Goal: Information Seeking & Learning: Learn about a topic

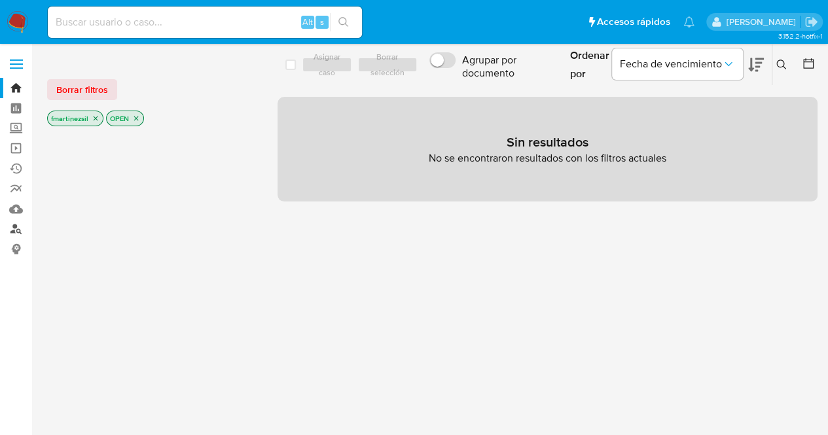
click at [13, 228] on link "Buscador de personas" at bounding box center [78, 229] width 156 height 20
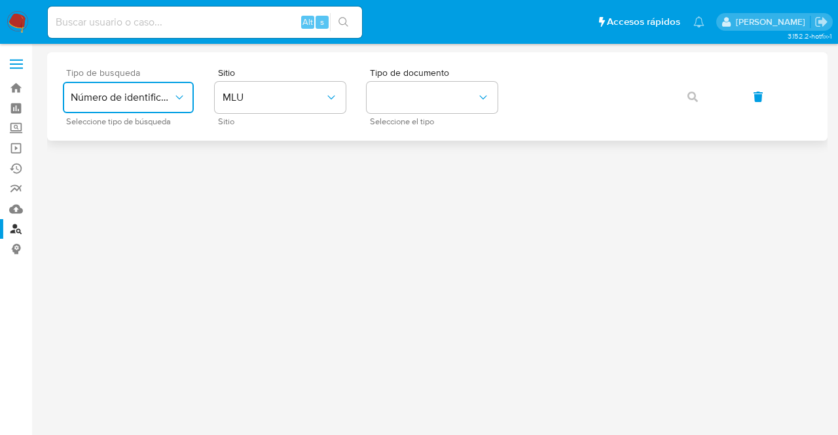
click at [161, 103] on span "Número de identificación" at bounding box center [122, 97] width 102 height 13
click at [137, 181] on div "User ID" at bounding box center [124, 177] width 107 height 31
click at [690, 93] on icon "button" at bounding box center [692, 97] width 10 height 10
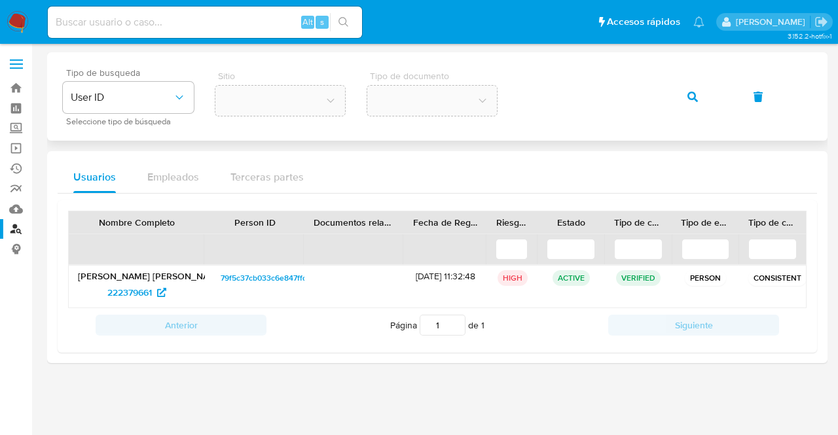
click at [539, 115] on div "Tipo de busqueda User ID Seleccione tipo de búsqueda Sitio Tipo de documento" at bounding box center [437, 96] width 749 height 57
click at [694, 90] on span "button" at bounding box center [692, 96] width 10 height 29
click at [698, 99] on button "button" at bounding box center [692, 96] width 44 height 31
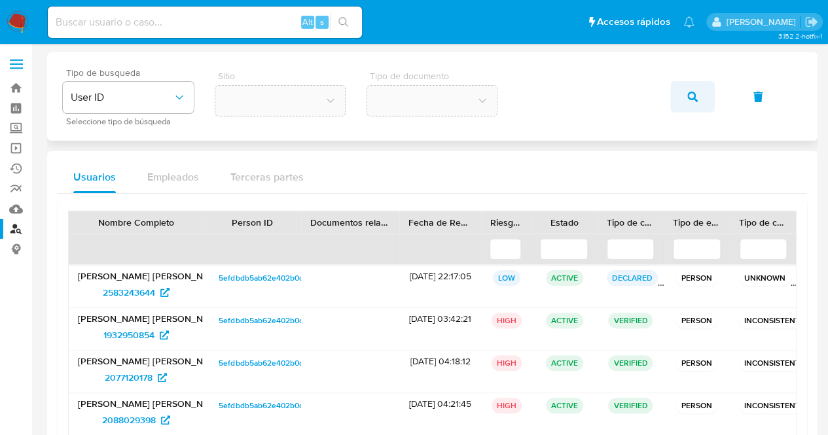
click at [689, 98] on icon "button" at bounding box center [692, 97] width 10 height 10
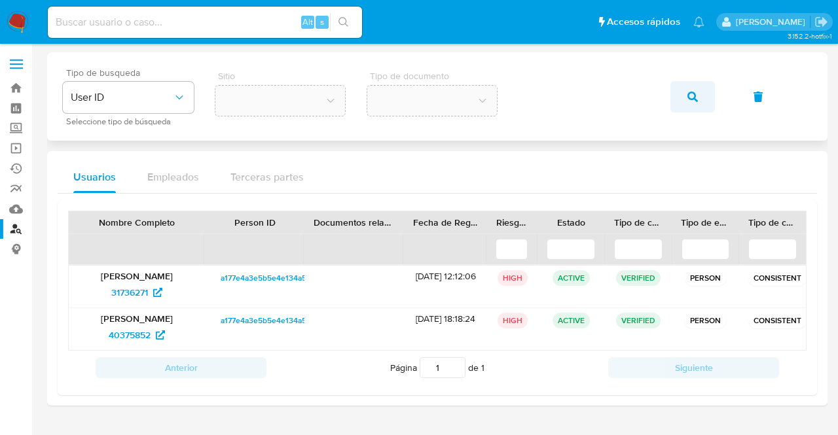
click at [702, 102] on button "button" at bounding box center [692, 96] width 44 height 31
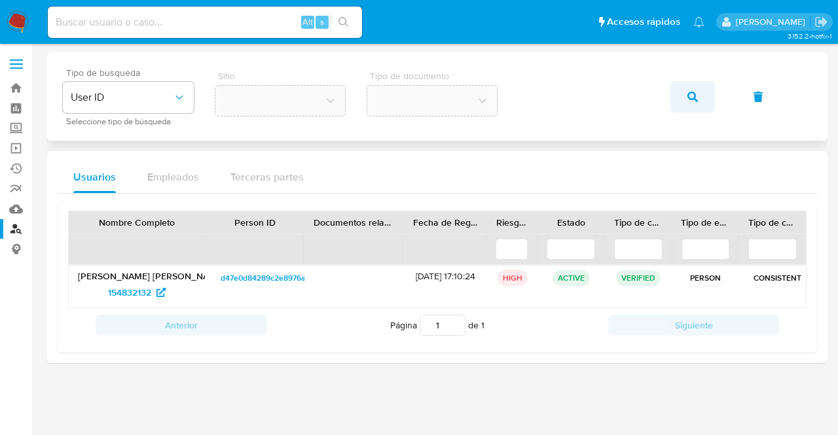
click at [697, 94] on icon "button" at bounding box center [692, 97] width 10 height 10
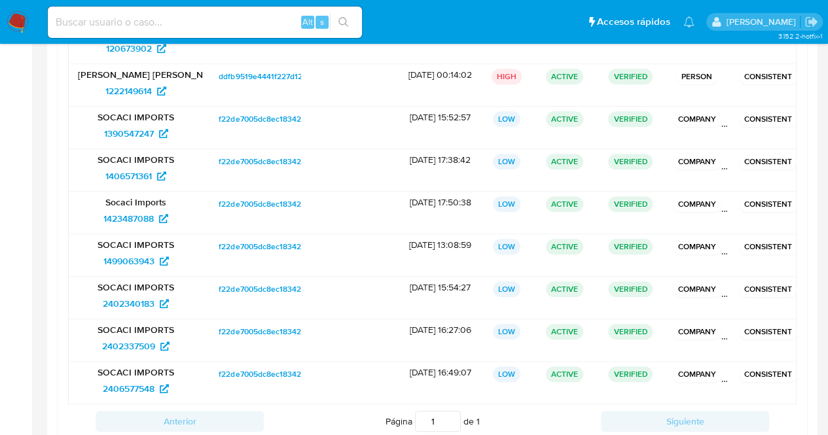
scroll to position [314, 0]
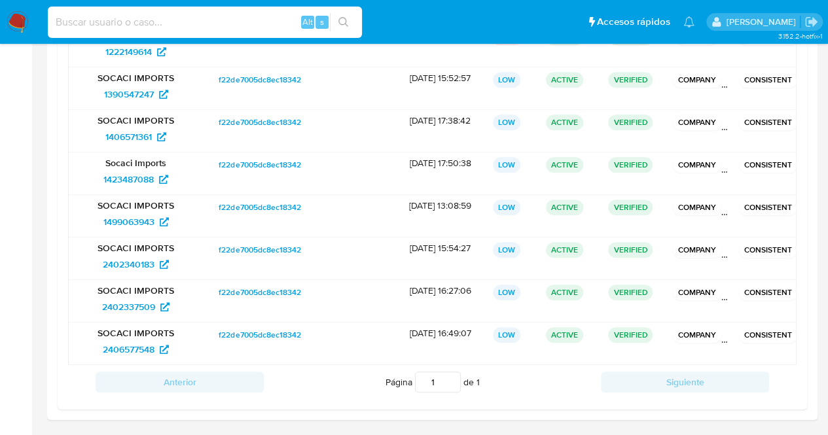
click at [274, 23] on input at bounding box center [205, 22] width 314 height 17
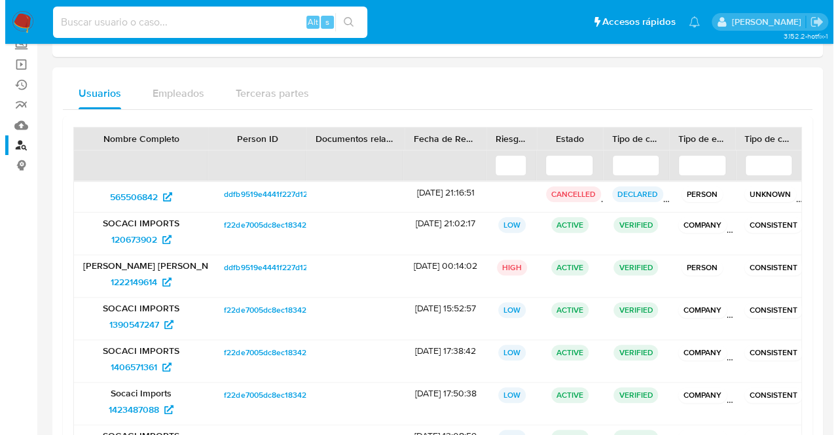
scroll to position [0, 0]
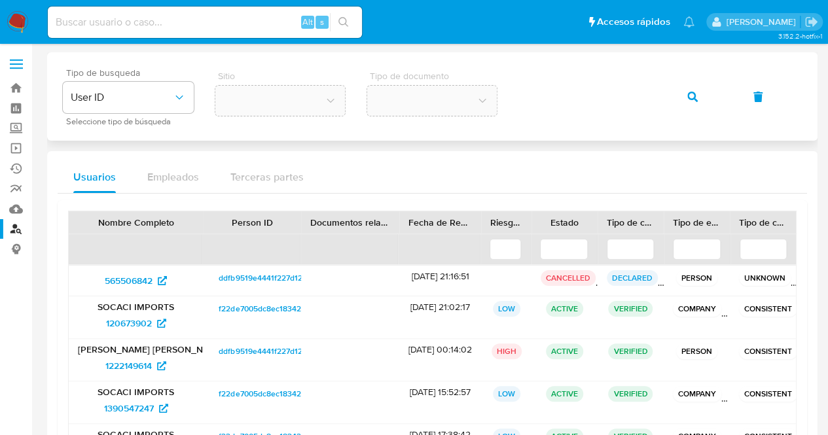
click at [512, 98] on div "Tipo de busqueda User ID Seleccione tipo de búsqueda Sitio Tipo de documento" at bounding box center [432, 96] width 739 height 57
click at [695, 95] on icon "button" at bounding box center [692, 97] width 10 height 10
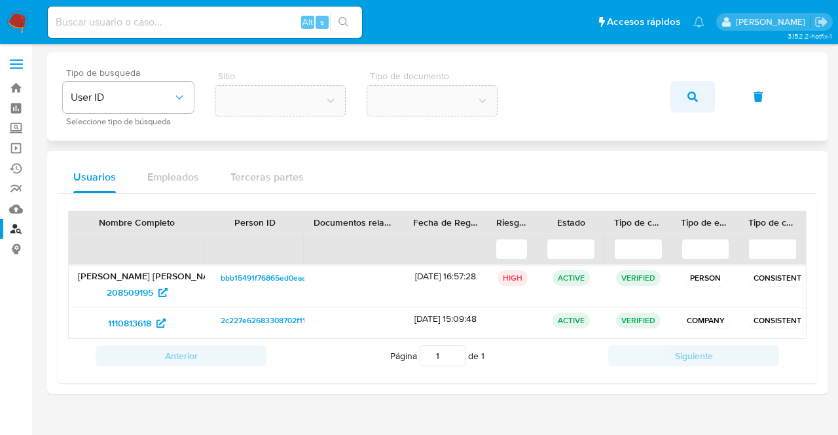
click at [690, 96] on icon "button" at bounding box center [692, 97] width 10 height 10
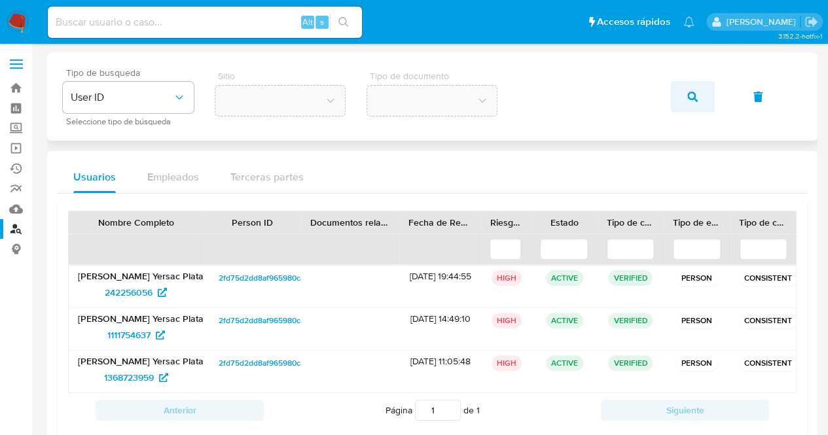
click at [698, 100] on button "button" at bounding box center [692, 96] width 44 height 31
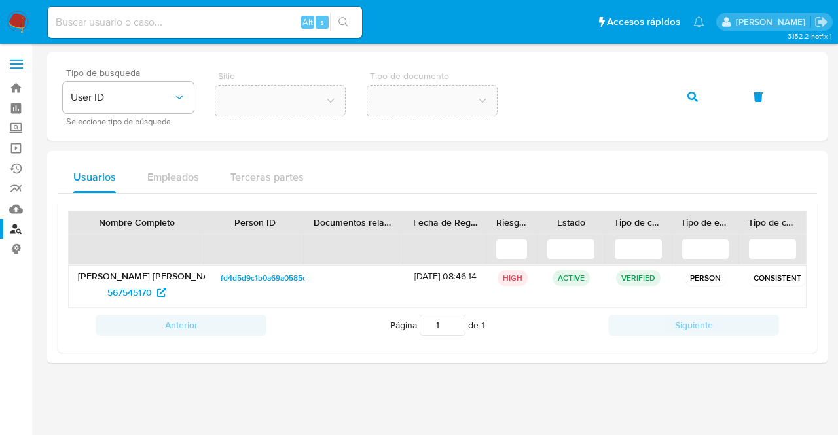
click at [14, 63] on span at bounding box center [16, 64] width 13 height 2
click at [0, 0] on input "checkbox" at bounding box center [0, 0] width 0 height 0
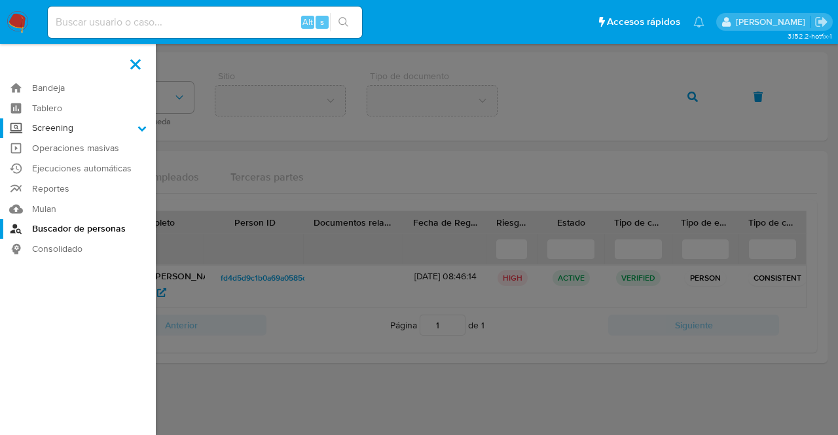
click at [144, 125] on icon at bounding box center [141, 128] width 9 height 9
click at [0, 0] on input "Screening" at bounding box center [0, 0] width 0 height 0
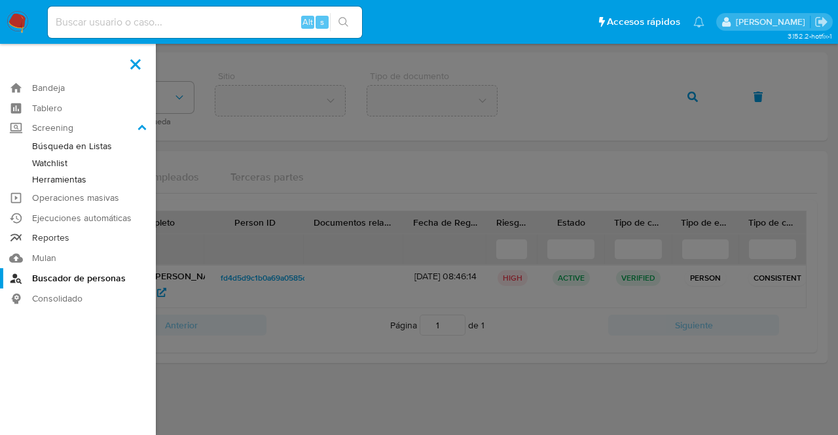
click at [73, 244] on link "Reportes" at bounding box center [78, 238] width 156 height 20
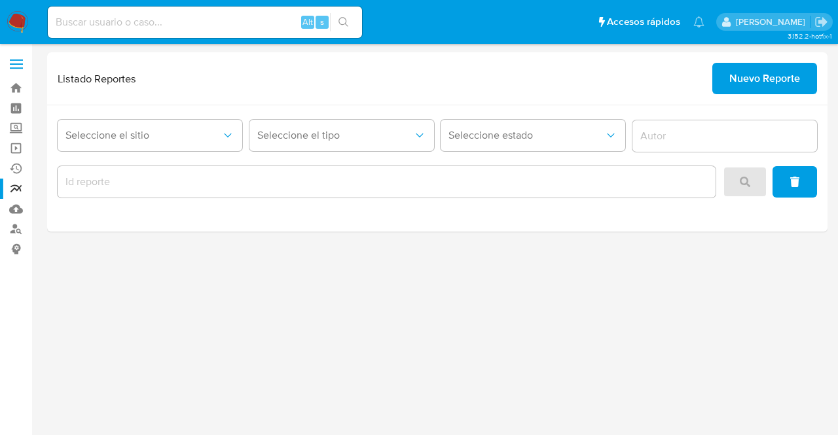
click at [24, 58] on label at bounding box center [16, 63] width 33 height 27
click at [0, 0] on input "checkbox" at bounding box center [0, 0] width 0 height 0
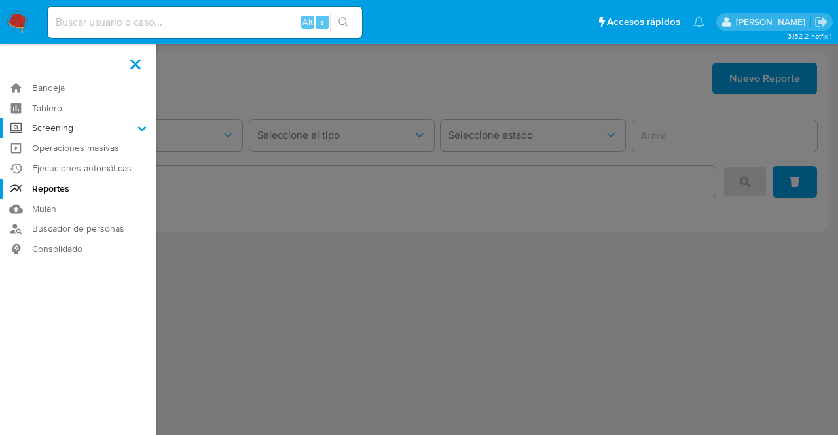
click at [143, 128] on icon at bounding box center [142, 128] width 9 height 5
click at [0, 0] on input "Screening" at bounding box center [0, 0] width 0 height 0
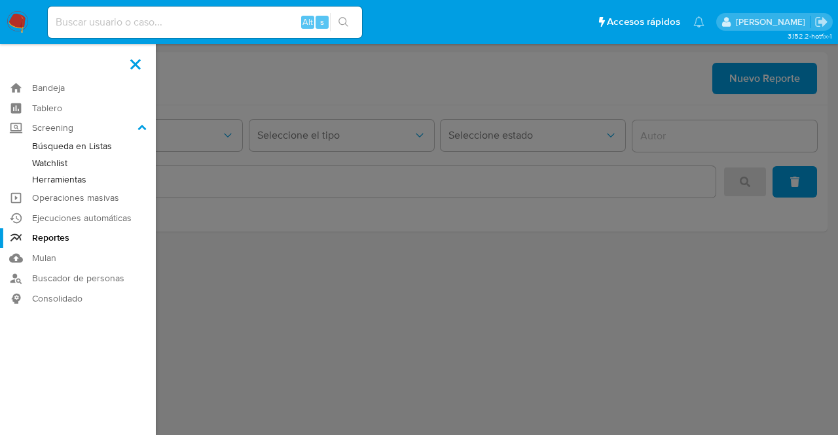
click at [92, 177] on link "Herramientas" at bounding box center [78, 179] width 156 height 16
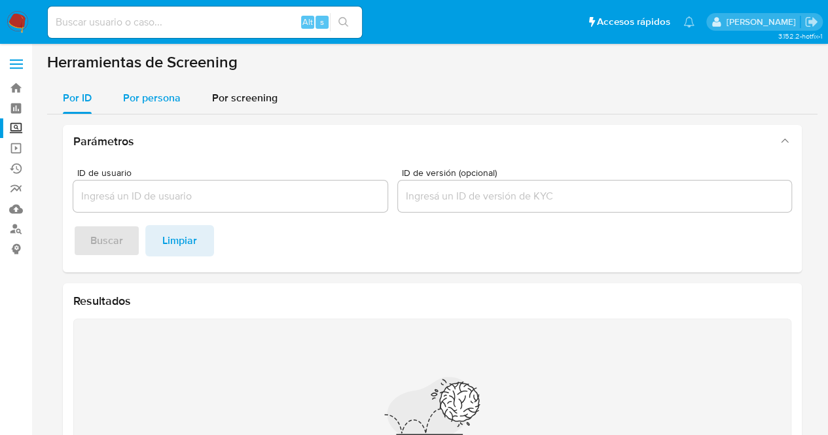
click at [168, 94] on span "Por persona" at bounding box center [152, 97] width 58 height 15
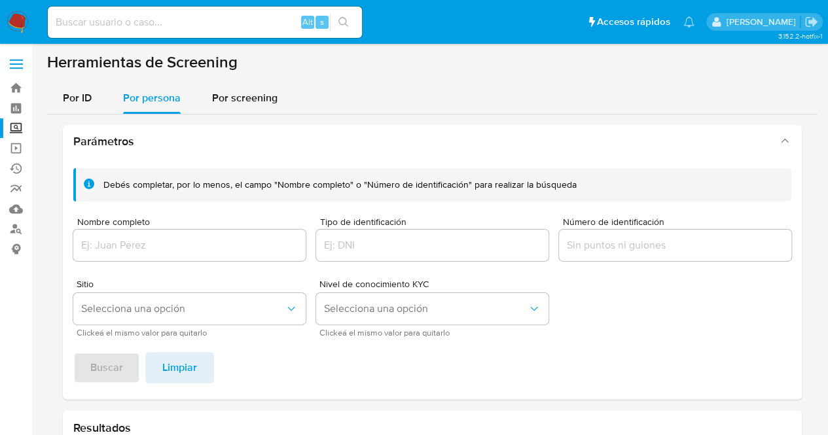
click at [171, 260] on div at bounding box center [189, 245] width 232 height 31
click at [192, 243] on input "Nombre completo" at bounding box center [189, 245] width 232 height 17
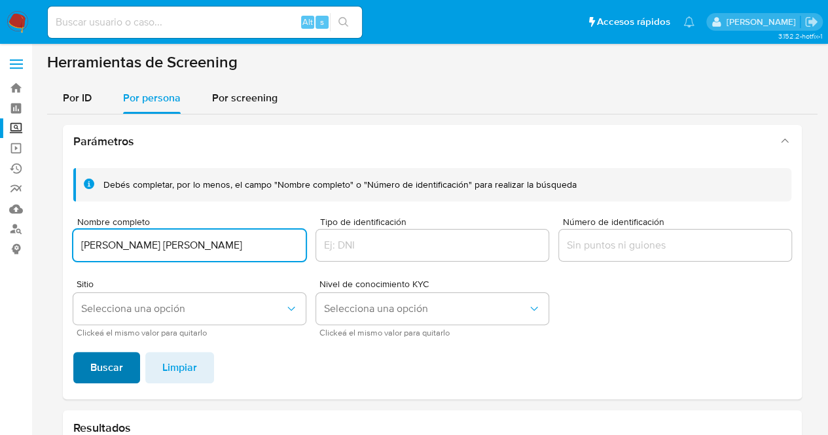
type input "JOSE ANGEL SAUCEDO"
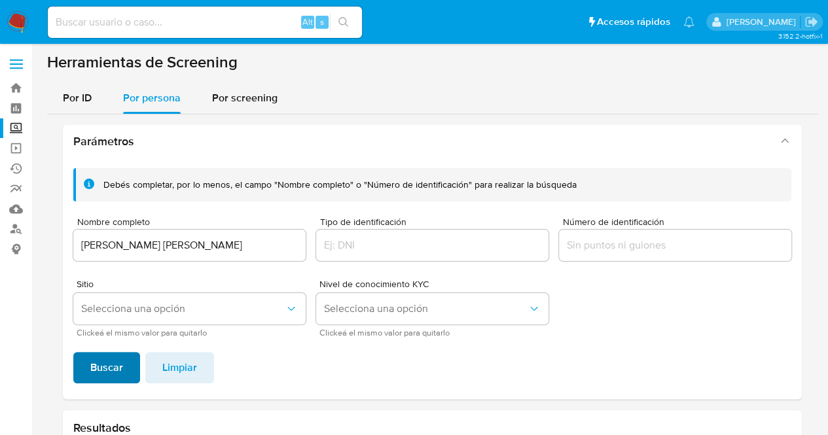
click at [119, 366] on span "Buscar" at bounding box center [106, 367] width 33 height 29
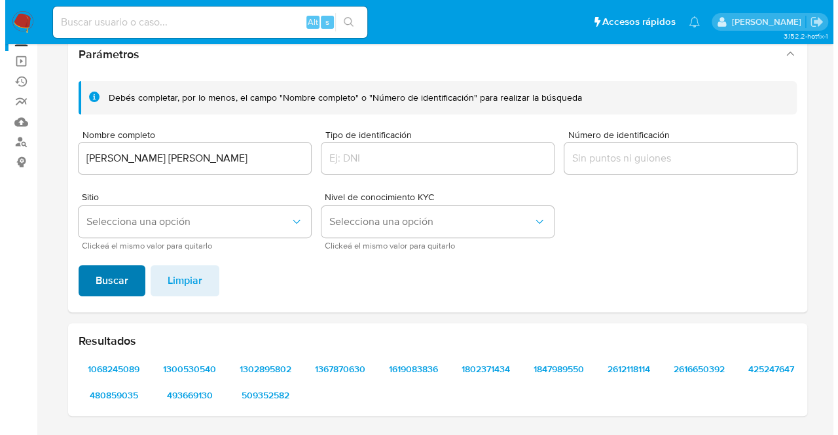
scroll to position [86, 0]
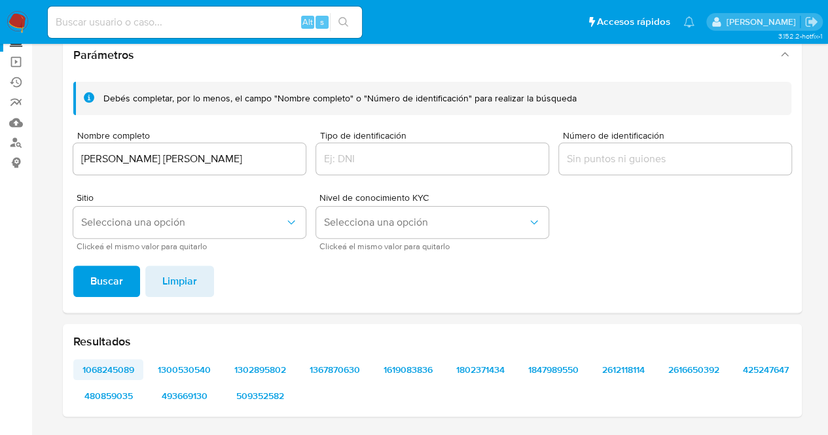
click at [113, 373] on span "1068245089" at bounding box center [108, 370] width 52 height 18
click at [280, 222] on span "Selecciona una opción" at bounding box center [183, 222] width 204 height 13
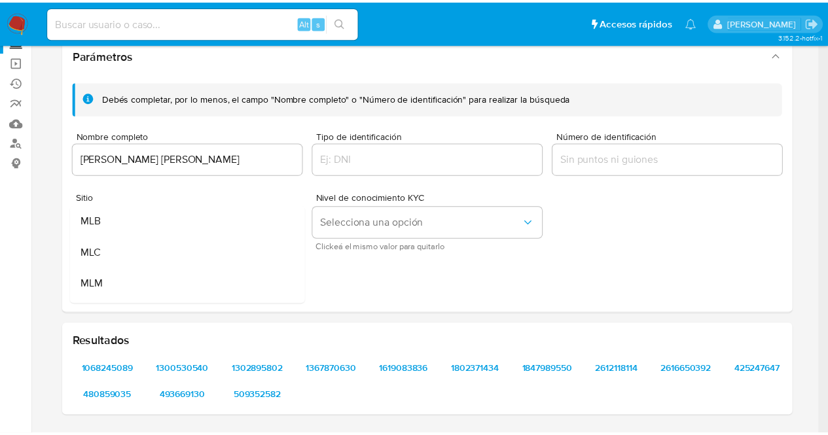
scroll to position [53, 0]
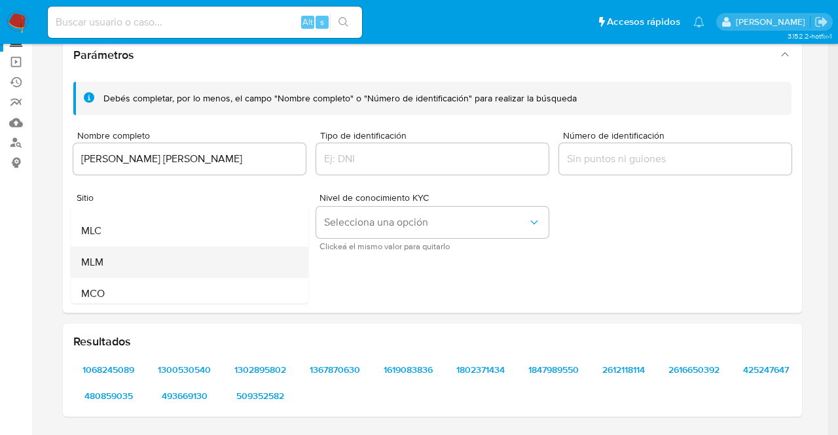
click at [242, 257] on div "MLM" at bounding box center [185, 262] width 209 height 31
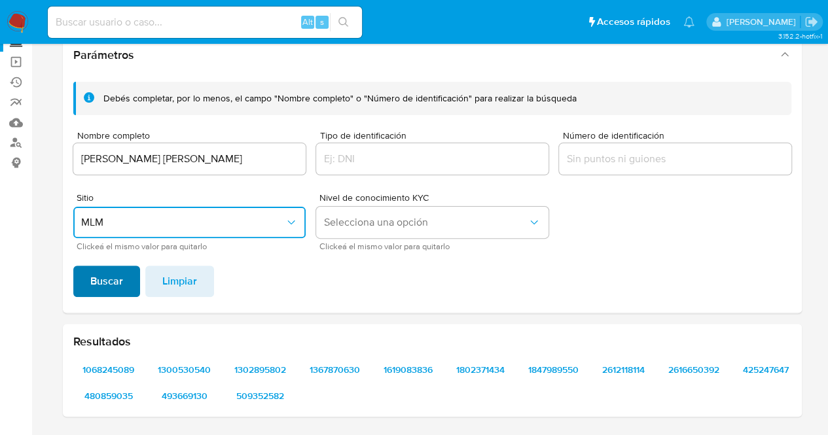
click at [101, 284] on span "Buscar" at bounding box center [106, 281] width 33 height 29
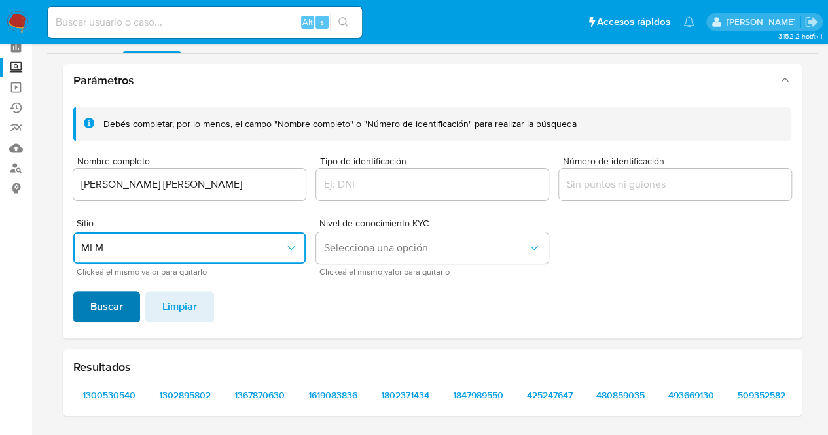
scroll to position [60, 0]
click at [115, 396] on span "1300530540" at bounding box center [108, 396] width 53 height 18
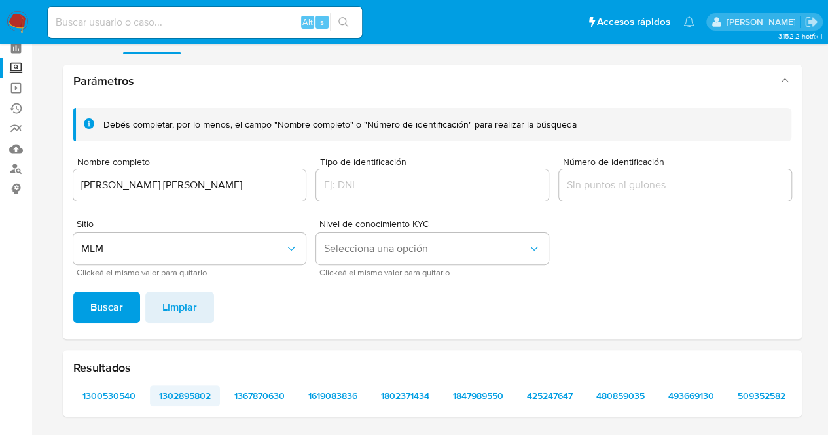
click at [199, 393] on span "1302895802" at bounding box center [185, 396] width 52 height 18
click at [267, 391] on span "1367870630" at bounding box center [259, 396] width 50 height 18
click at [342, 394] on span "1619083836" at bounding box center [332, 396] width 49 height 18
click at [771, 395] on span "509352582" at bounding box center [762, 396] width 48 height 18
click at [704, 395] on span "493669130" at bounding box center [691, 396] width 46 height 18
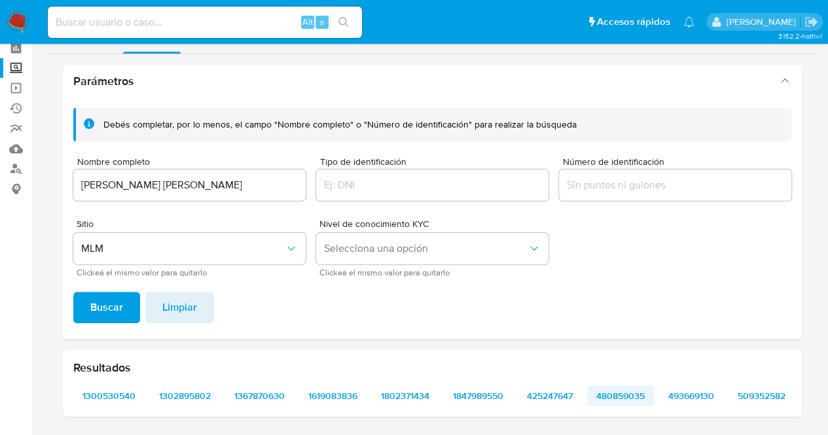
click at [611, 391] on span "480859035" at bounding box center [620, 396] width 48 height 18
click at [408, 388] on span "1802371434" at bounding box center [405, 396] width 48 height 18
click at [257, 395] on span "1367870630" at bounding box center [259, 396] width 50 height 18
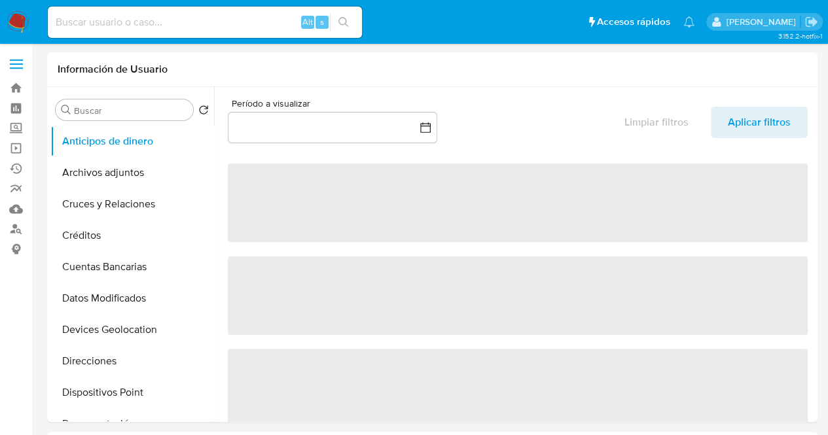
select select "10"
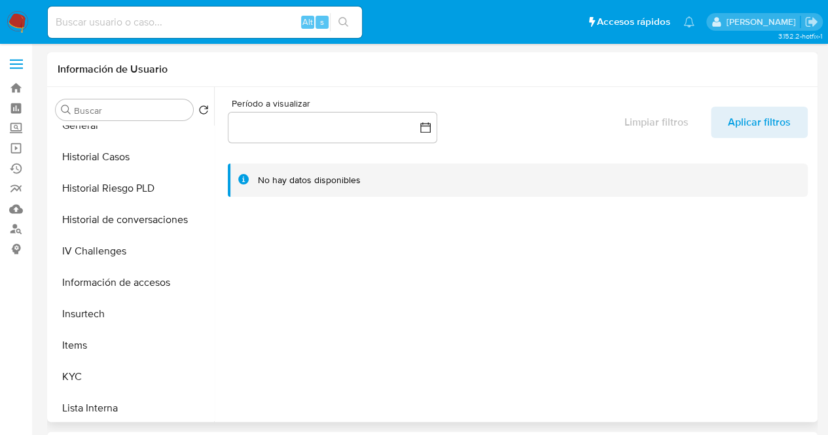
scroll to position [386, 0]
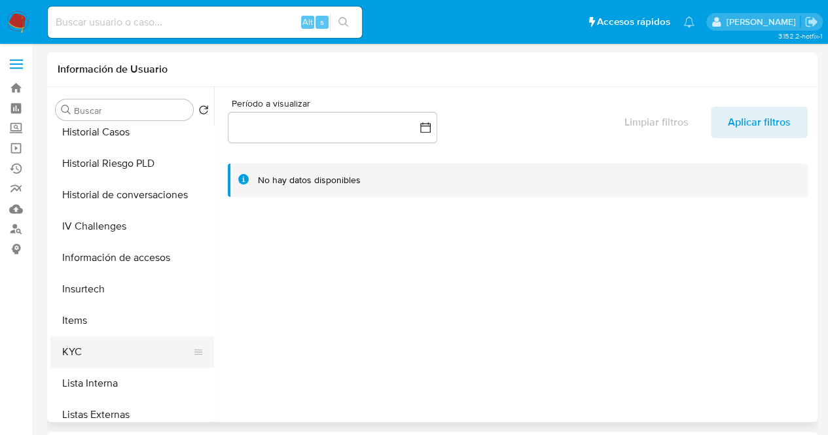
click at [70, 357] on button "KYC" at bounding box center [126, 351] width 153 height 31
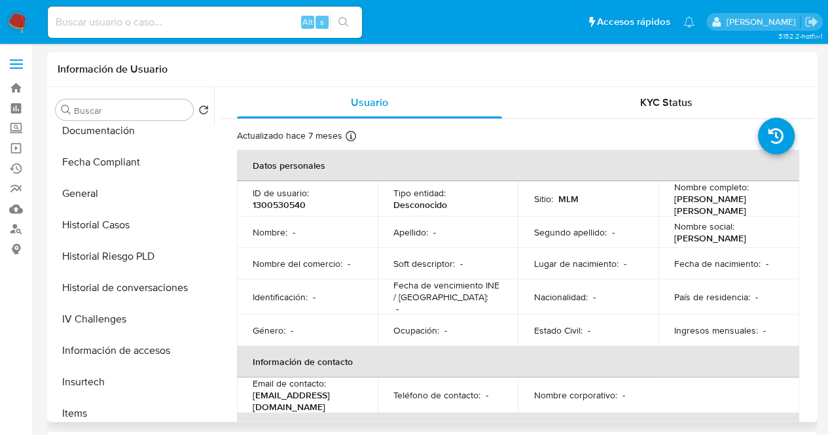
scroll to position [275, 0]
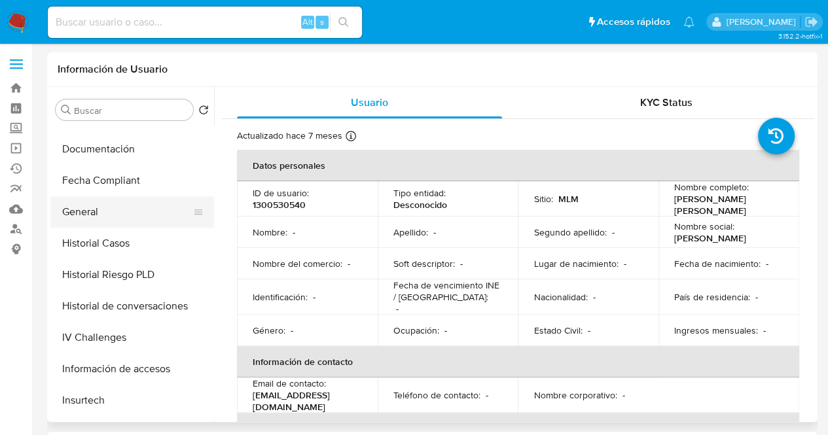
click at [139, 222] on button "General" at bounding box center [126, 211] width 153 height 31
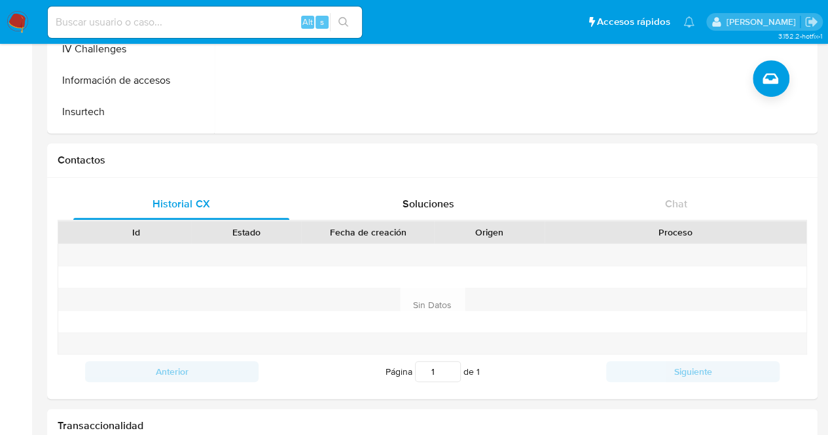
scroll to position [0, 0]
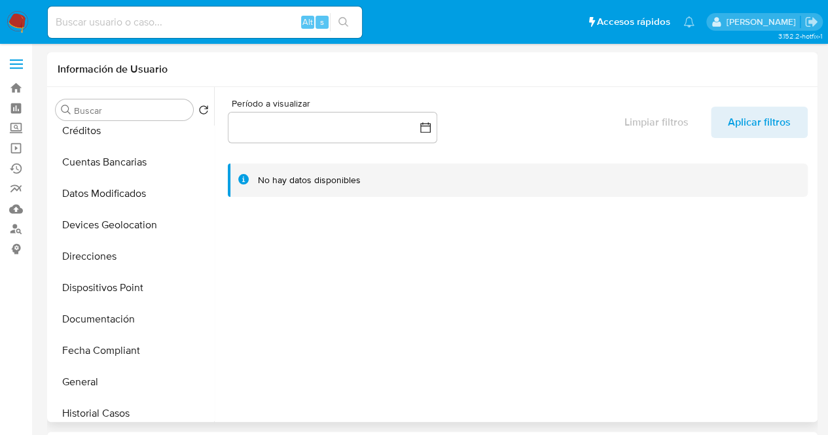
select select "10"
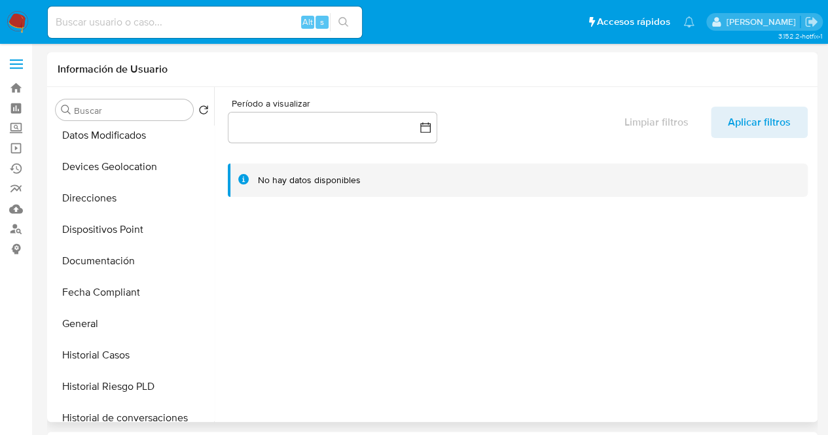
scroll to position [207, 0]
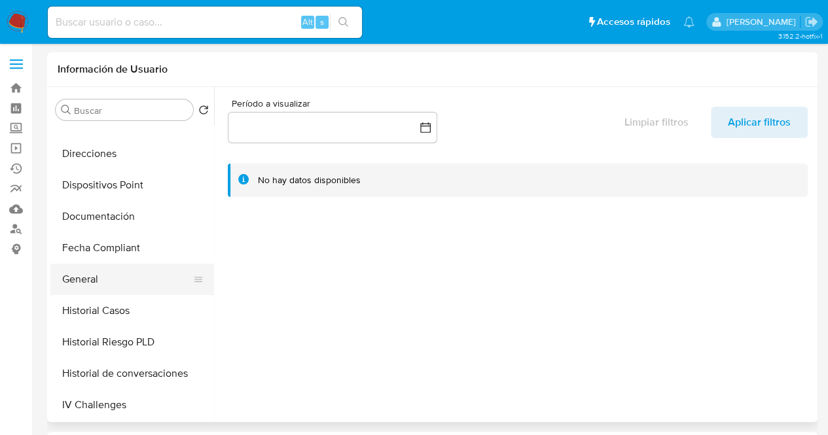
click at [118, 281] on button "General" at bounding box center [126, 279] width 153 height 31
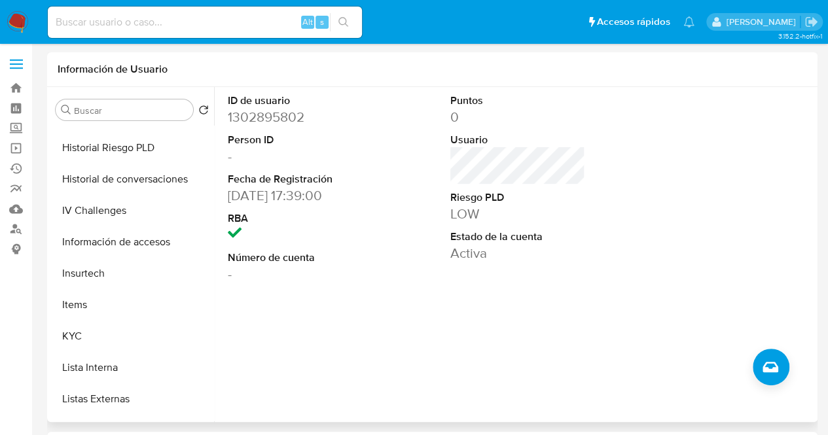
scroll to position [404, 0]
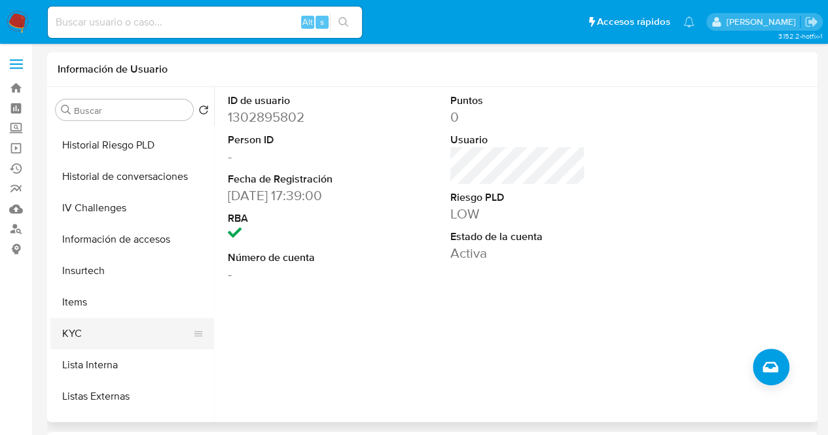
click at [98, 335] on button "KYC" at bounding box center [126, 333] width 153 height 31
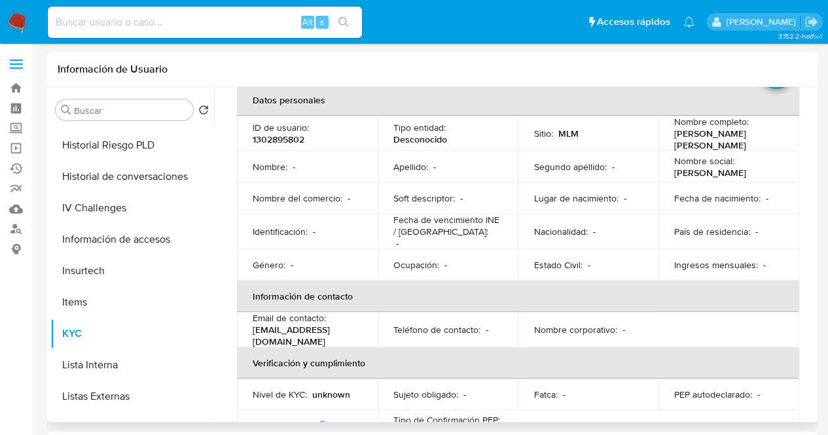
scroll to position [66, 0]
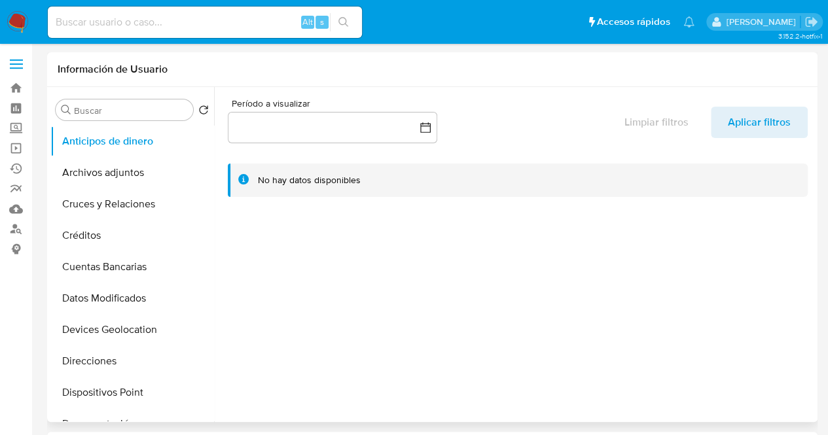
select select "10"
drag, startPoint x: 213, startPoint y: 179, endPoint x: 209, endPoint y: 209, distance: 29.7
click at [209, 209] on div "Buscar Volver al orden por defecto Anticipos de dinero Archivos adjuntos Cruces…" at bounding box center [432, 254] width 764 height 335
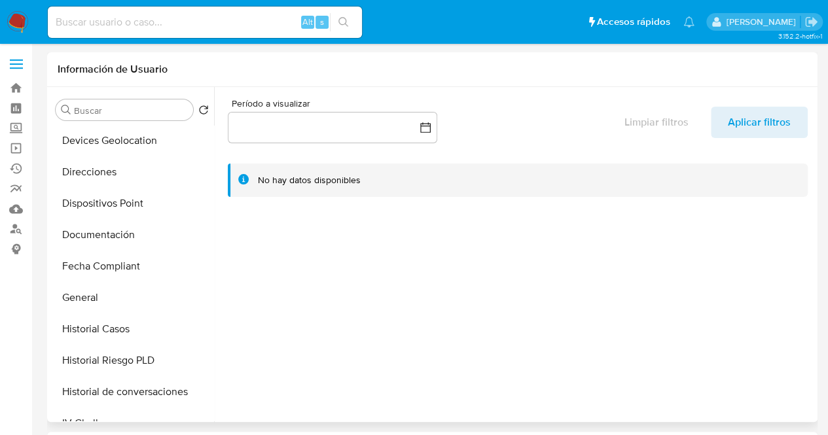
scroll to position [191, 0]
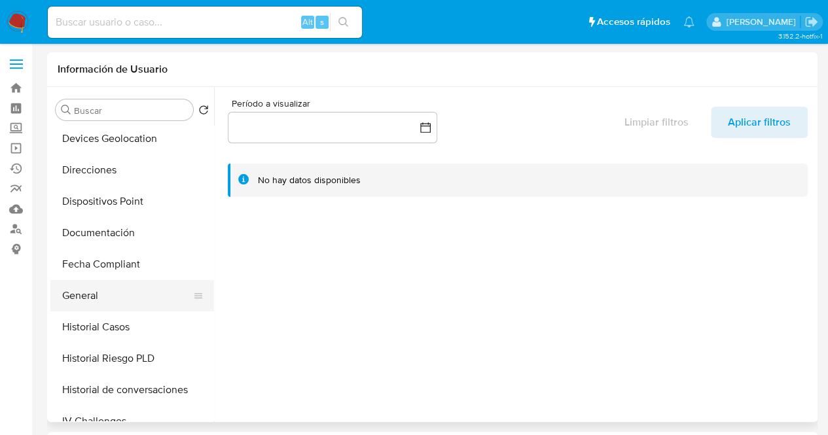
click at [90, 294] on button "General" at bounding box center [126, 295] width 153 height 31
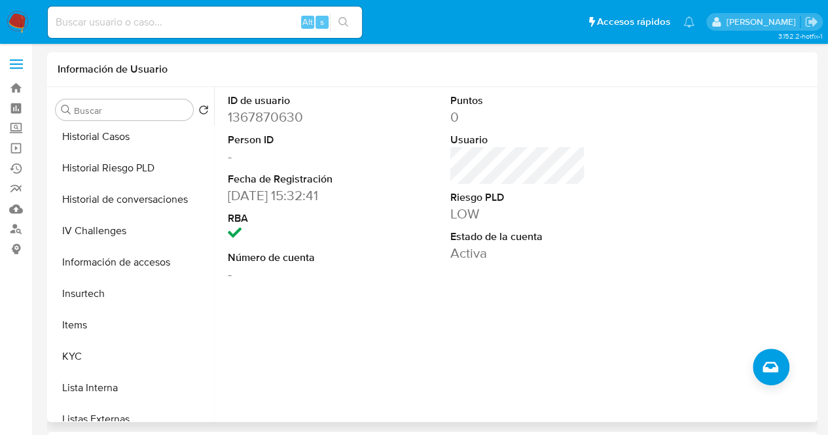
scroll to position [386, 0]
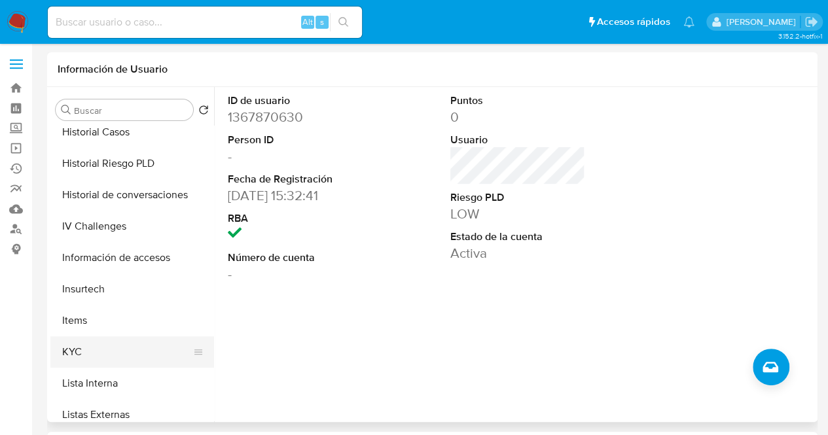
click at [70, 349] on button "KYC" at bounding box center [126, 351] width 153 height 31
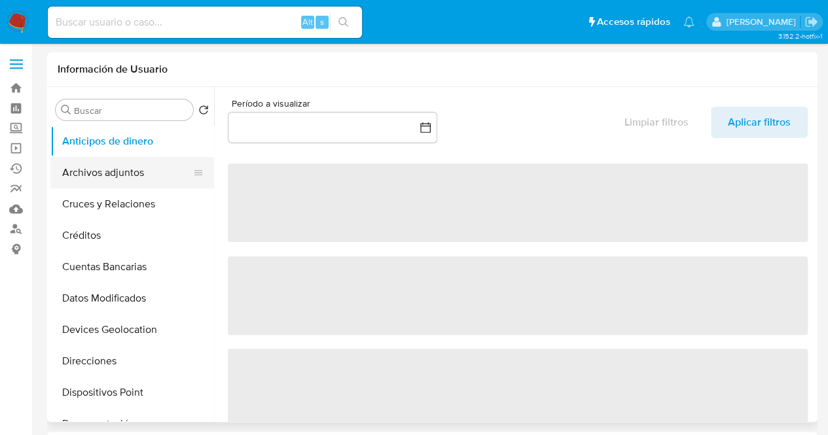
select select "10"
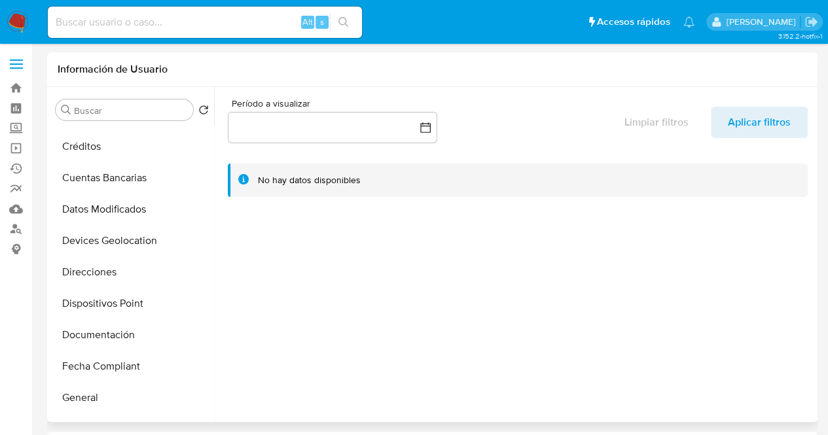
scroll to position [162, 0]
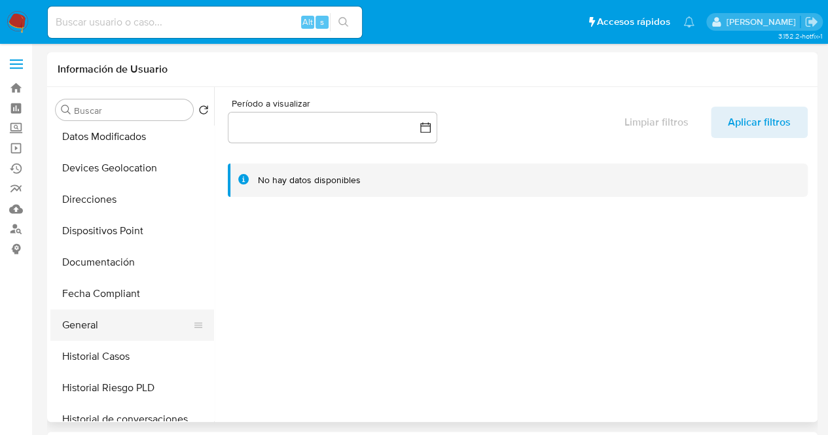
click at [98, 327] on button "General" at bounding box center [126, 325] width 153 height 31
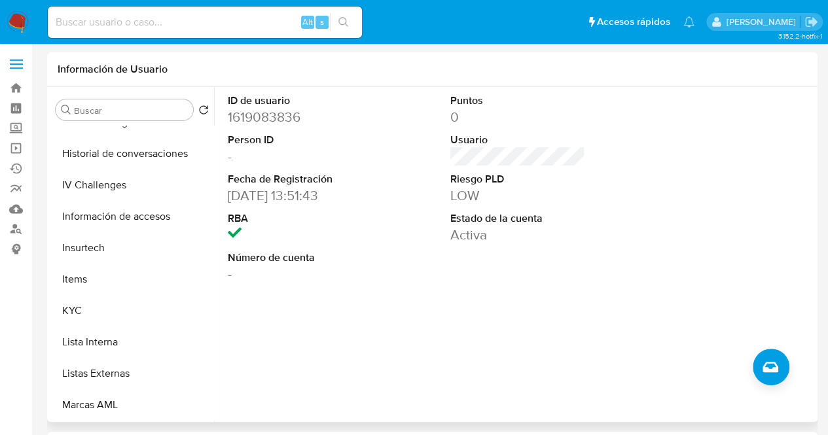
scroll to position [476, 0]
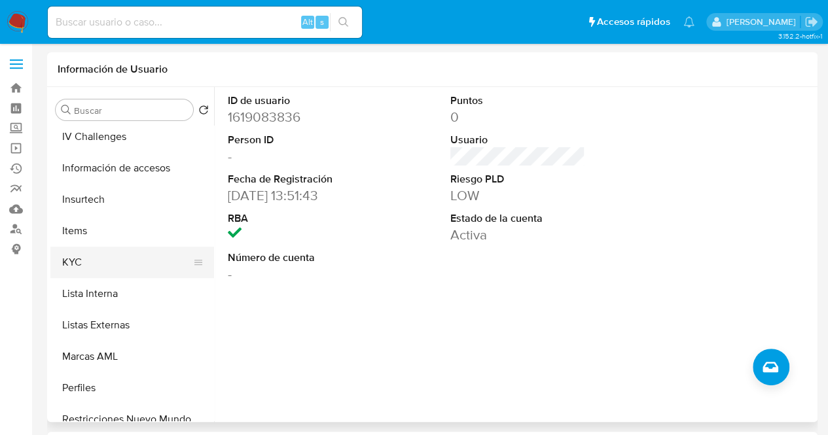
click at [84, 269] on button "KYC" at bounding box center [126, 262] width 153 height 31
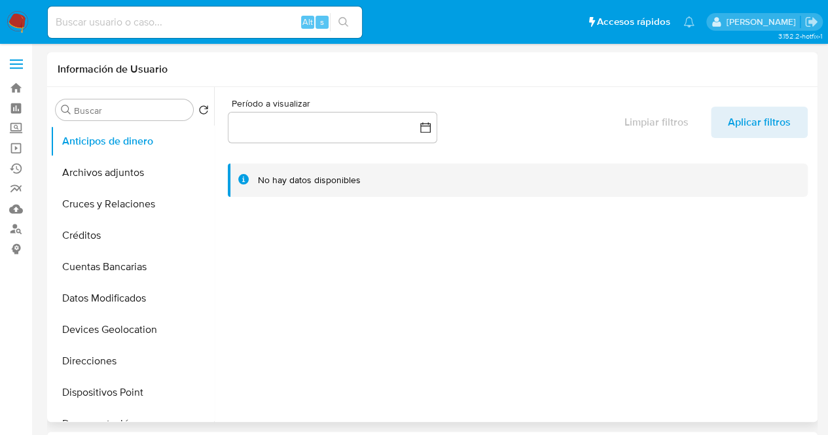
select select "10"
drag, startPoint x: 213, startPoint y: 182, endPoint x: 212, endPoint y: 224, distance: 42.6
click at [212, 224] on div "Buscar Volver al orden por defecto Anticipos de dinero Archivos adjuntos Cruces…" at bounding box center [432, 254] width 764 height 335
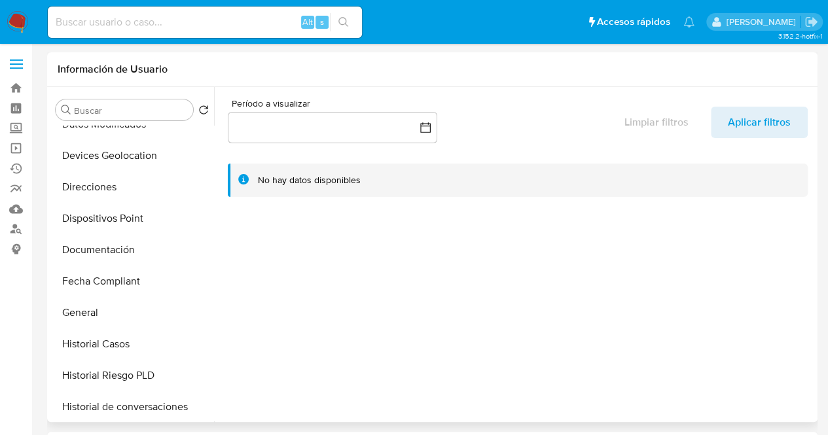
scroll to position [176, 0]
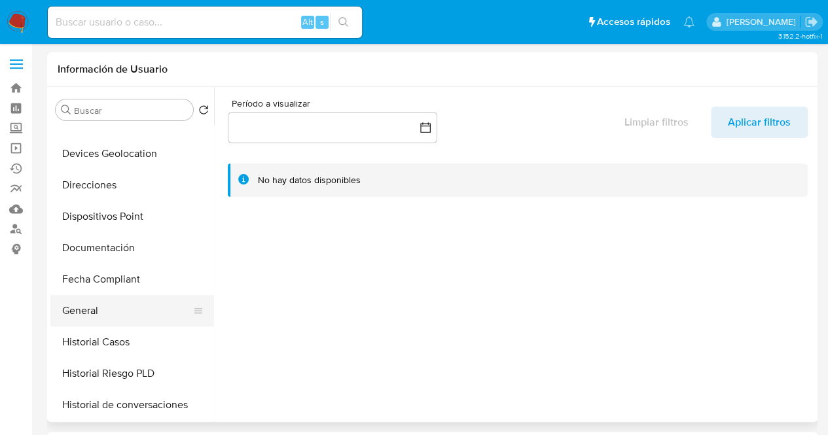
click at [91, 313] on button "General" at bounding box center [126, 310] width 153 height 31
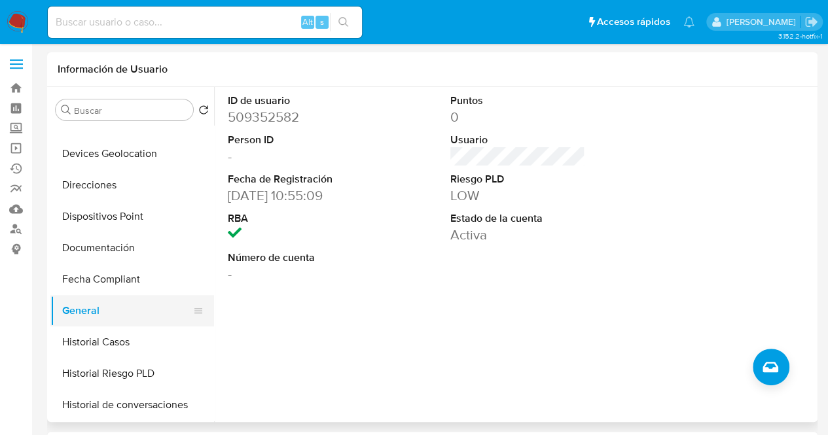
click at [82, 310] on button "General" at bounding box center [126, 310] width 153 height 31
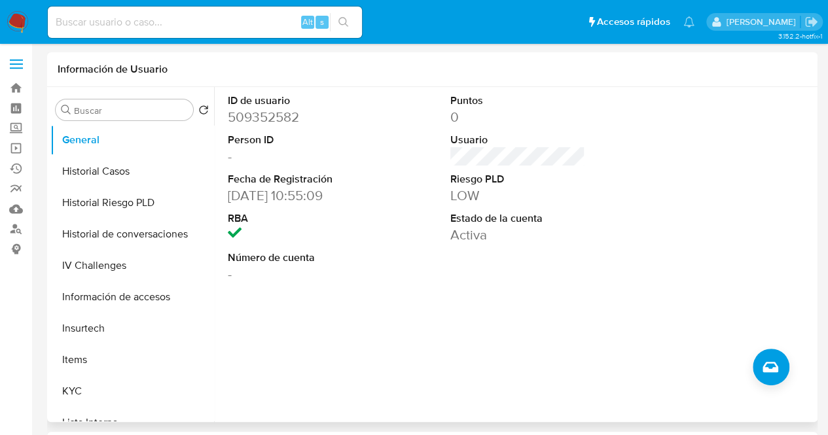
scroll to position [396, 0]
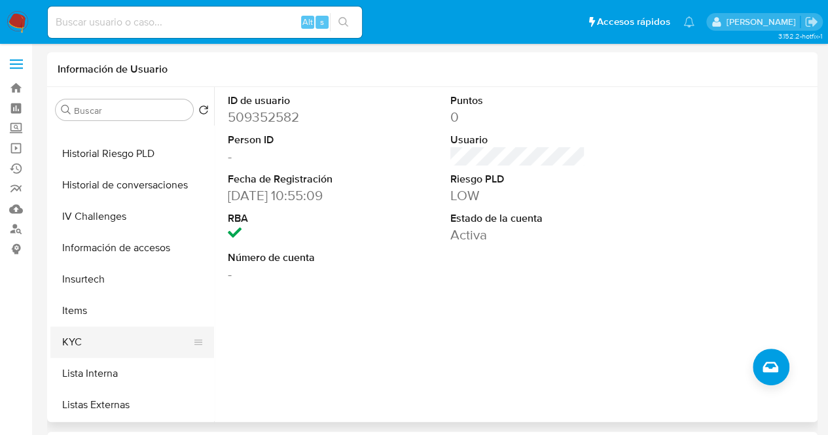
click at [67, 338] on button "KYC" at bounding box center [126, 342] width 153 height 31
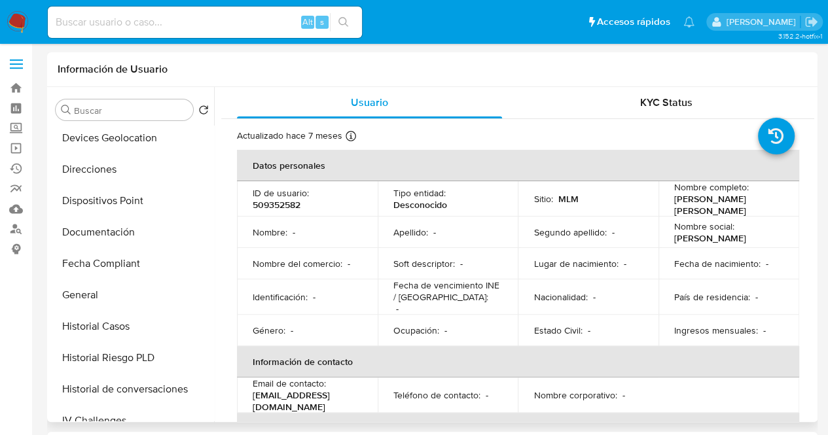
scroll to position [202, 0]
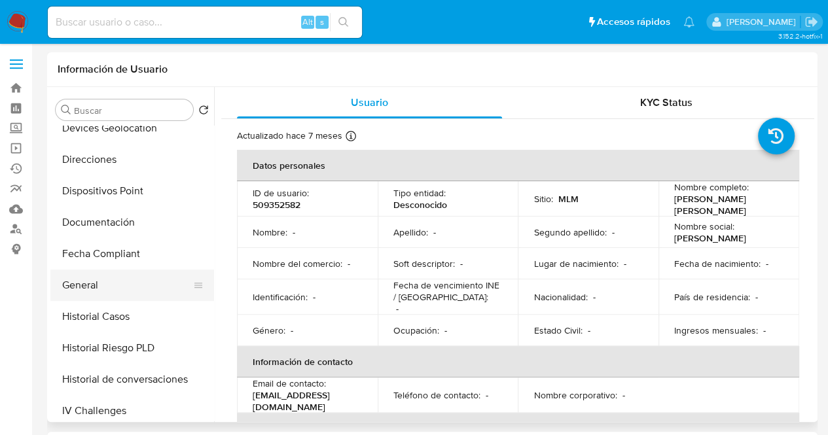
click at [96, 289] on button "General" at bounding box center [126, 285] width 153 height 31
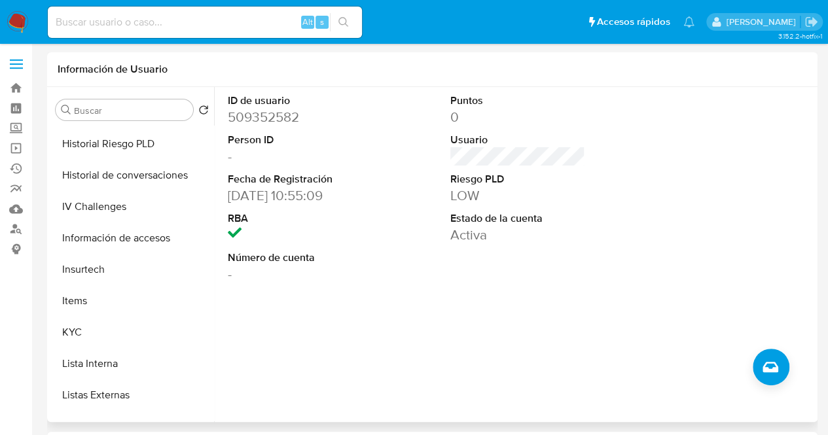
scroll to position [413, 0]
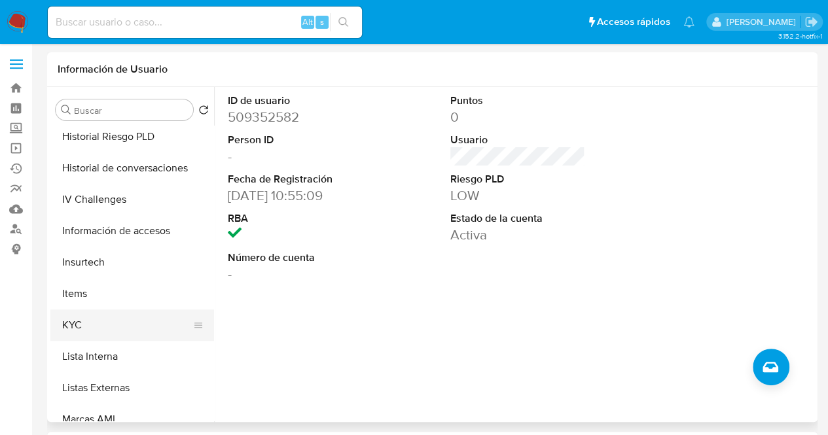
click at [79, 318] on button "KYC" at bounding box center [126, 325] width 153 height 31
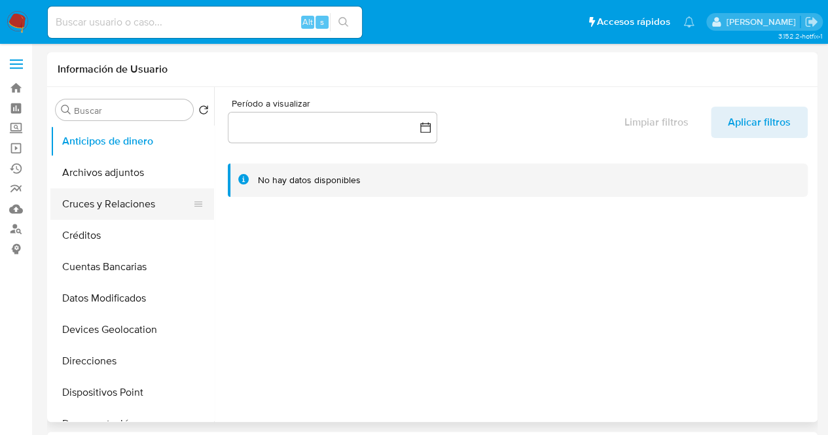
select select "10"
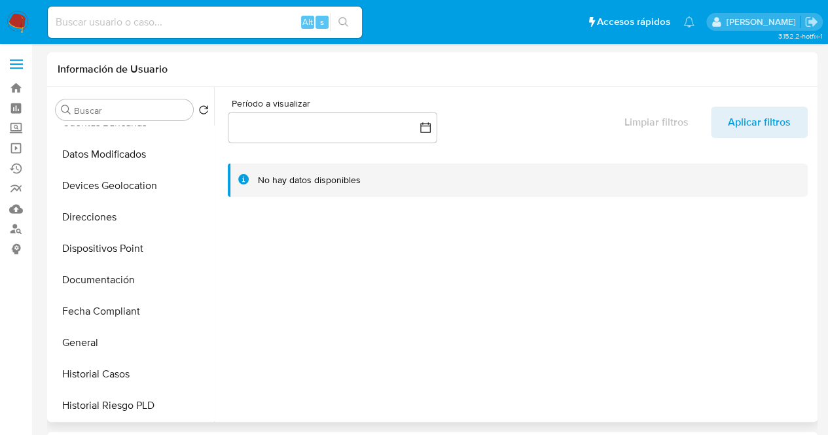
scroll to position [168, 0]
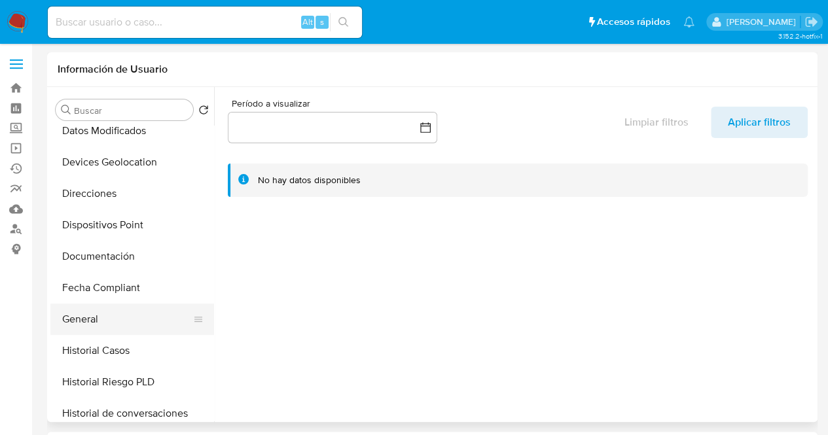
click at [85, 325] on button "General" at bounding box center [126, 319] width 153 height 31
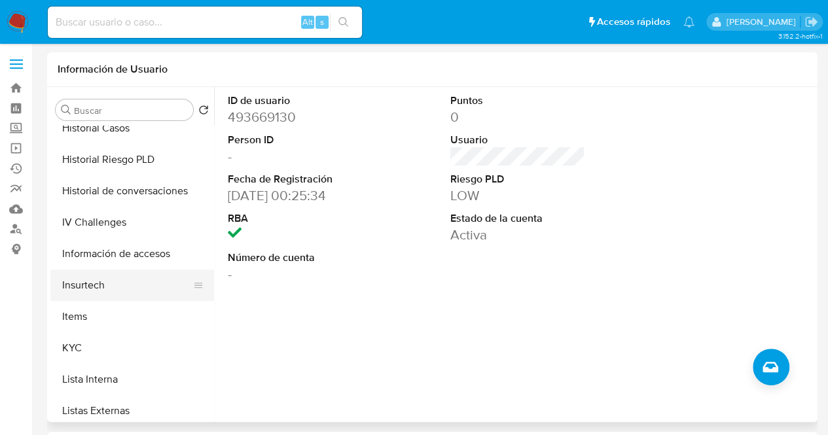
scroll to position [391, 0]
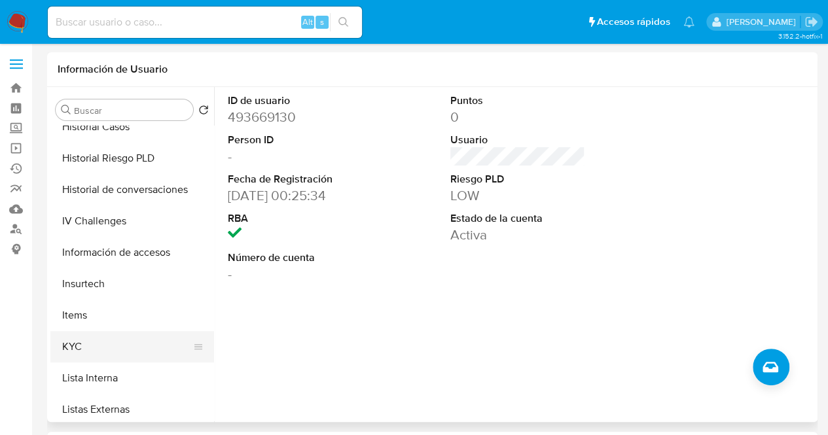
click at [90, 354] on button "KYC" at bounding box center [126, 346] width 153 height 31
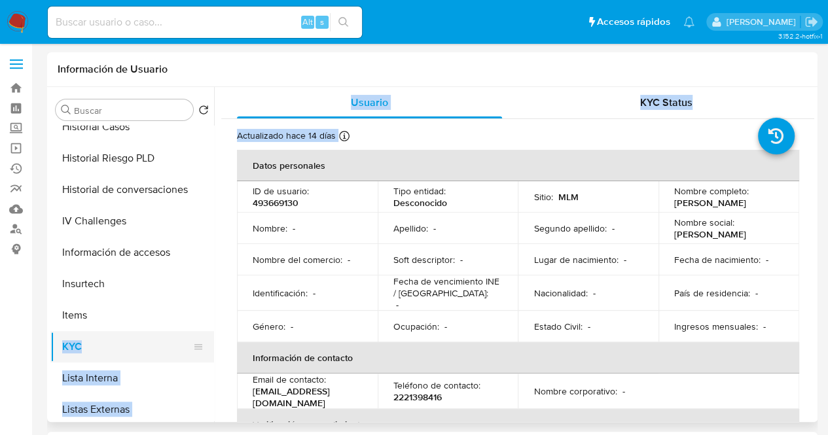
drag, startPoint x: 214, startPoint y: 312, endPoint x: 208, endPoint y: 332, distance: 20.5
click at [208, 332] on div "Buscar Volver al orden por defecto Anticipos de dinero Archivos adjuntos Cruces…" at bounding box center [432, 254] width 764 height 335
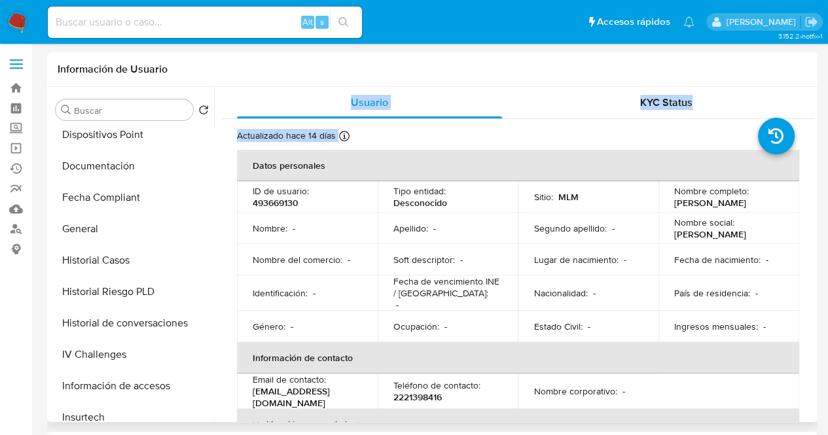
scroll to position [243, 0]
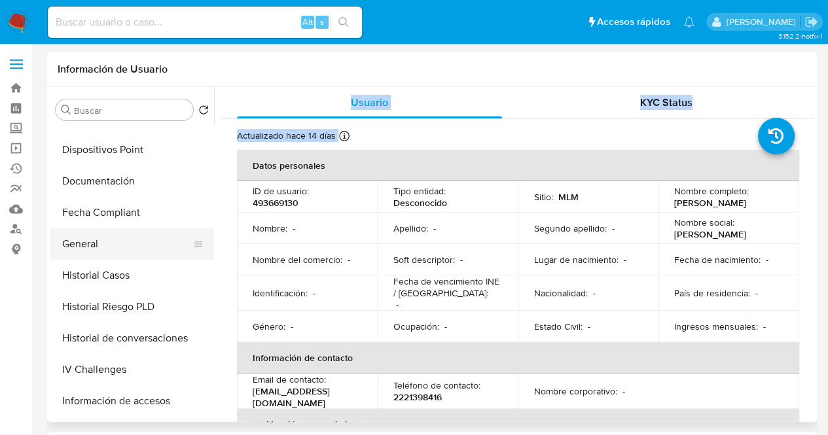
click at [106, 232] on button "General" at bounding box center [126, 243] width 153 height 31
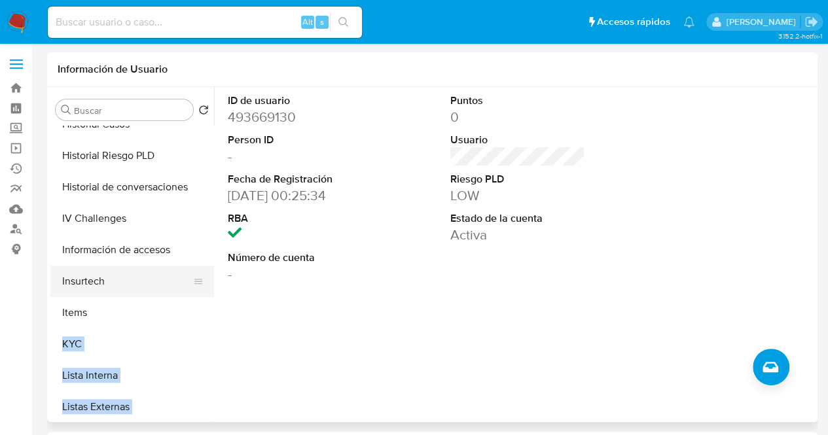
scroll to position [396, 0]
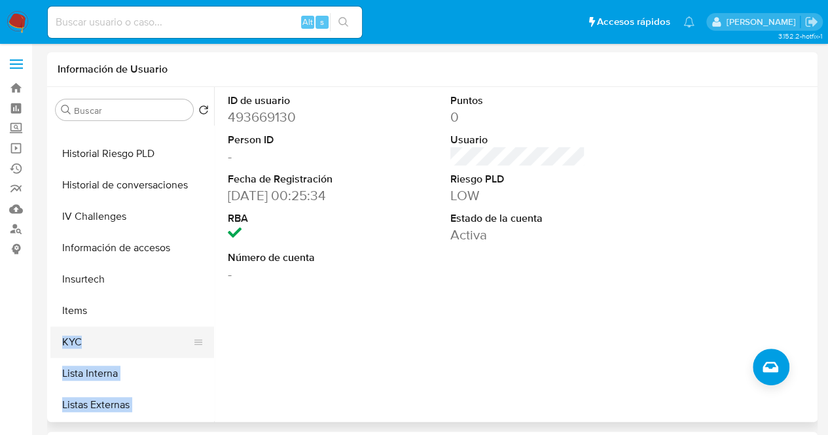
click at [74, 344] on button "KYC" at bounding box center [126, 342] width 153 height 31
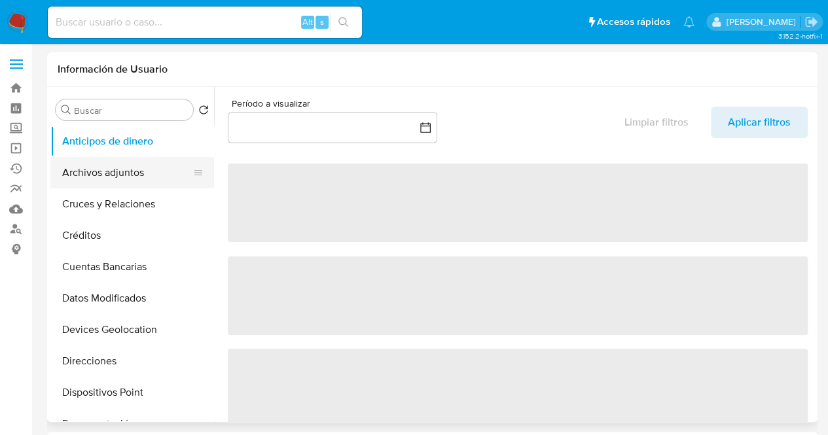
select select "10"
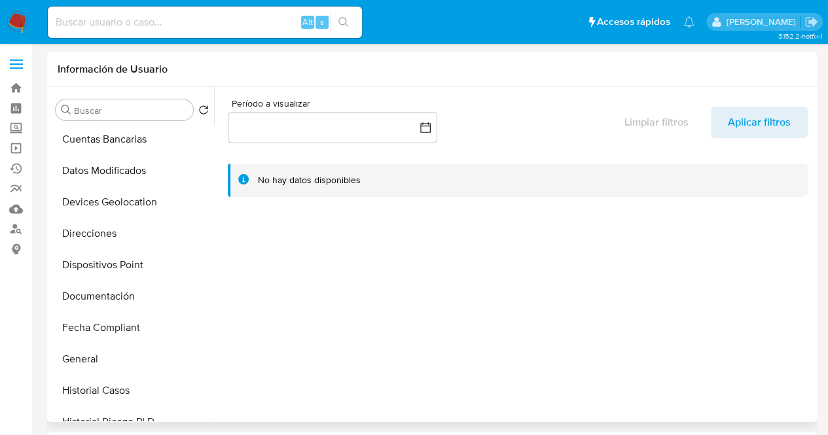
scroll to position [143, 0]
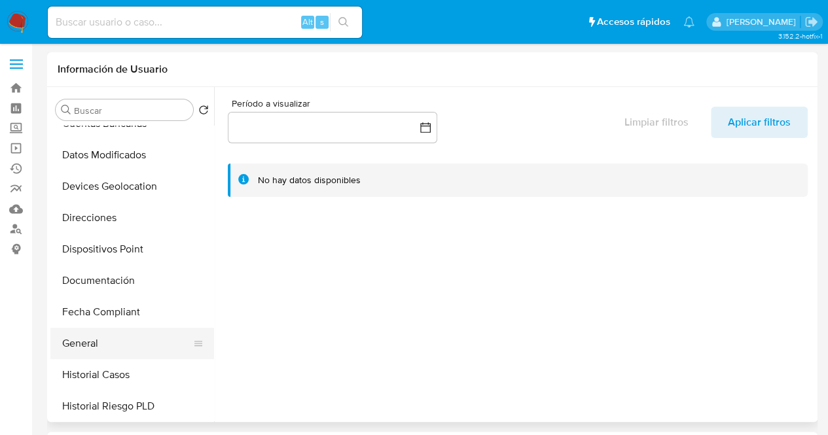
click at [85, 341] on button "General" at bounding box center [126, 343] width 153 height 31
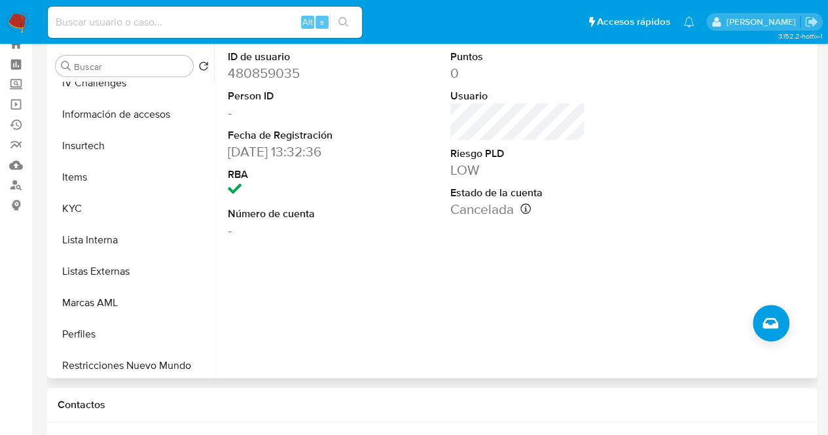
scroll to position [483, 0]
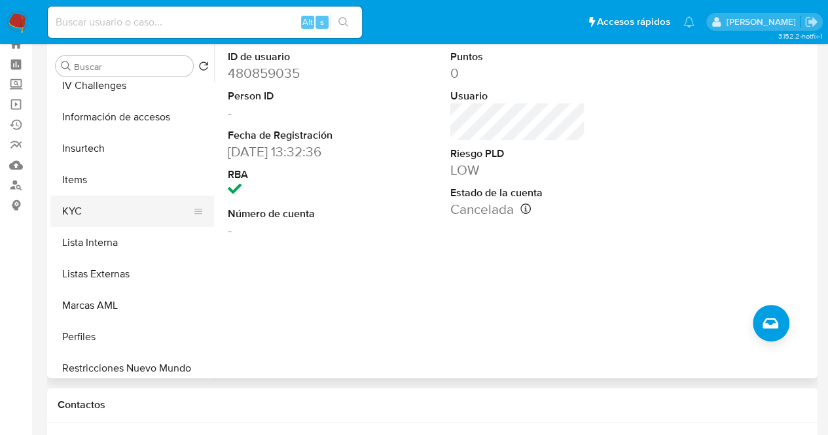
click at [82, 222] on button "KYC" at bounding box center [126, 211] width 153 height 31
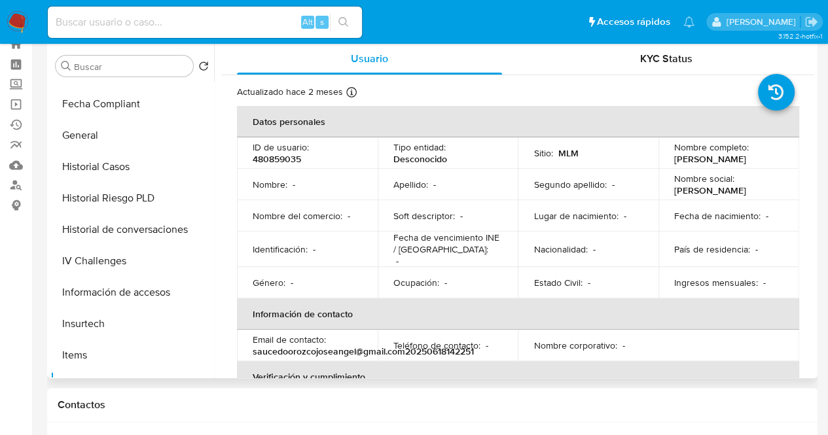
scroll to position [302, 0]
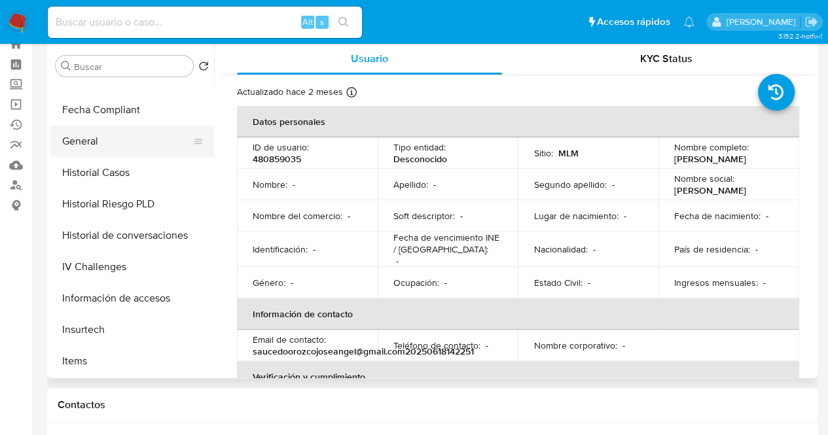
click at [99, 135] on button "General" at bounding box center [126, 141] width 153 height 31
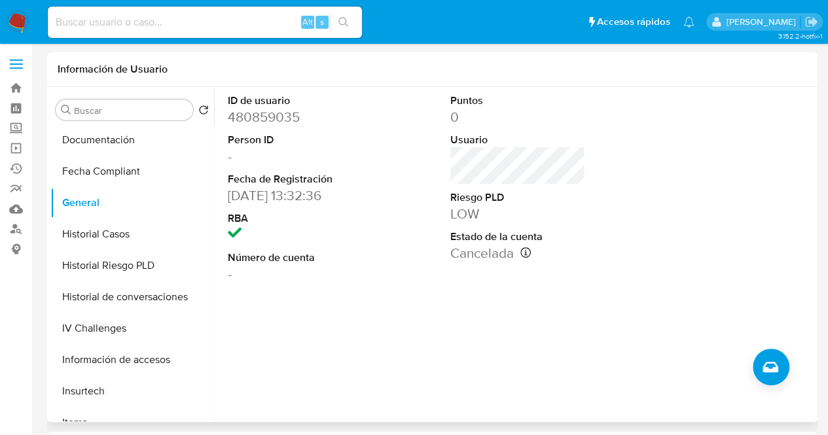
scroll to position [274, 0]
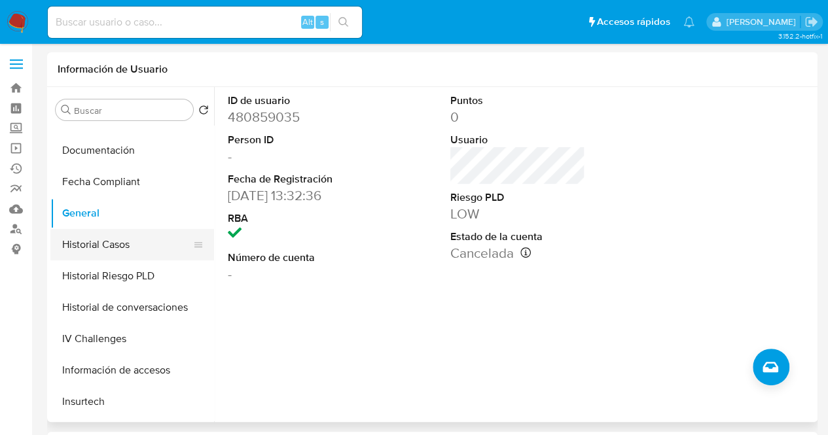
click at [118, 242] on button "Historial Casos" at bounding box center [126, 244] width 153 height 31
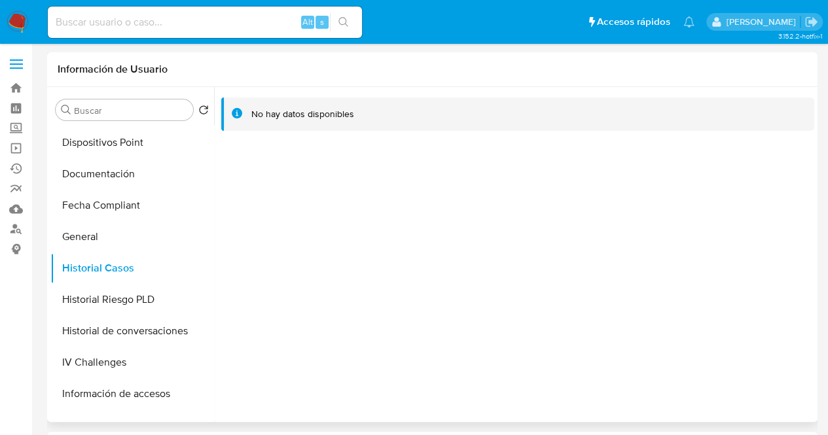
scroll to position [245, 0]
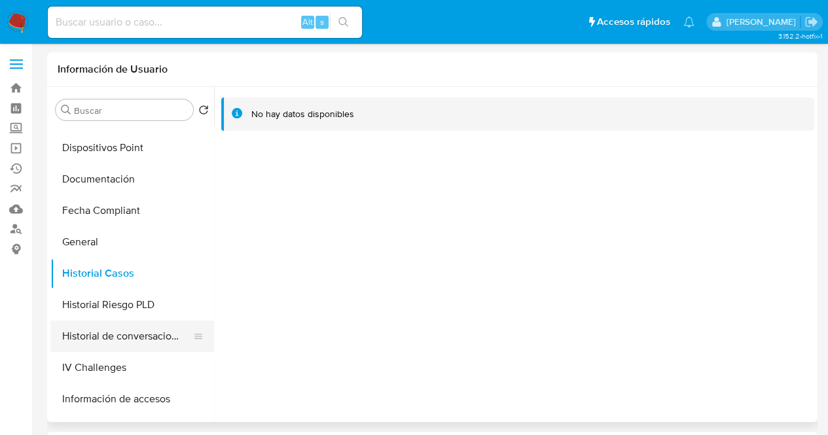
drag, startPoint x: 213, startPoint y: 270, endPoint x: 207, endPoint y: 339, distance: 69.0
click at [207, 339] on div "Buscar Volver al orden por defecto Anticipos de dinero Archivos adjuntos Cruces…" at bounding box center [432, 254] width 764 height 335
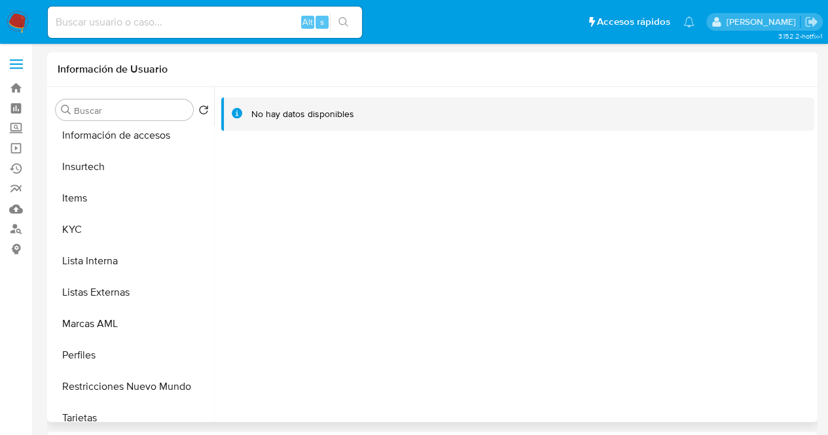
scroll to position [522, 0]
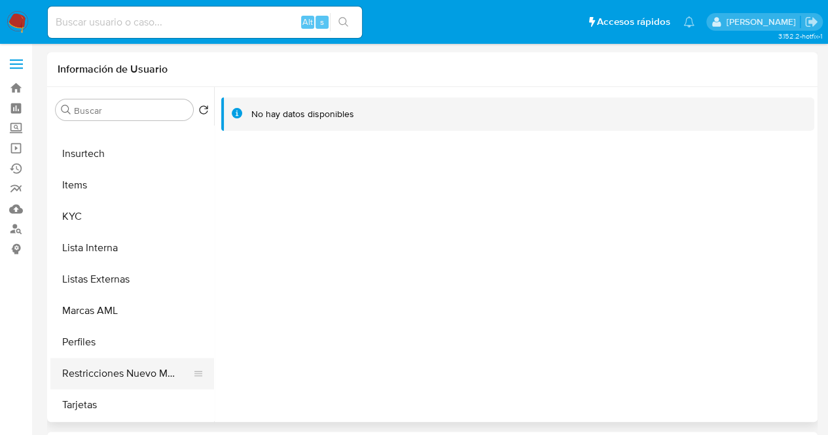
click at [166, 379] on button "Restricciones Nuevo Mundo" at bounding box center [126, 373] width 153 height 31
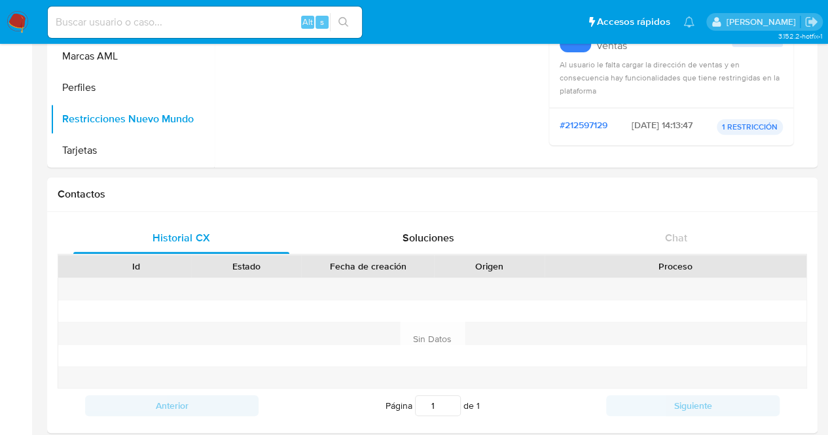
scroll to position [0, 0]
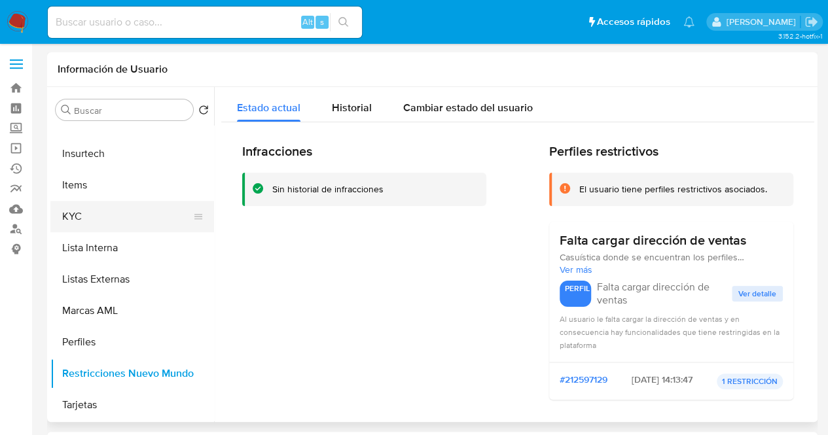
click at [84, 217] on button "KYC" at bounding box center [126, 216] width 153 height 31
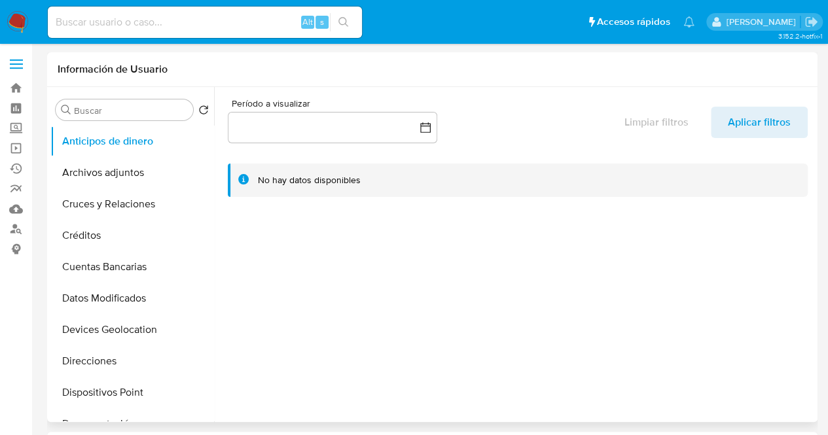
select select "10"
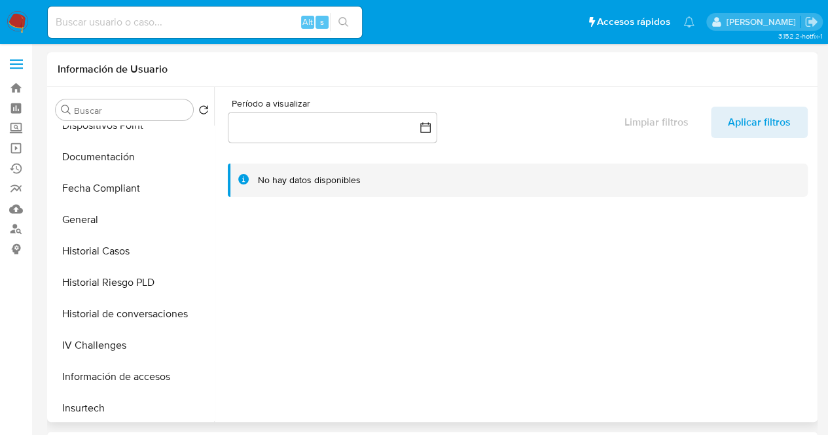
scroll to position [268, 0]
click at [124, 227] on button "General" at bounding box center [126, 218] width 153 height 31
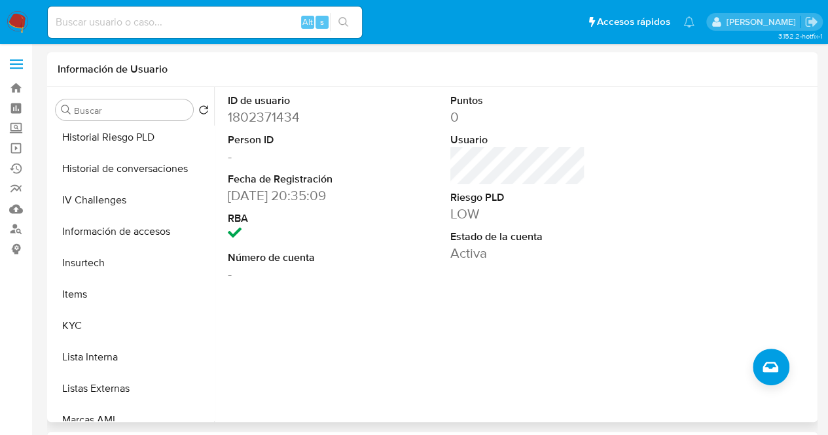
scroll to position [420, 0]
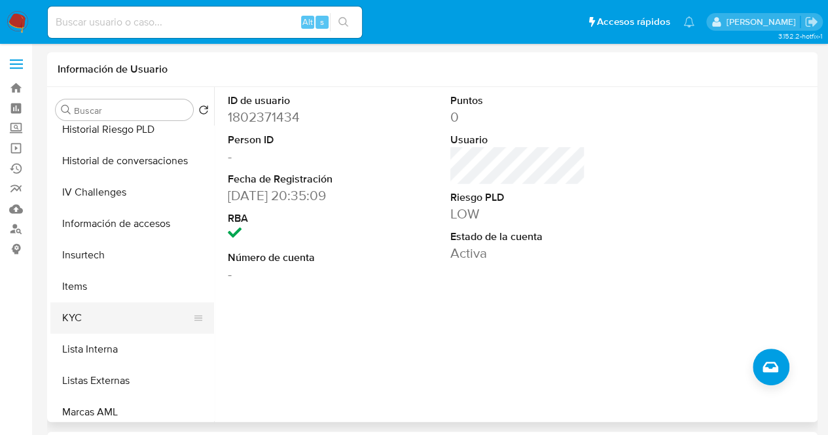
click at [112, 324] on button "KYC" at bounding box center [126, 317] width 153 height 31
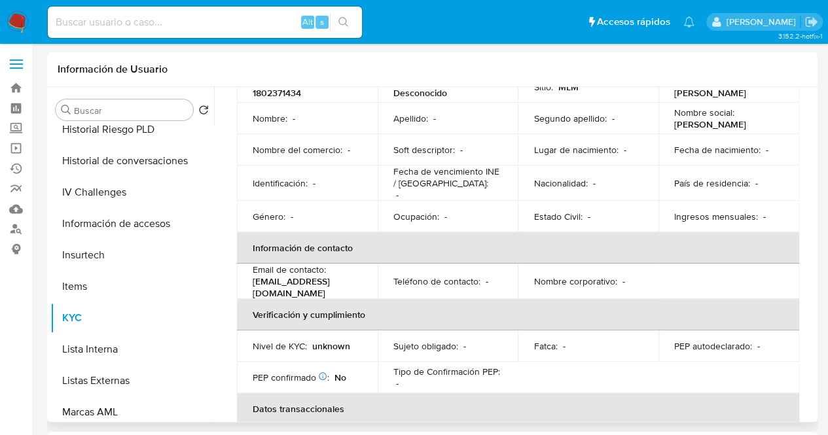
scroll to position [228, 0]
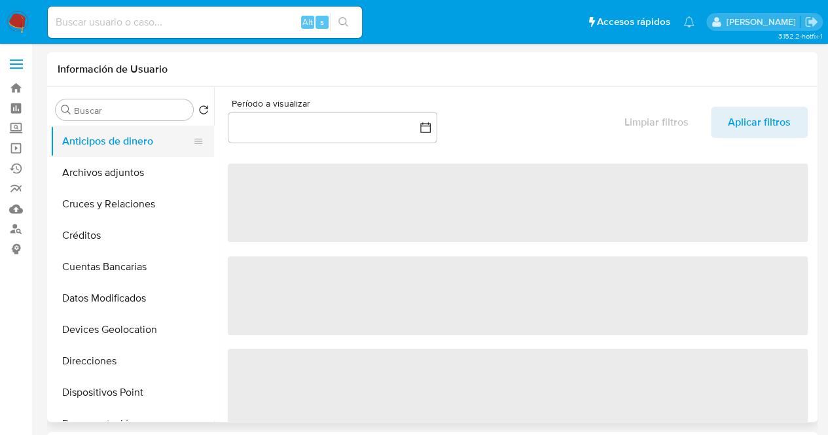
select select "10"
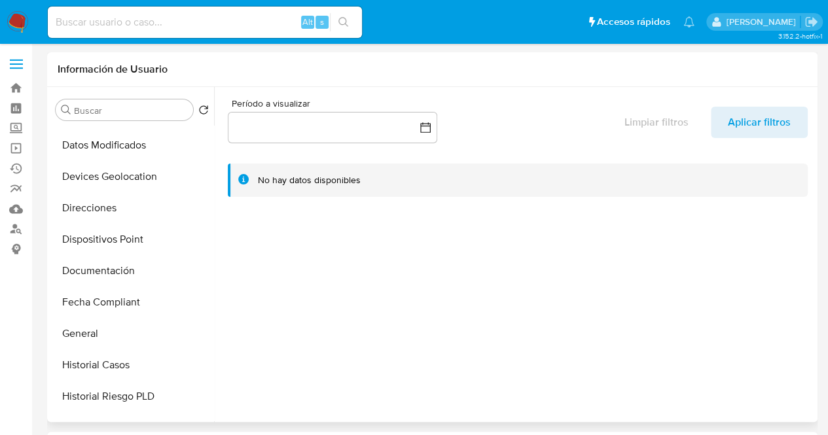
scroll to position [165, 0]
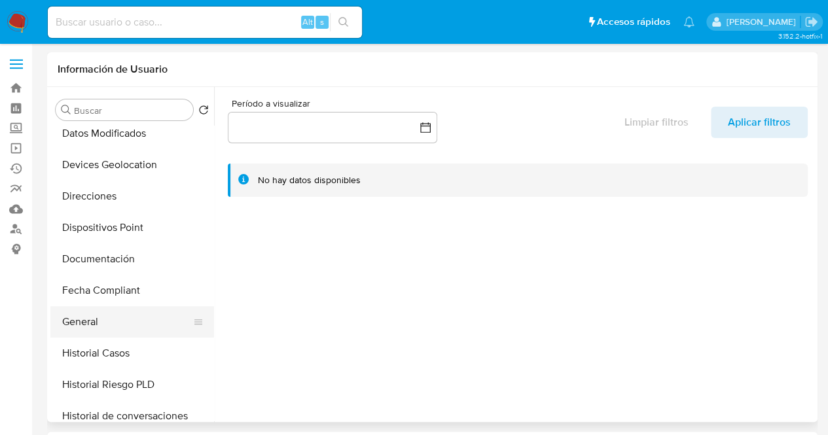
click at [107, 323] on button "General" at bounding box center [126, 321] width 153 height 31
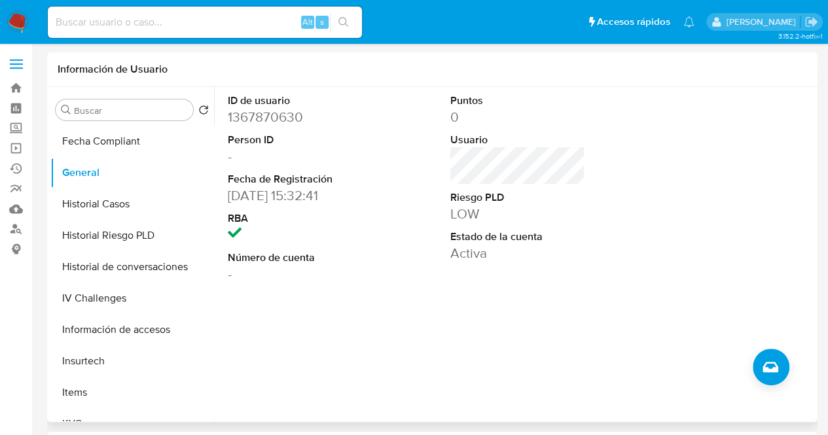
scroll to position [326, 0]
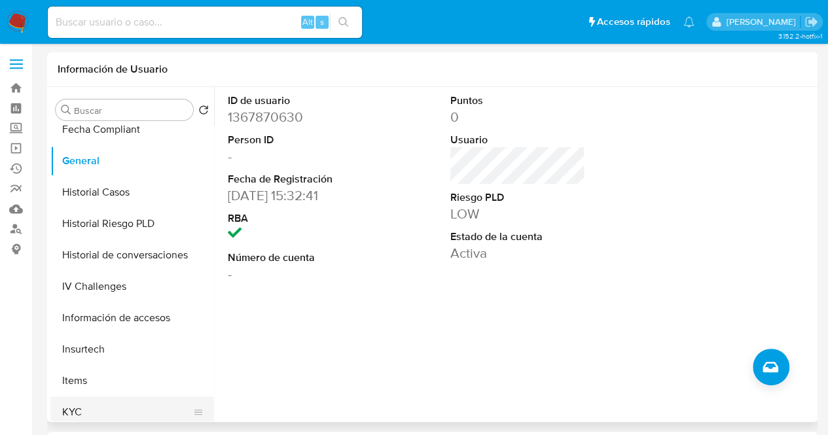
click at [113, 414] on button "KYC" at bounding box center [126, 412] width 153 height 31
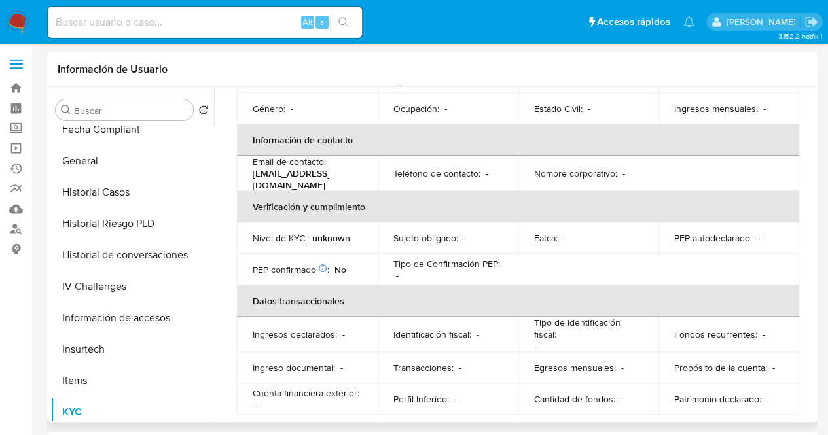
scroll to position [228, 0]
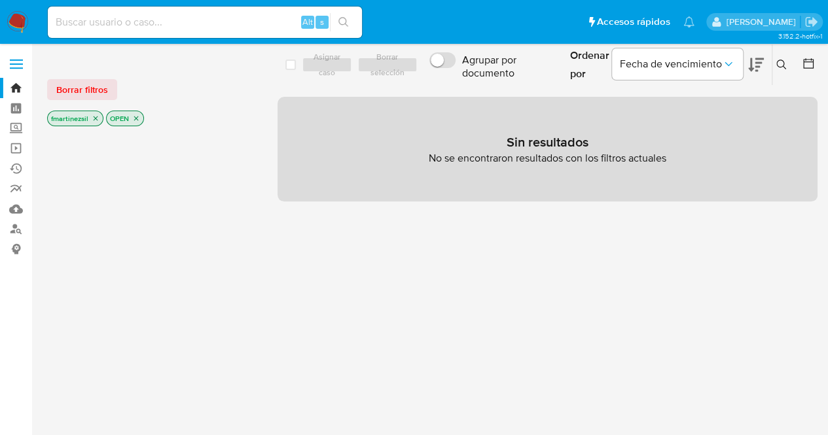
click at [18, 65] on span at bounding box center [16, 64] width 13 height 2
click at [0, 0] on input "checkbox" at bounding box center [0, 0] width 0 height 0
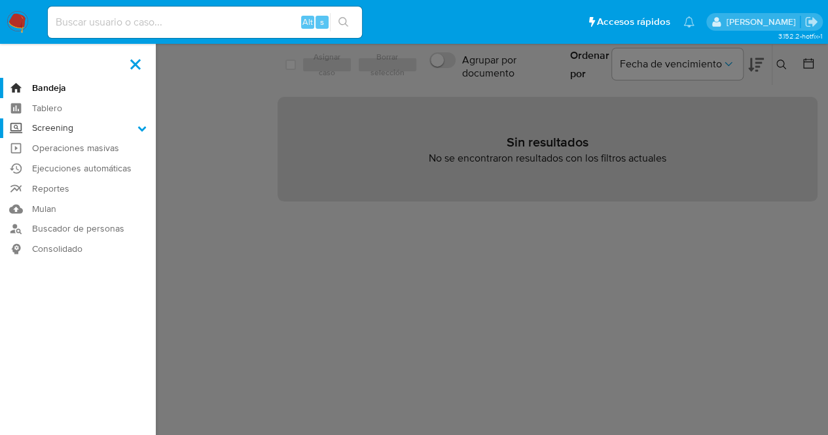
click at [101, 132] on label "Screening" at bounding box center [78, 128] width 156 height 20
click at [0, 0] on input "Screening" at bounding box center [0, 0] width 0 height 0
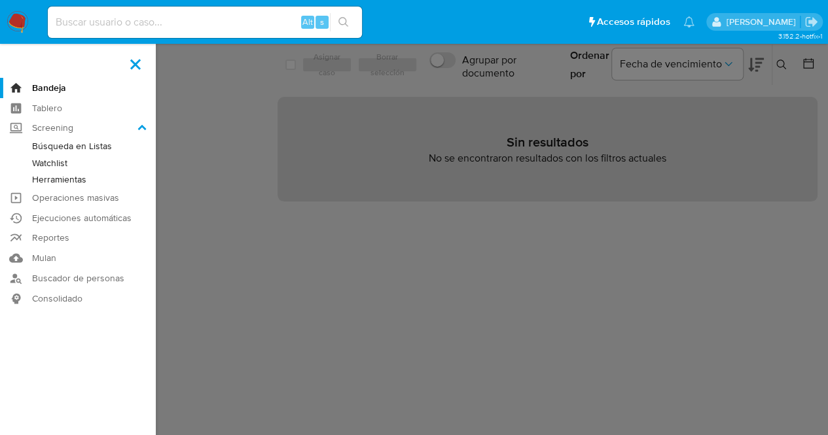
click at [76, 179] on link "Herramientas" at bounding box center [78, 179] width 156 height 16
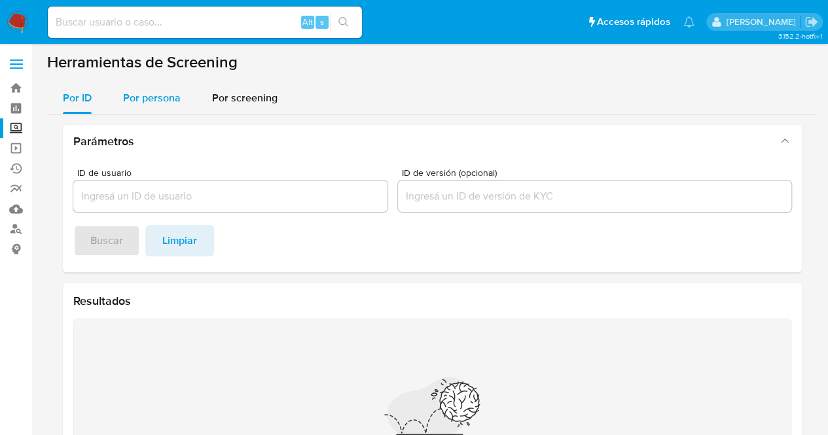
click at [168, 105] on div "Por persona" at bounding box center [152, 97] width 58 height 31
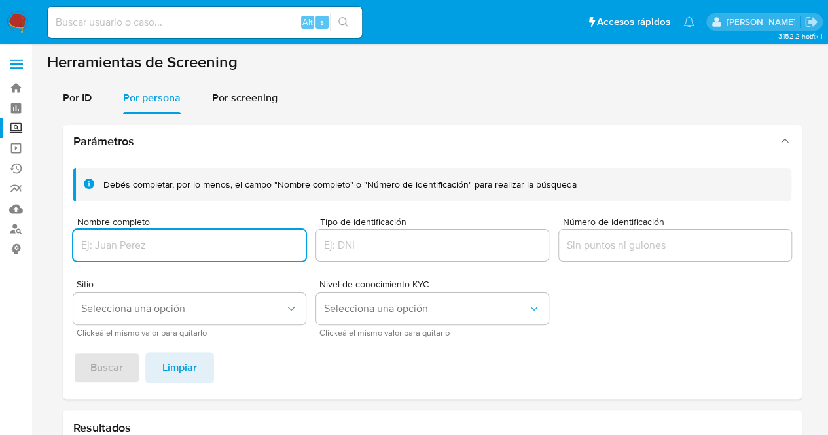
click at [190, 232] on div at bounding box center [189, 245] width 232 height 31
click at [190, 244] on input "Nombre completo" at bounding box center [189, 245] width 232 height 17
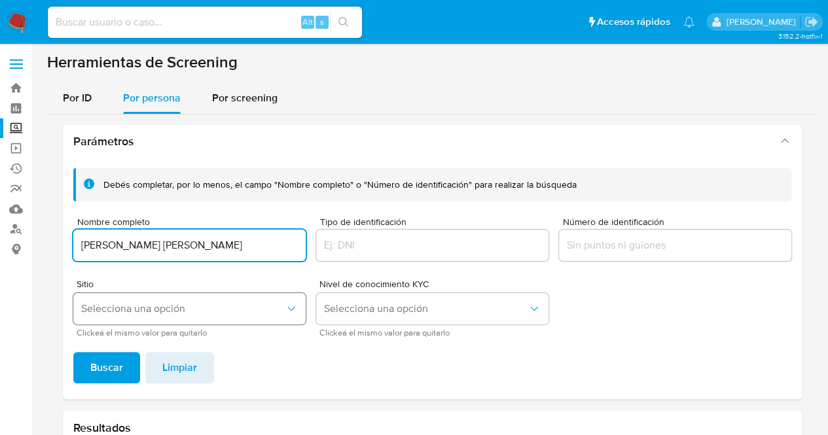
type input "JOSE ANGEL SAUCEDO"
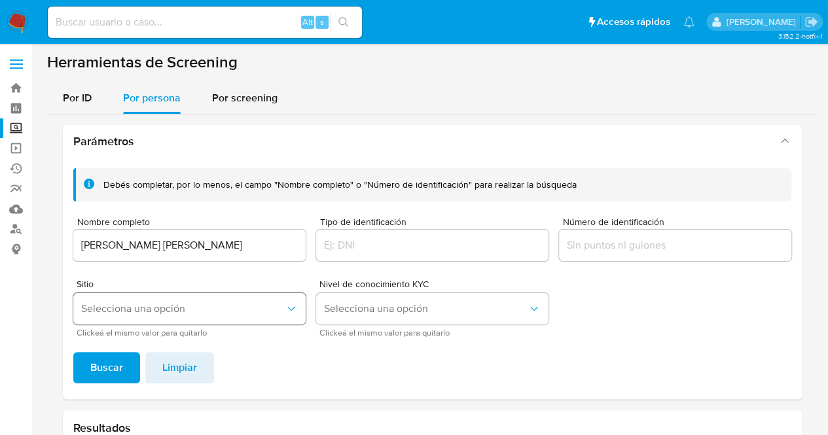
click at [226, 305] on span "Selecciona una opción" at bounding box center [183, 308] width 204 height 13
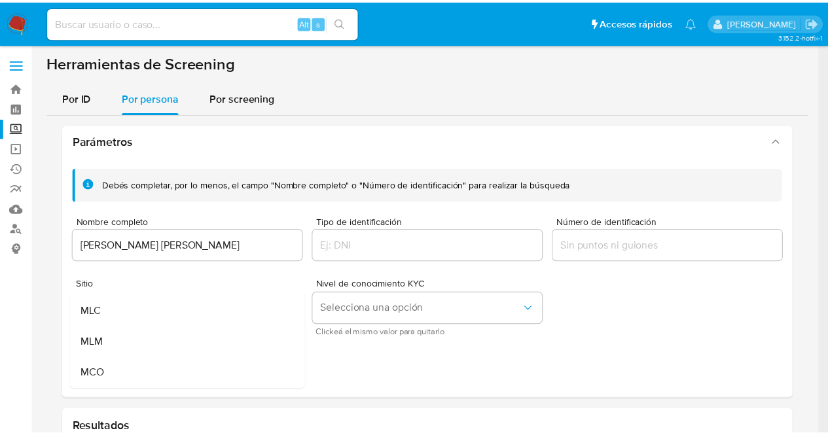
scroll to position [61, 0]
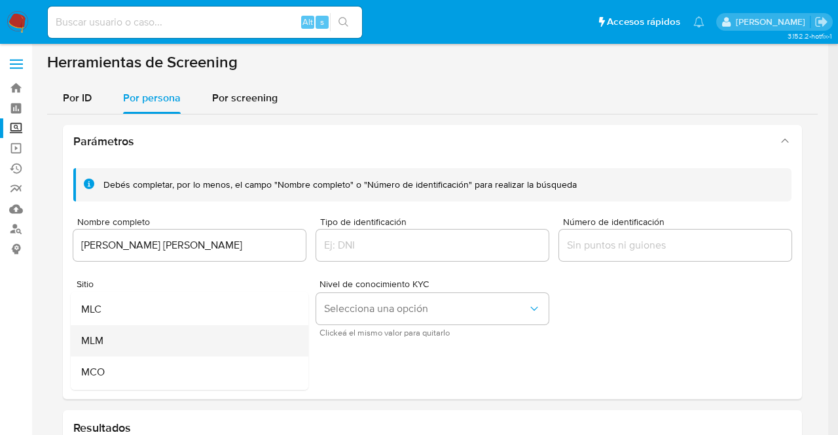
click at [249, 336] on div "MLM" at bounding box center [185, 340] width 209 height 31
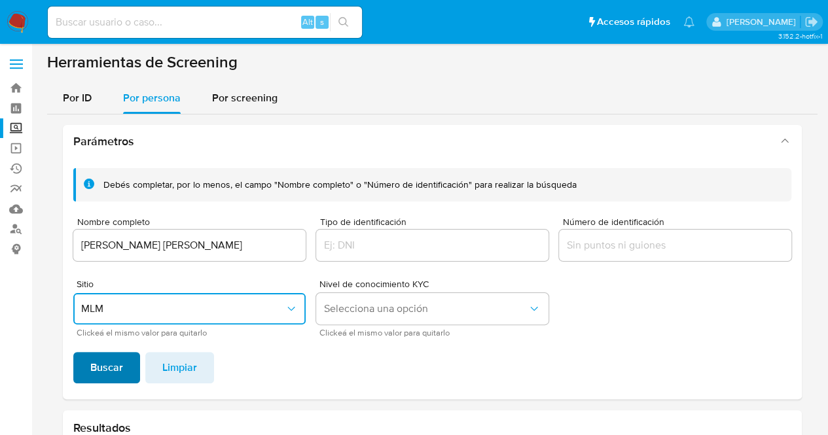
click at [113, 374] on span "Buscar" at bounding box center [106, 367] width 33 height 29
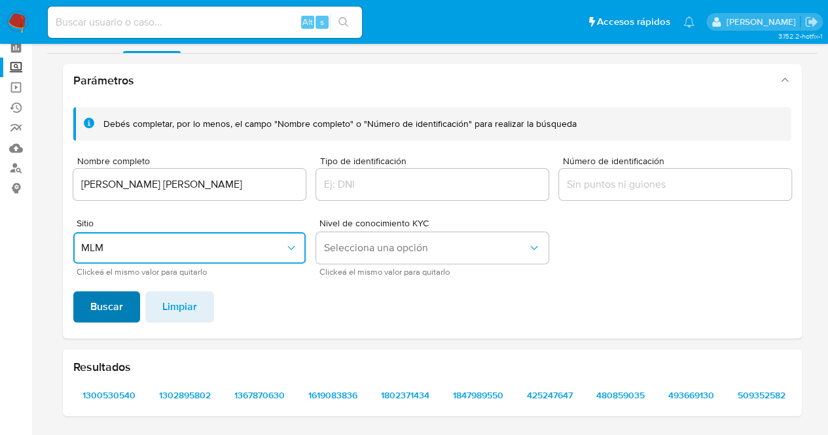
scroll to position [60, 0]
drag, startPoint x: 97, startPoint y: 397, endPoint x: 90, endPoint y: 412, distance: 16.4
click at [90, 412] on div "Resultados 1300530540 1302895802 1367870630 1619083836 1802371434 1847989550 42…" at bounding box center [432, 383] width 739 height 67
click at [107, 400] on span "1300530540" at bounding box center [108, 396] width 53 height 18
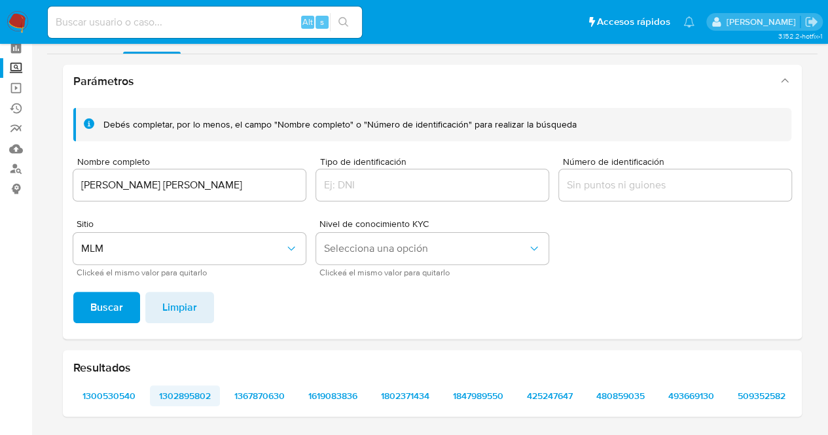
click at [203, 393] on span "1302895802" at bounding box center [185, 396] width 52 height 18
click at [271, 395] on span "1367870630" at bounding box center [259, 396] width 50 height 18
click at [336, 397] on span "1619083836" at bounding box center [332, 396] width 49 height 18
click at [401, 391] on span "1802371434" at bounding box center [405, 396] width 48 height 18
click at [482, 395] on span "1847989550" at bounding box center [478, 396] width 50 height 18
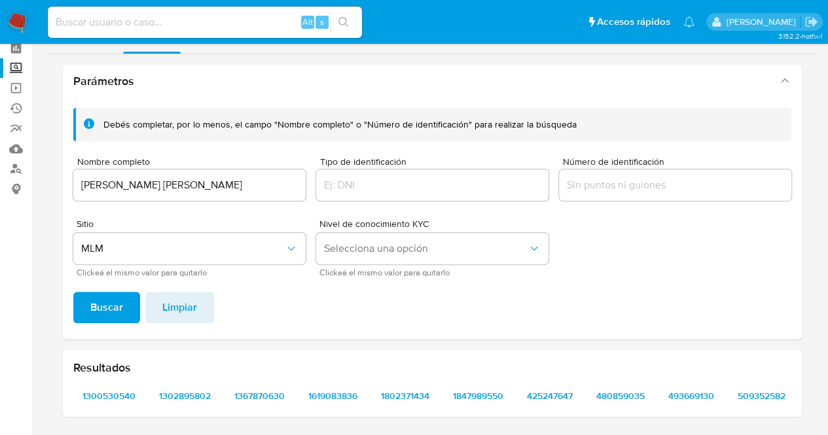
click at [538, 382] on div "Resultados 1300530540 1302895802 1367870630 1619083836 1802371434 1847989550 42…" at bounding box center [432, 383] width 739 height 67
click at [548, 392] on span "425247647" at bounding box center [550, 396] width 46 height 18
click at [628, 395] on span "480859035" at bounding box center [620, 396] width 48 height 18
click at [688, 391] on span "493669130" at bounding box center [691, 396] width 46 height 18
click at [763, 390] on span "509352582" at bounding box center [762, 396] width 48 height 18
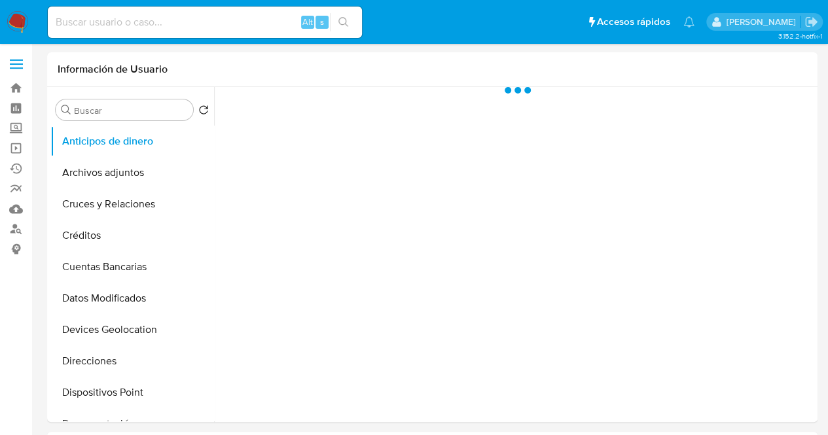
select select "10"
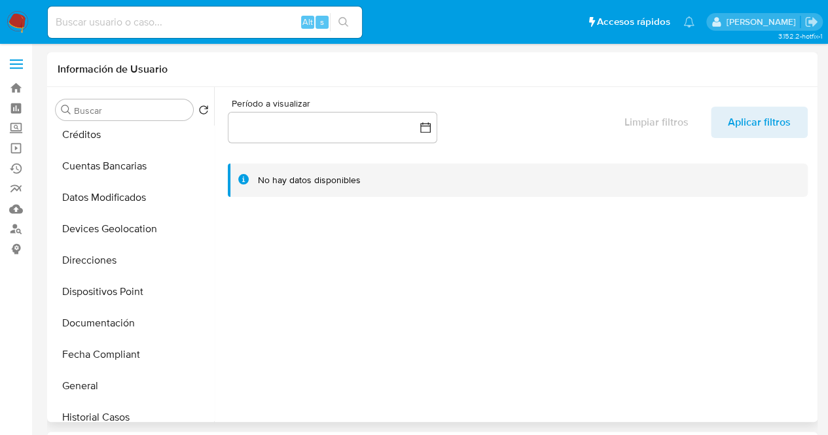
scroll to position [123, 0]
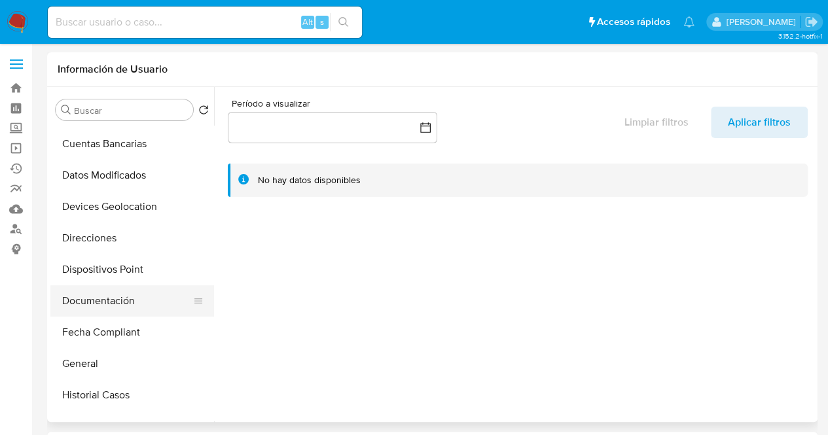
click at [127, 294] on button "Documentación" at bounding box center [126, 300] width 153 height 31
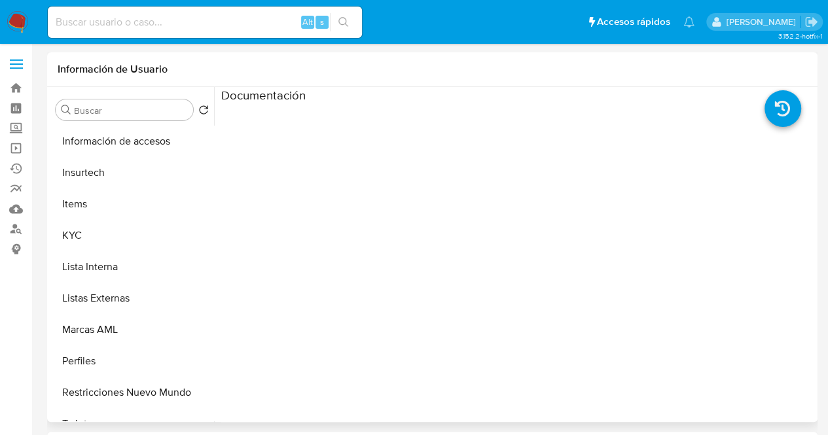
scroll to position [503, 0]
click at [130, 337] on button "Marcas AML" at bounding box center [126, 328] width 153 height 31
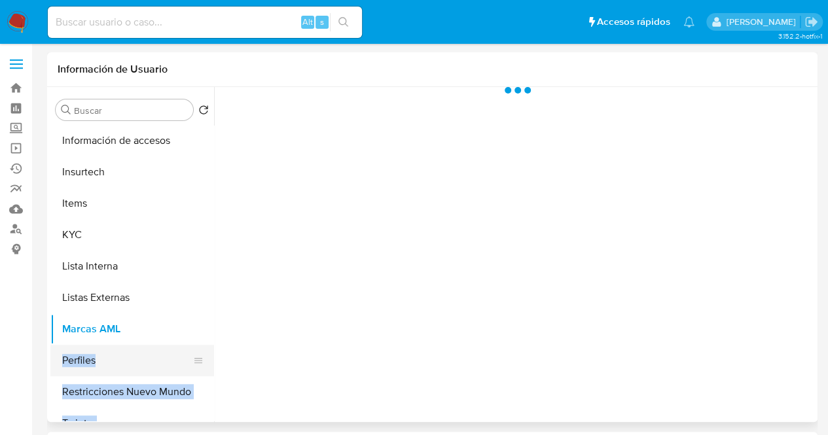
drag, startPoint x: 213, startPoint y: 325, endPoint x: 204, endPoint y: 351, distance: 27.1
click at [204, 351] on div "Buscar Volver al orden por defecto Anticipos de dinero Archivos adjuntos Cruces…" at bounding box center [432, 254] width 764 height 335
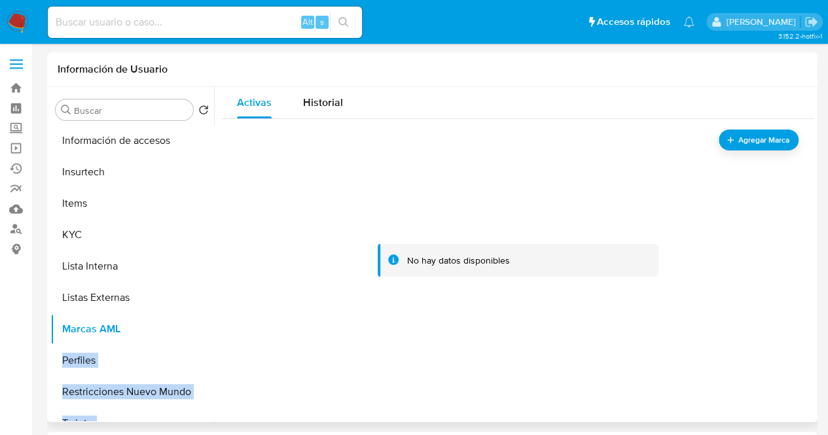
scroll to position [522, 0]
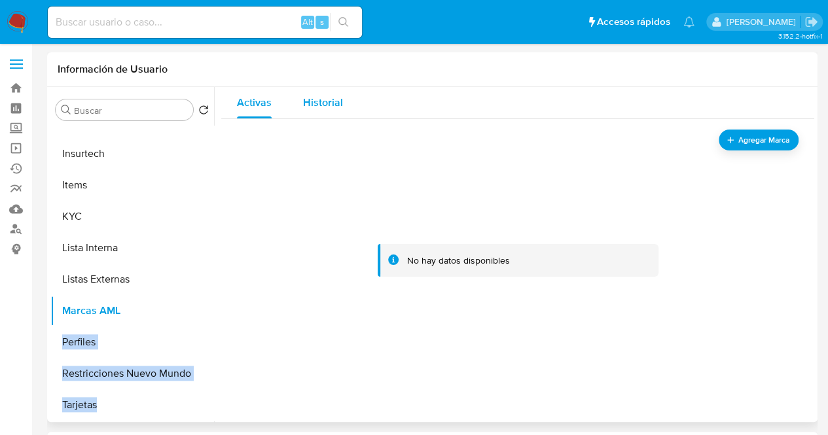
click at [311, 101] on span "Historial" at bounding box center [323, 102] width 40 height 15
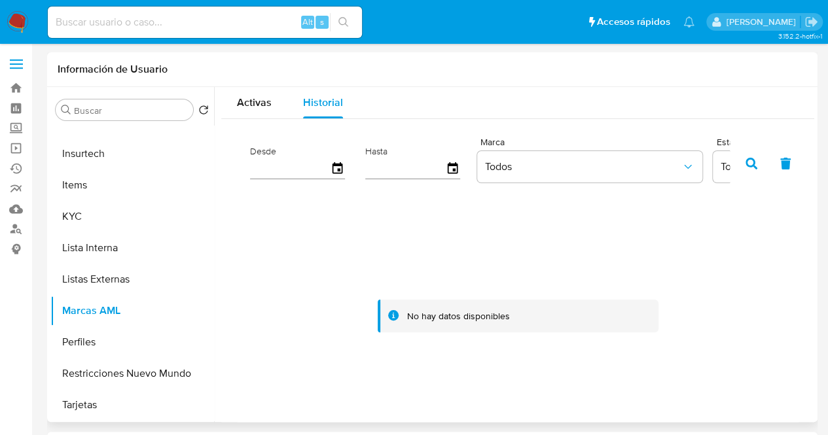
click at [240, 279] on div at bounding box center [517, 316] width 561 height 242
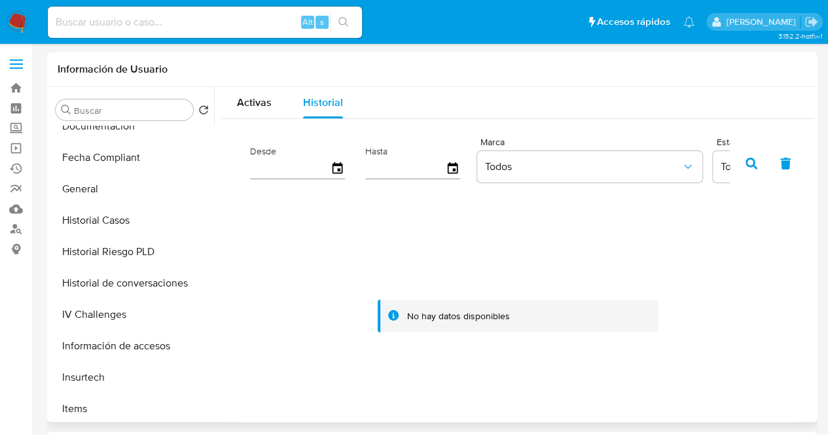
scroll to position [272, 0]
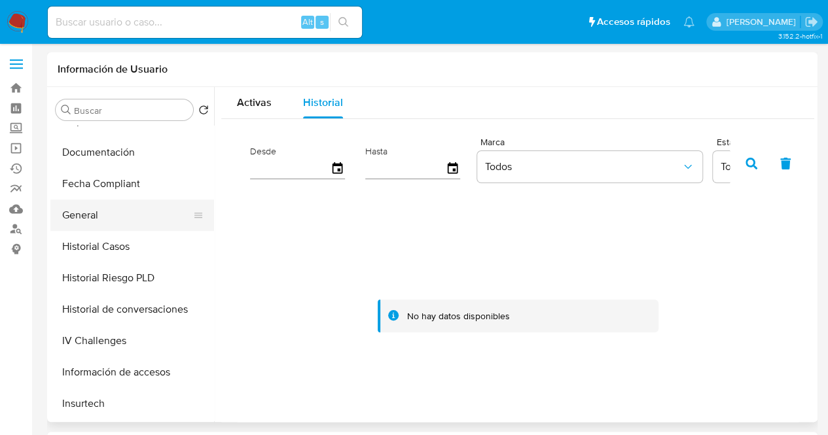
click at [114, 227] on button "General" at bounding box center [126, 215] width 153 height 31
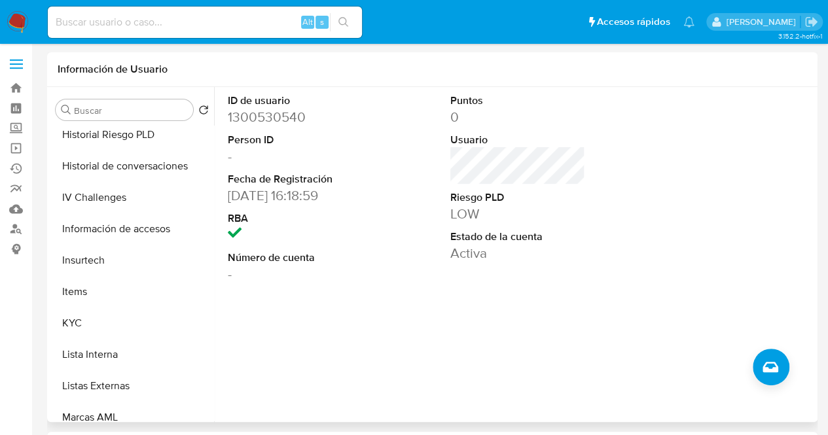
scroll to position [418, 0]
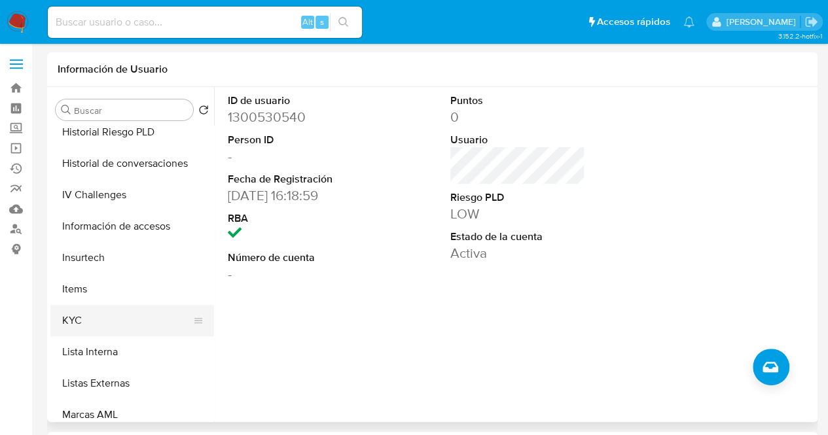
click at [99, 319] on button "KYC" at bounding box center [126, 320] width 153 height 31
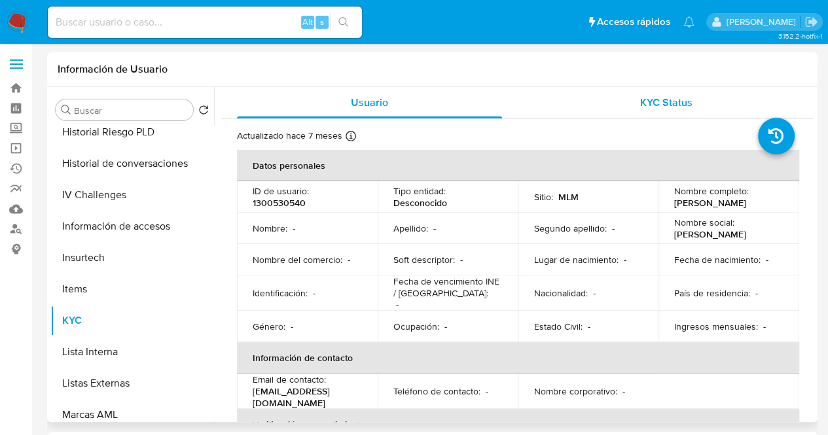
click at [640, 96] on span "KYC Status" at bounding box center [666, 102] width 52 height 15
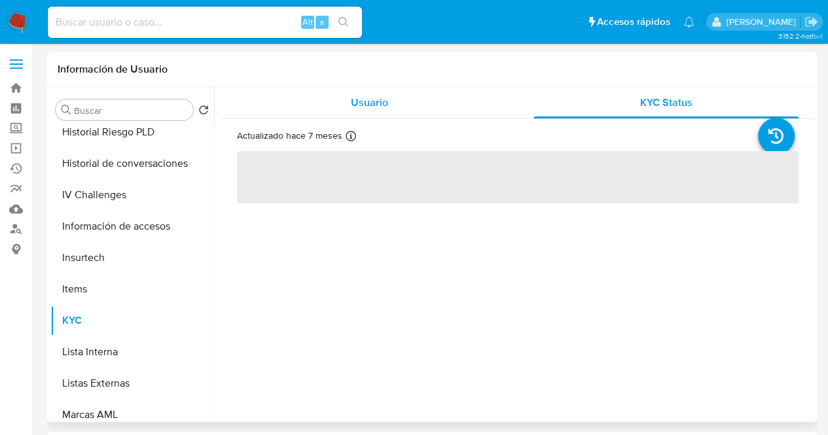
click at [489, 103] on div "Usuario" at bounding box center [369, 102] width 265 height 31
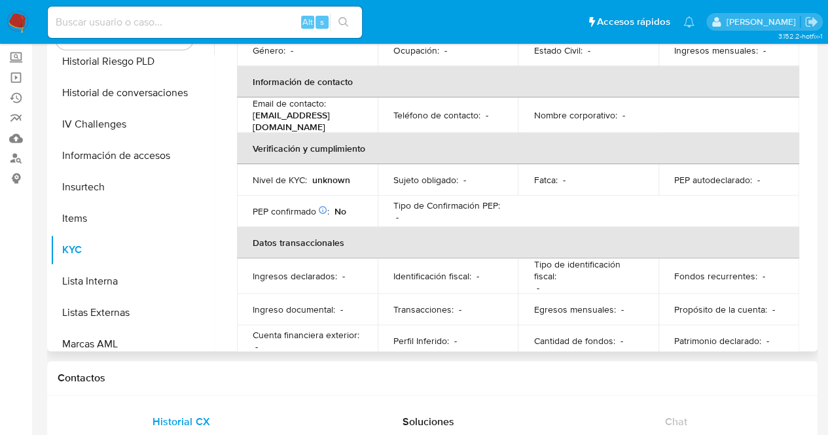
scroll to position [228, 0]
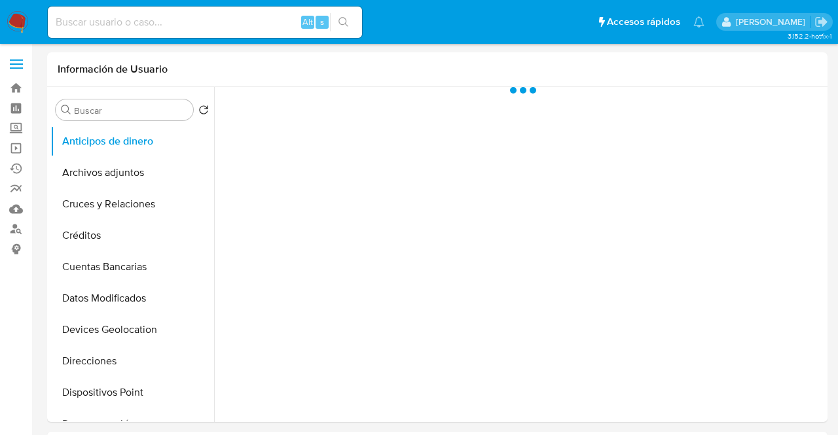
select select "10"
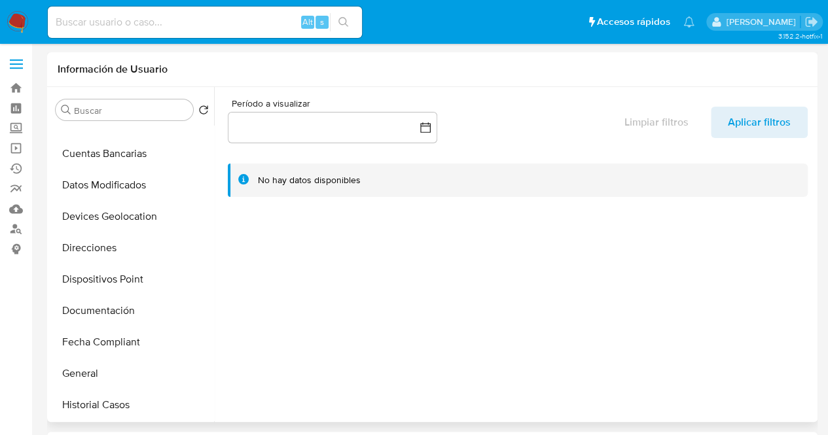
scroll to position [130, 0]
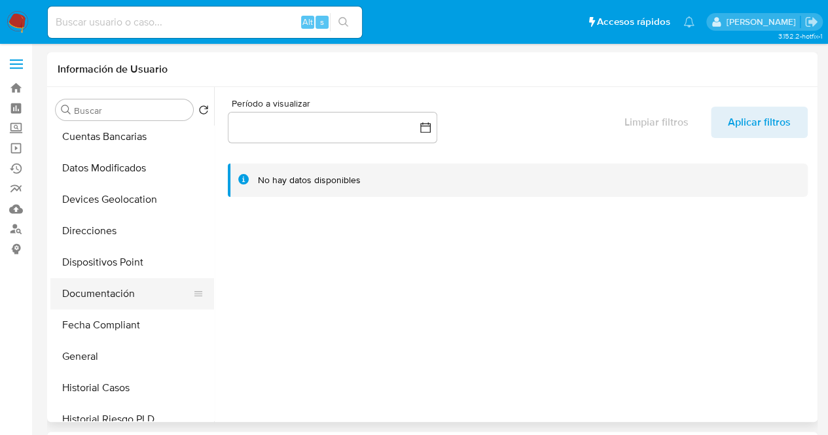
click at [124, 280] on button "Documentación" at bounding box center [126, 293] width 153 height 31
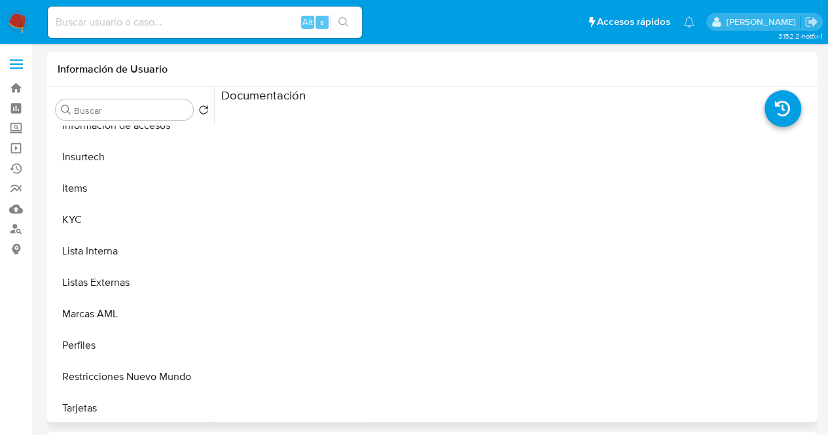
scroll to position [522, 0]
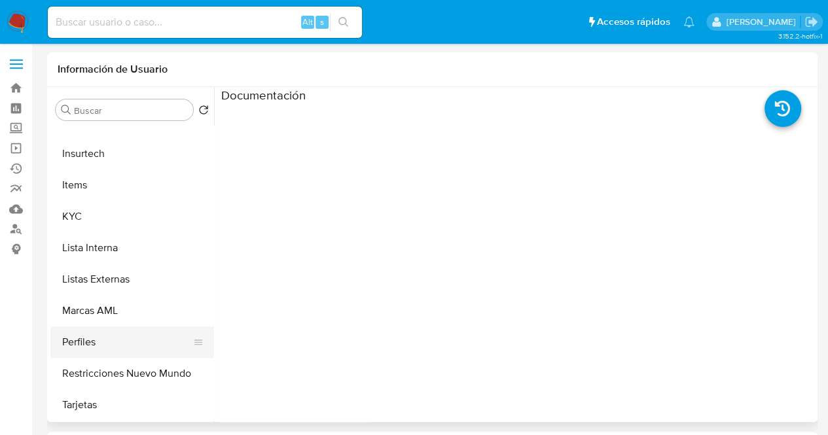
click at [110, 336] on button "Perfiles" at bounding box center [126, 342] width 153 height 31
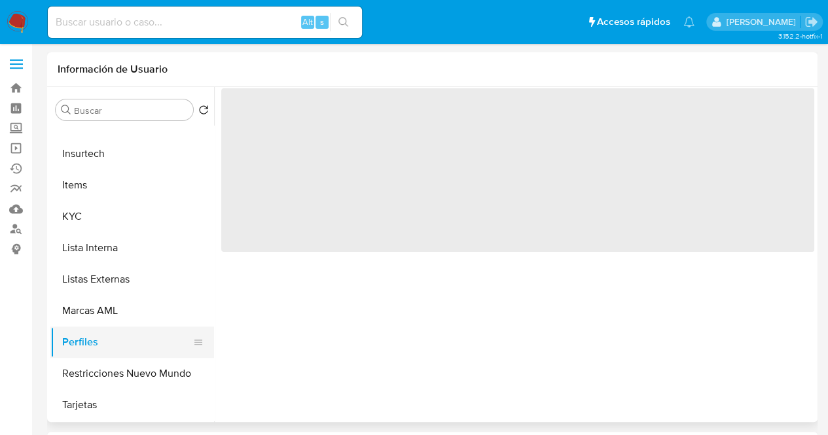
click at [110, 336] on button "Perfiles" at bounding box center [126, 342] width 153 height 31
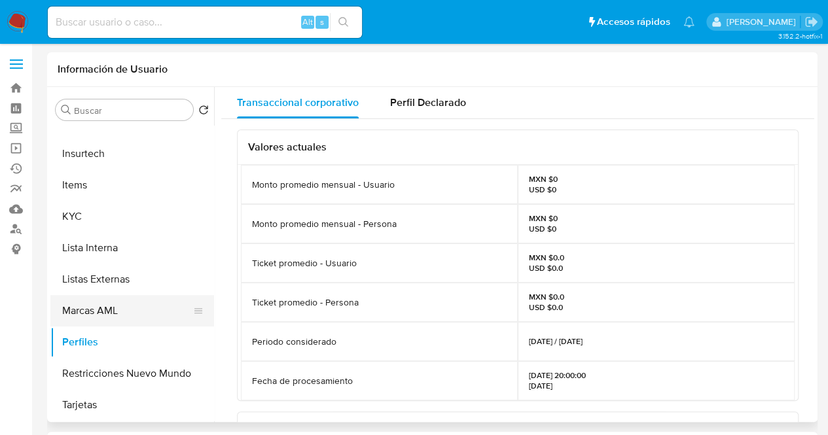
click at [113, 313] on button "Marcas AML" at bounding box center [126, 310] width 153 height 31
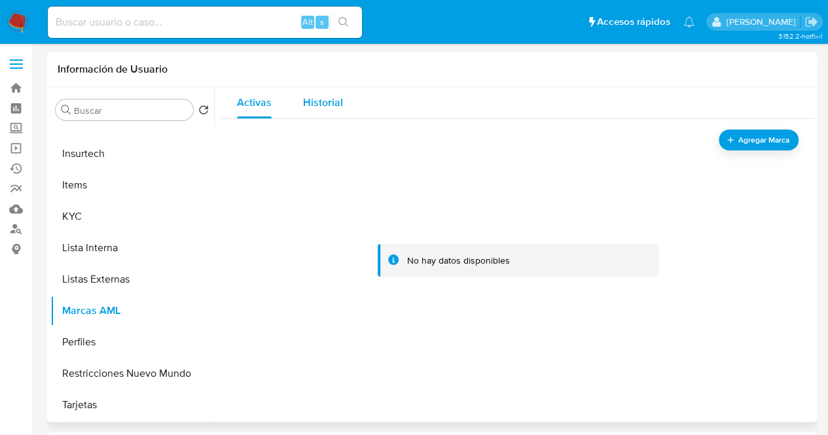
click at [326, 98] on span "Historial" at bounding box center [323, 102] width 40 height 15
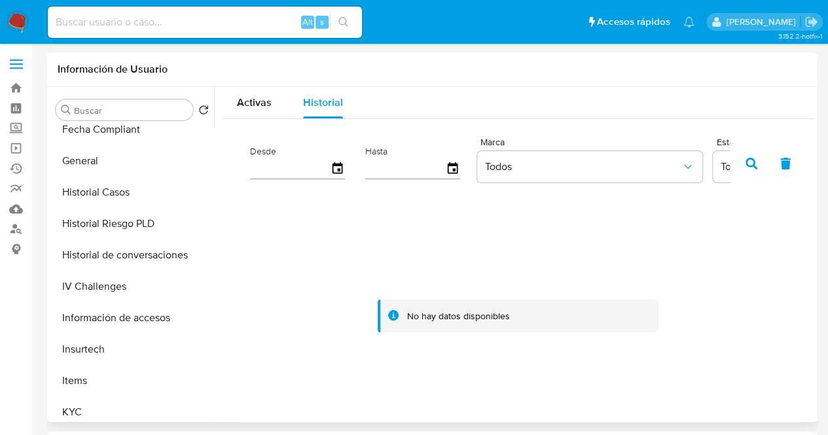
scroll to position [225, 0]
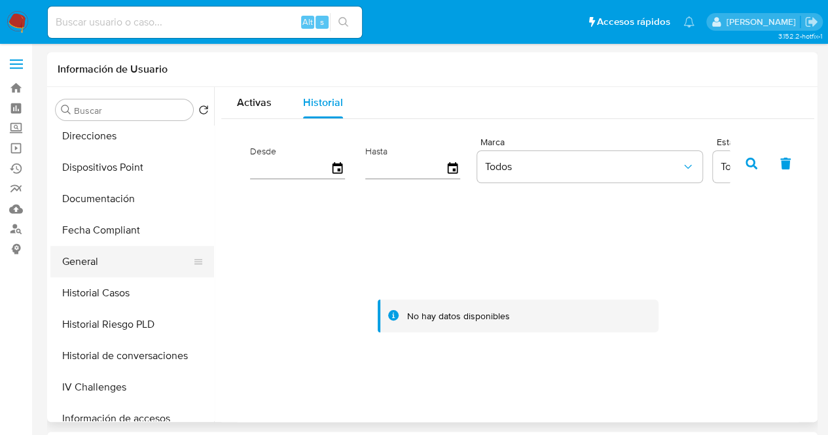
click at [101, 266] on button "General" at bounding box center [126, 261] width 153 height 31
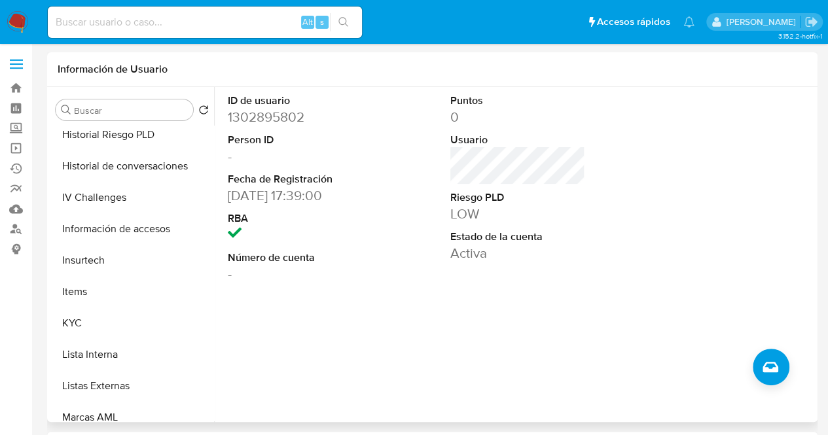
scroll to position [431, 0]
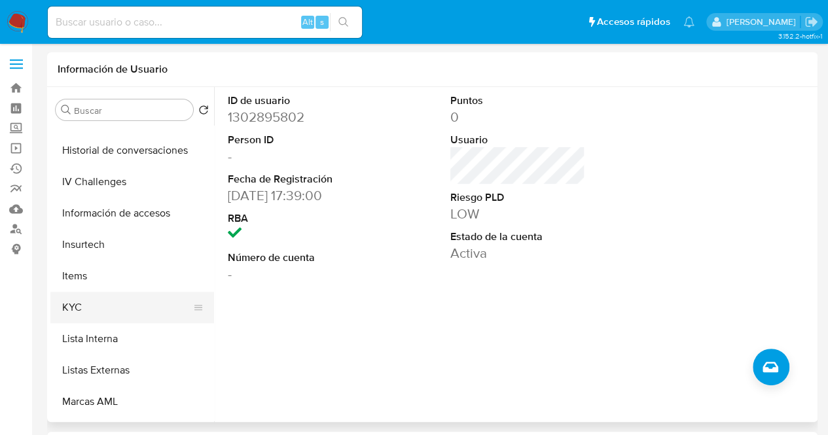
click at [126, 303] on button "KYC" at bounding box center [126, 307] width 153 height 31
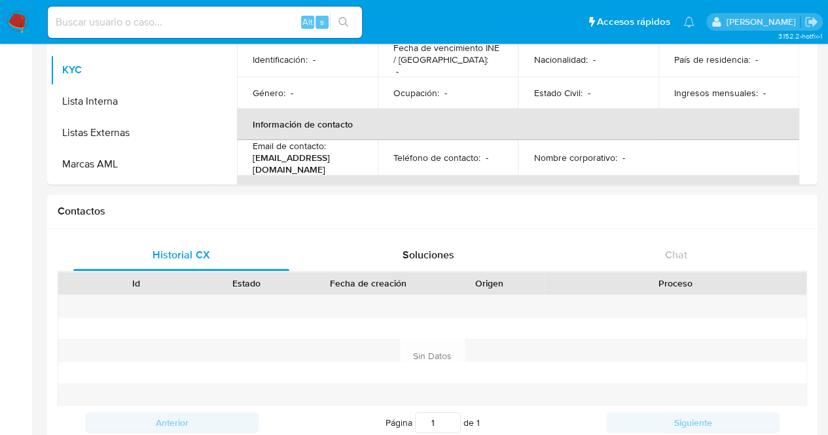
scroll to position [264, 0]
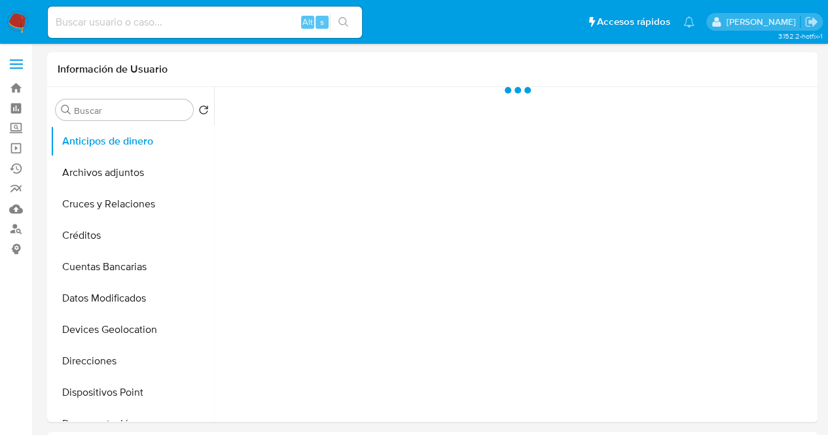
select select "10"
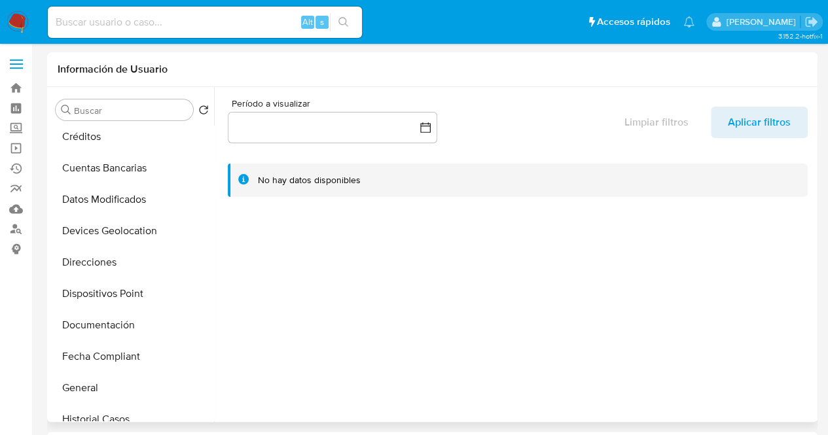
scroll to position [101, 0]
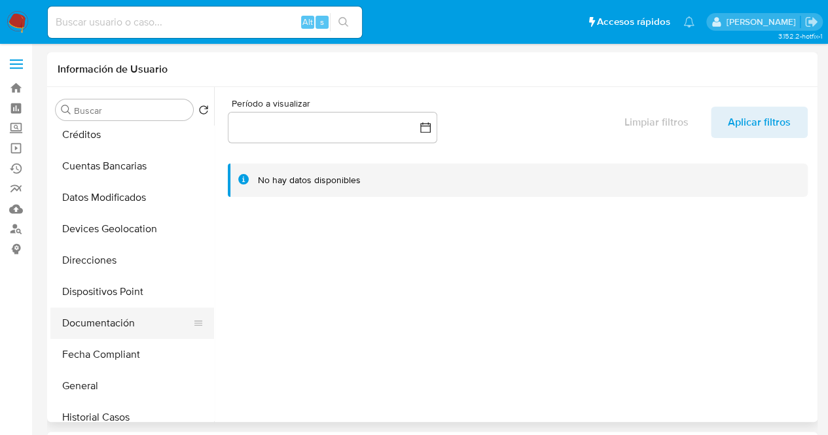
click at [124, 309] on button "Documentación" at bounding box center [126, 323] width 153 height 31
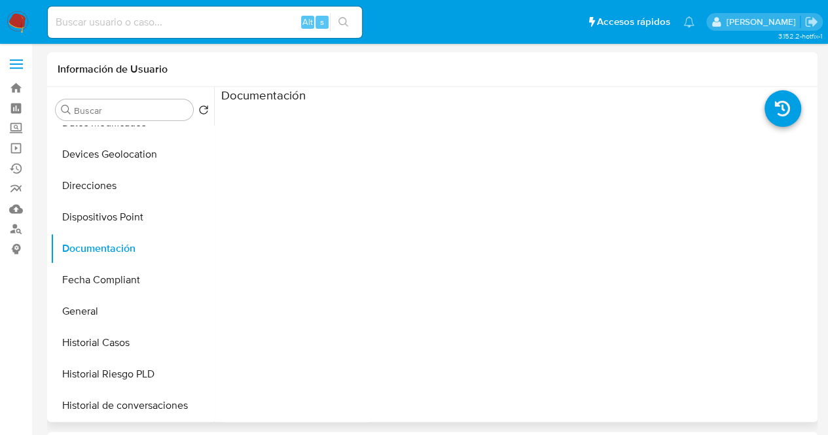
scroll to position [179, 0]
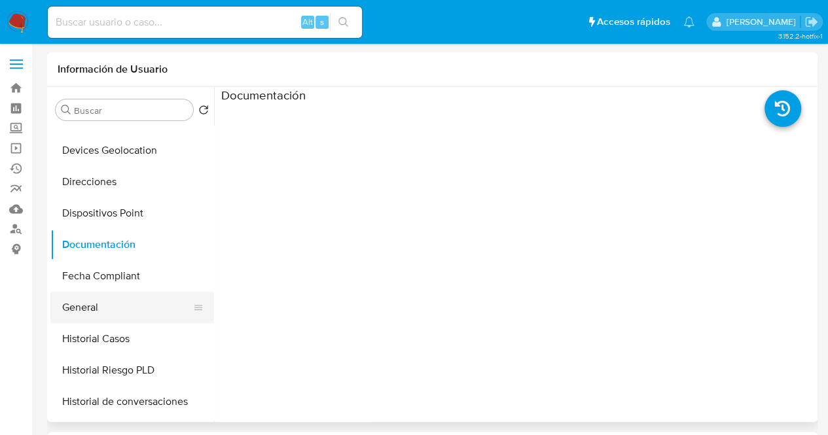
click at [105, 308] on button "General" at bounding box center [126, 307] width 153 height 31
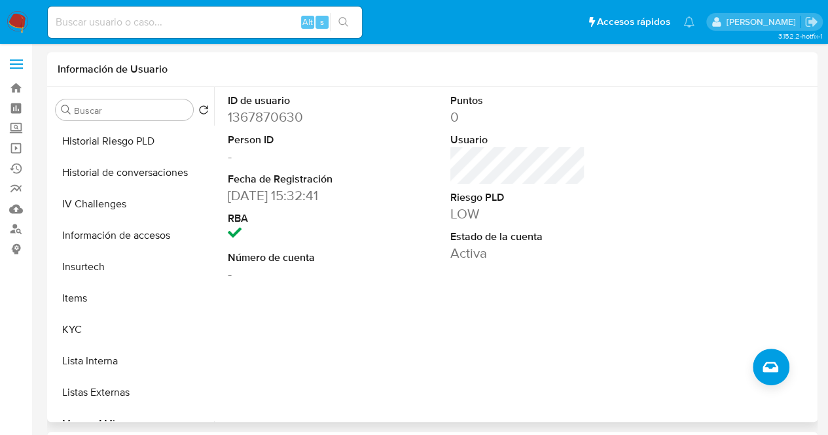
scroll to position [432, 0]
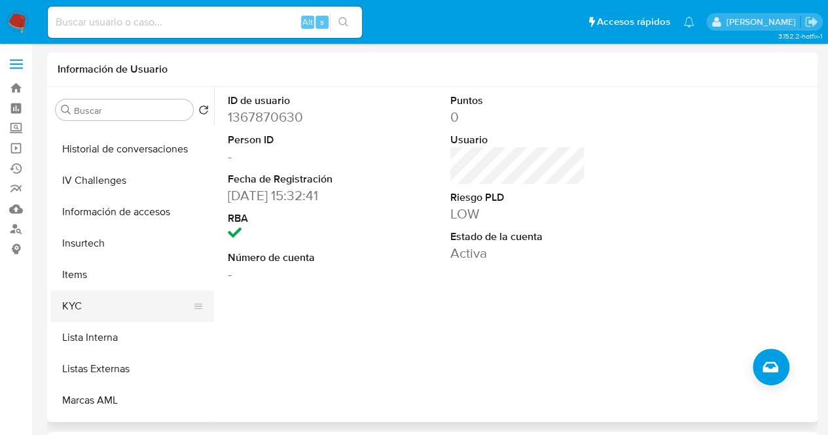
click at [110, 308] on button "KYC" at bounding box center [126, 306] width 153 height 31
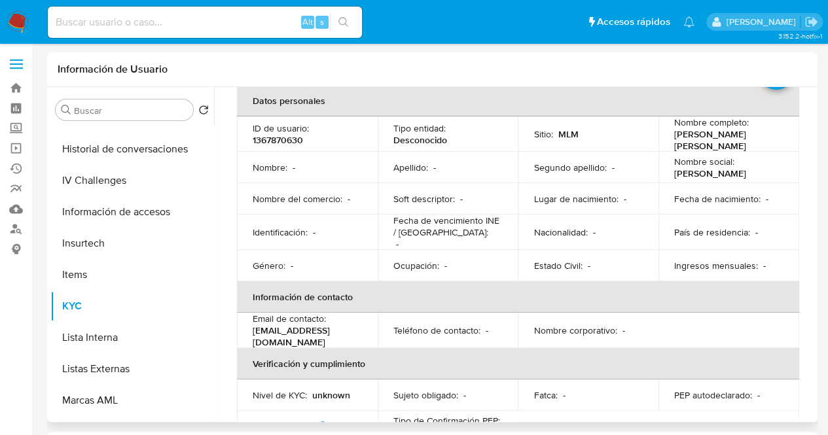
scroll to position [94, 0]
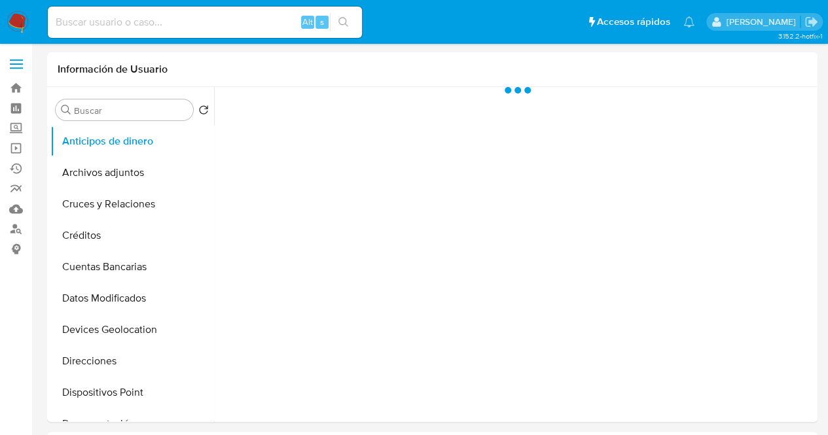
select select "10"
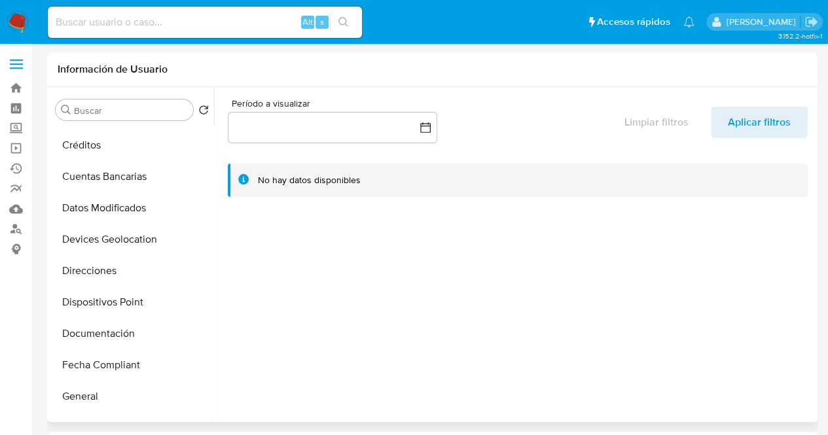
scroll to position [95, 0]
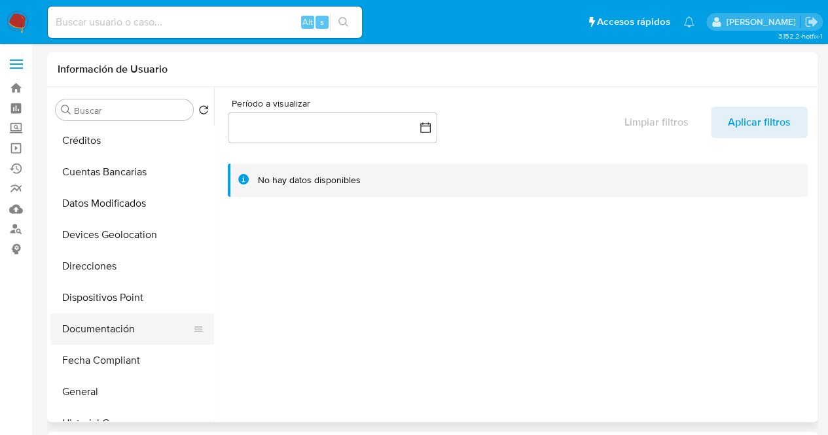
click at [113, 338] on button "Documentación" at bounding box center [126, 328] width 153 height 31
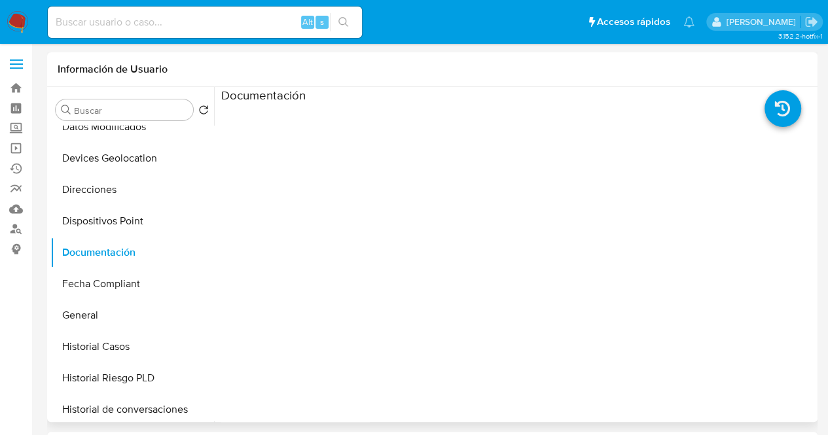
scroll to position [183, 0]
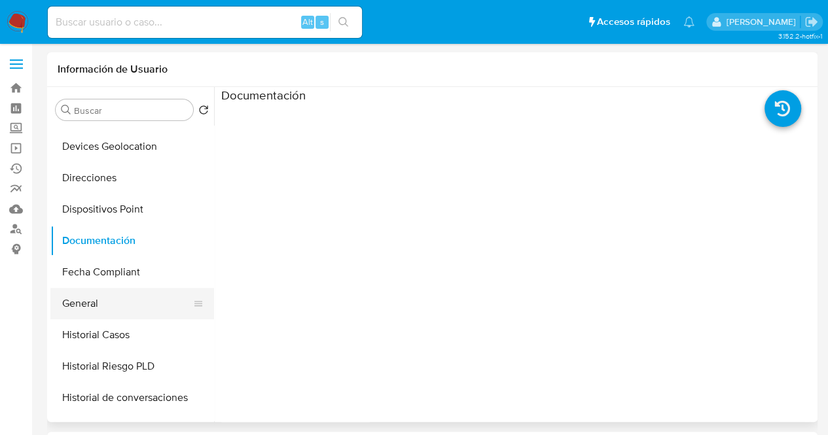
click at [98, 309] on button "General" at bounding box center [126, 303] width 153 height 31
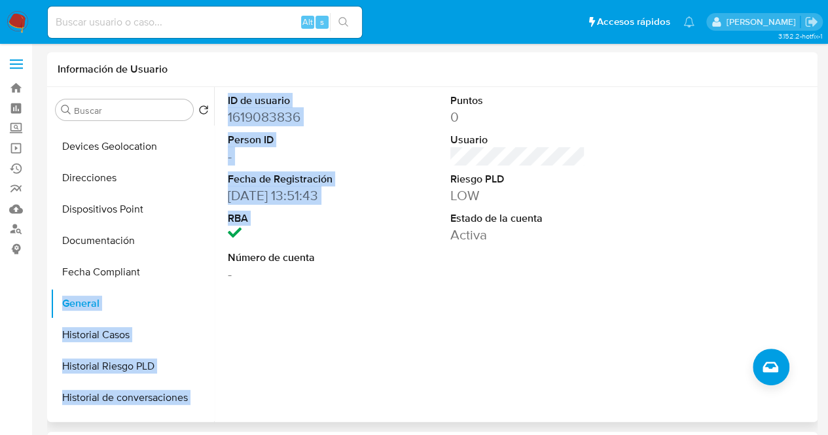
drag, startPoint x: 213, startPoint y: 242, endPoint x: 209, endPoint y: 272, distance: 29.8
click at [209, 272] on div "Buscar Volver al orden por defecto Anticipos de dinero Archivos adjuntos Cruces…" at bounding box center [432, 254] width 764 height 335
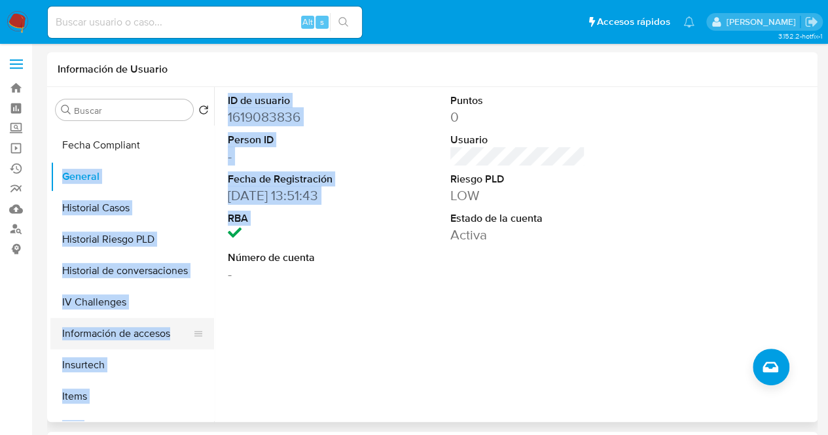
scroll to position [313, 0]
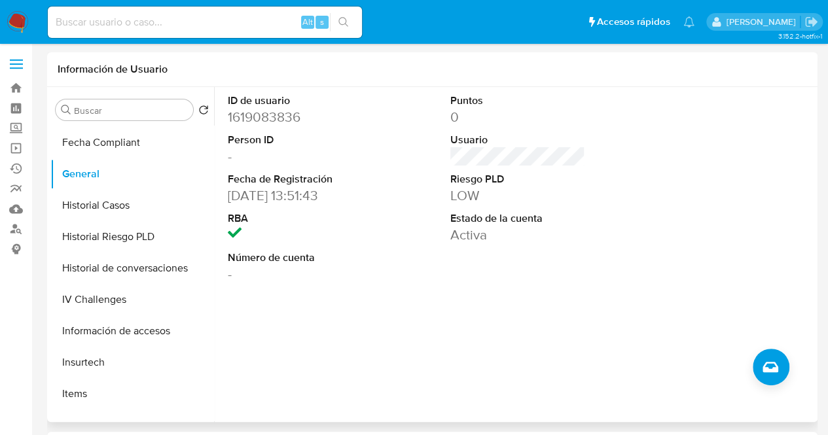
click at [241, 357] on div "ID de usuario 1619083836 Person ID - Fecha de Registración [DATE] 13:51:43 RBA …" at bounding box center [514, 254] width 600 height 335
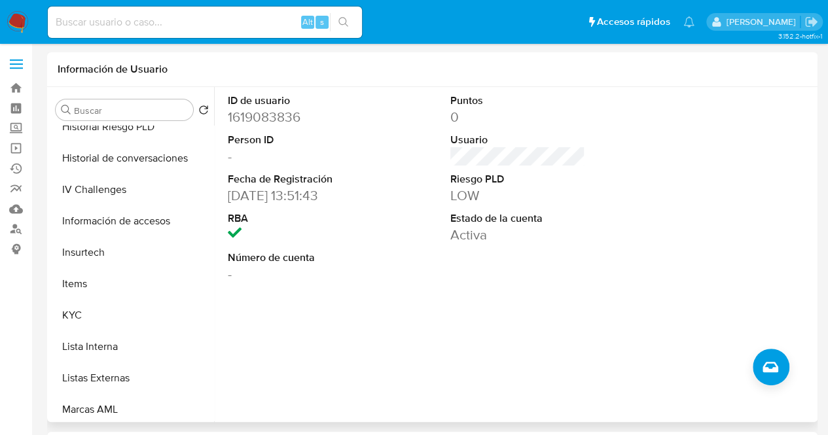
scroll to position [426, 0]
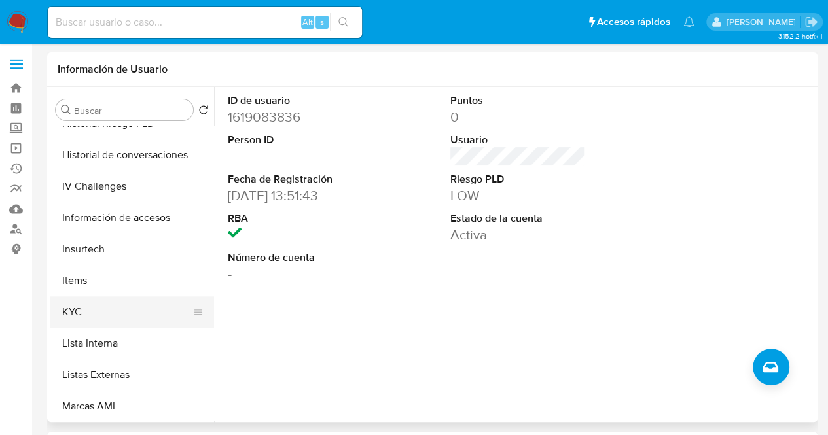
click at [124, 318] on button "KYC" at bounding box center [126, 311] width 153 height 31
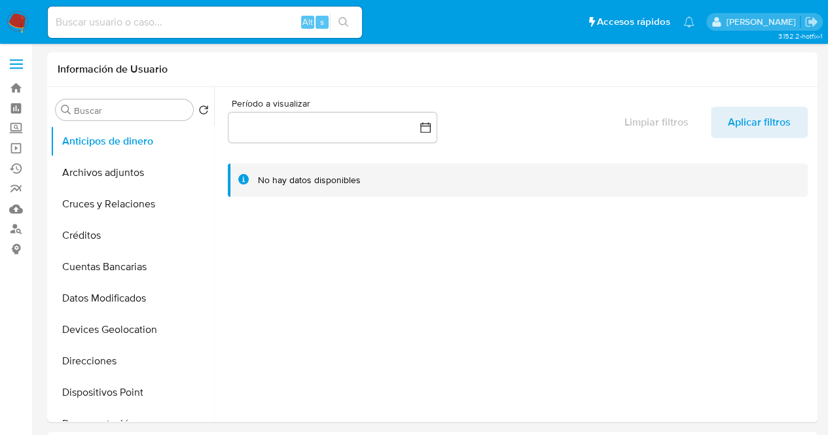
select select "10"
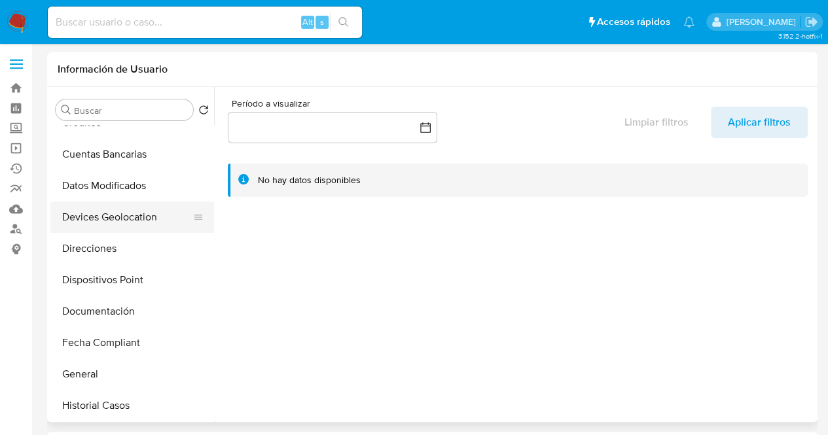
scroll to position [115, 0]
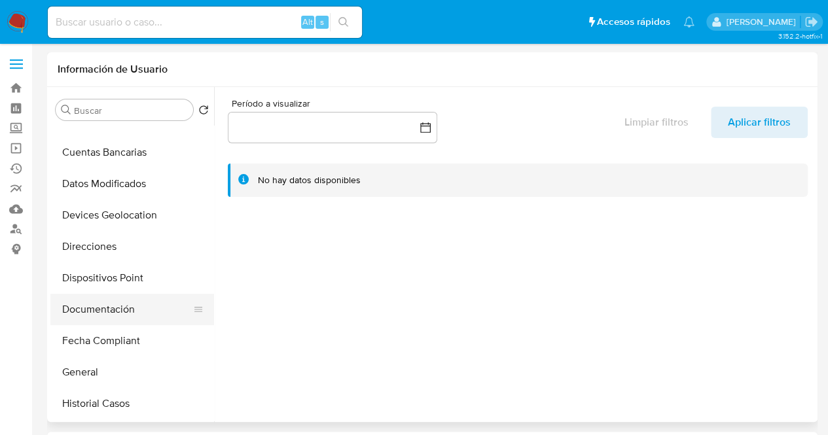
click at [112, 313] on button "Documentación" at bounding box center [126, 309] width 153 height 31
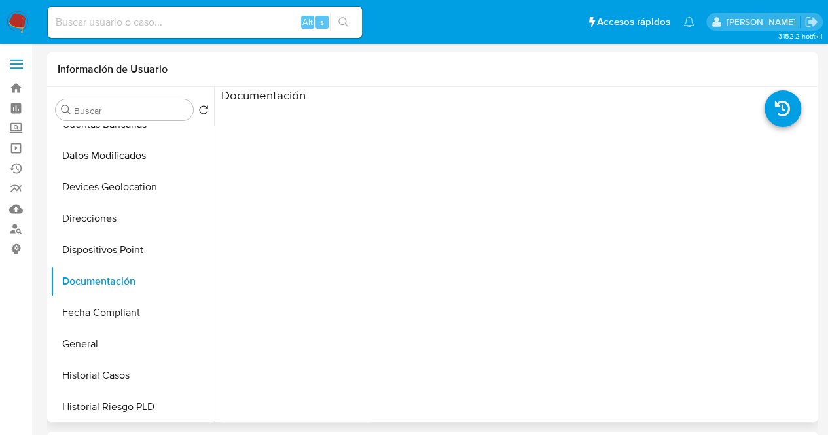
scroll to position [144, 0]
click at [73, 342] on button "General" at bounding box center [126, 342] width 153 height 31
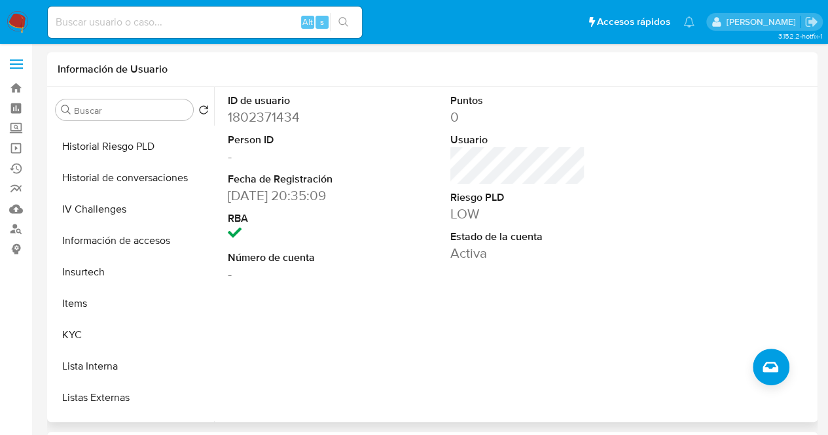
scroll to position [404, 0]
click at [98, 335] on button "KYC" at bounding box center [126, 333] width 153 height 31
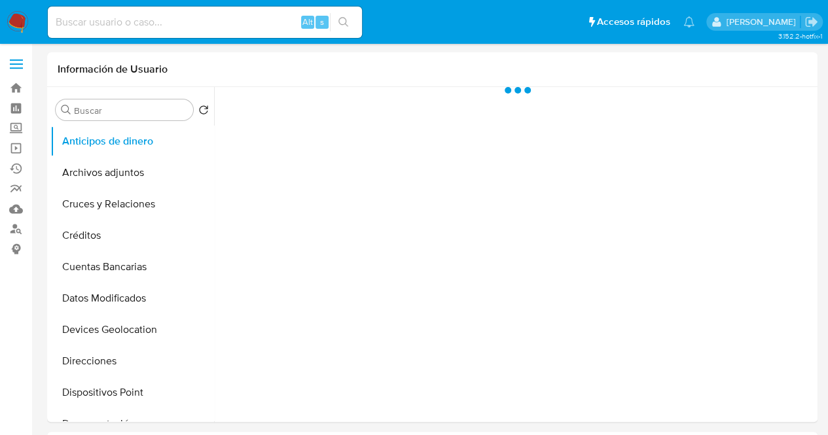
select select "10"
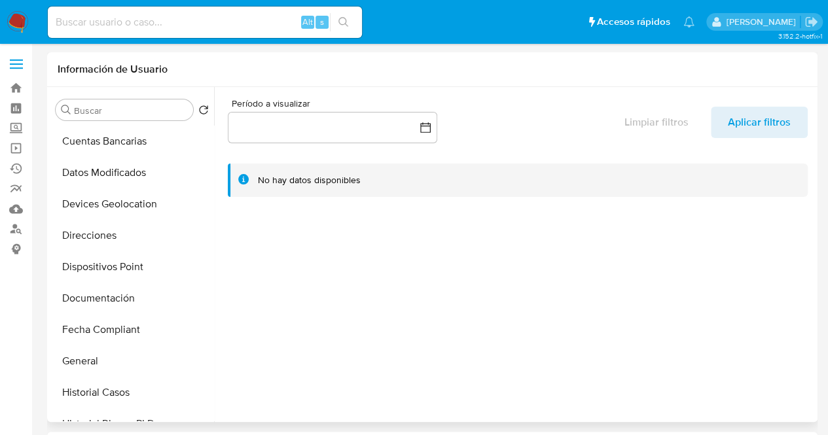
scroll to position [131, 0]
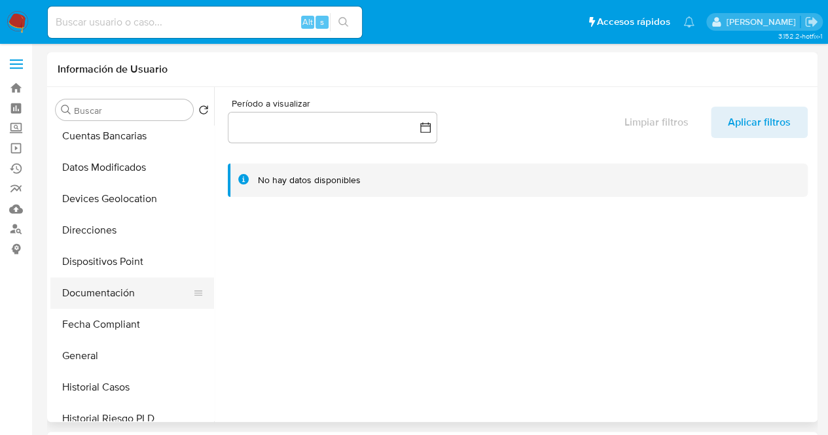
click at [100, 296] on button "Documentación" at bounding box center [126, 292] width 153 height 31
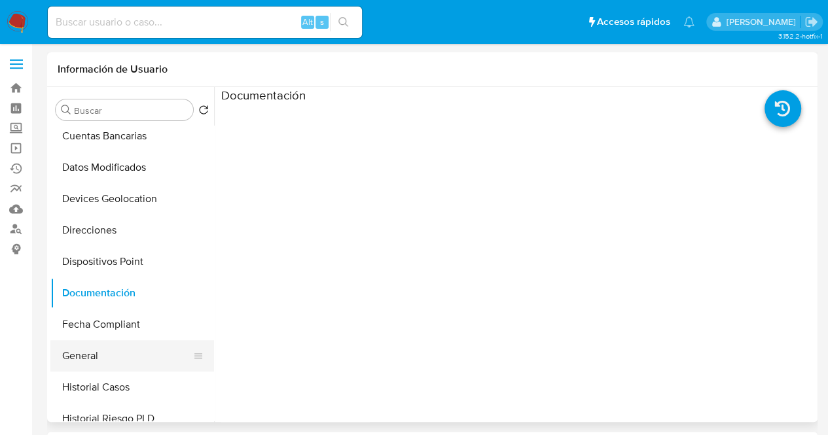
click at [108, 347] on button "General" at bounding box center [126, 355] width 153 height 31
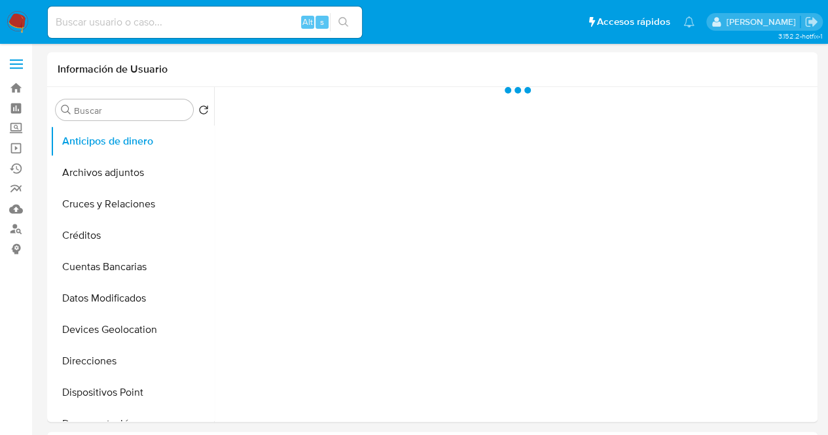
select select "10"
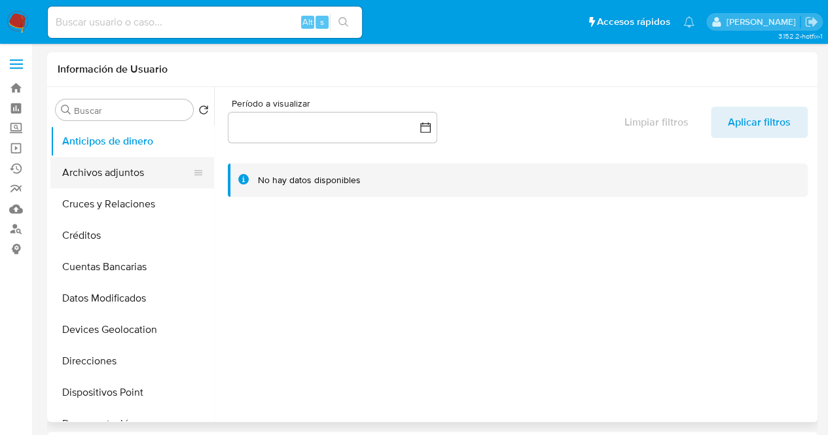
click at [144, 172] on button "Archivos adjuntos" at bounding box center [126, 172] width 153 height 31
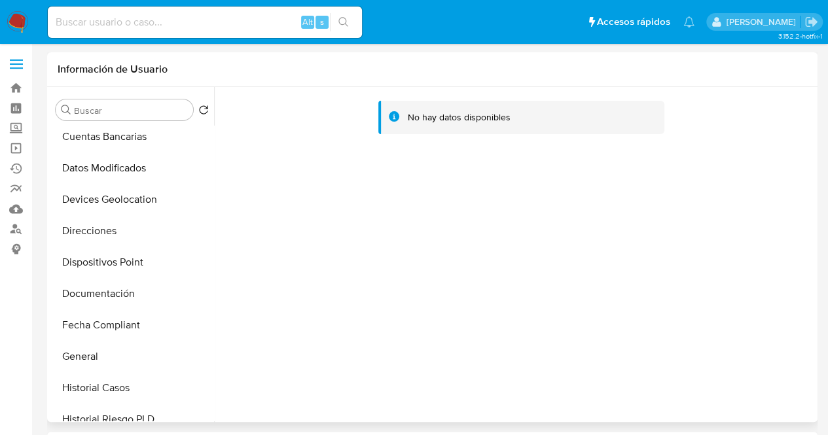
scroll to position [140, 0]
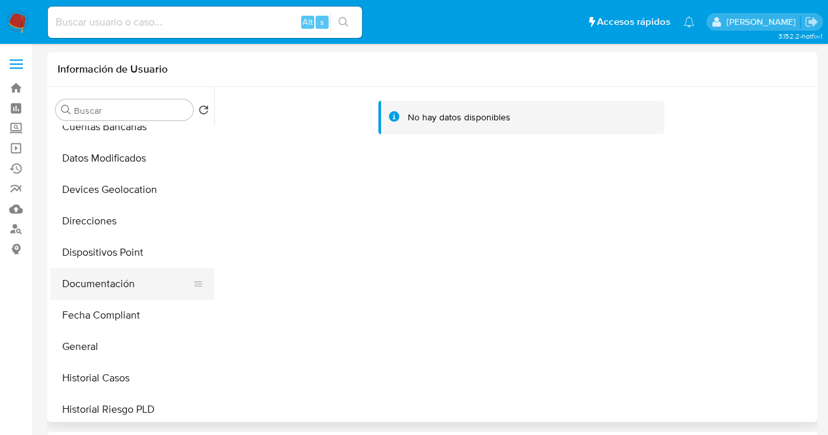
click at [102, 279] on button "Documentación" at bounding box center [126, 283] width 153 height 31
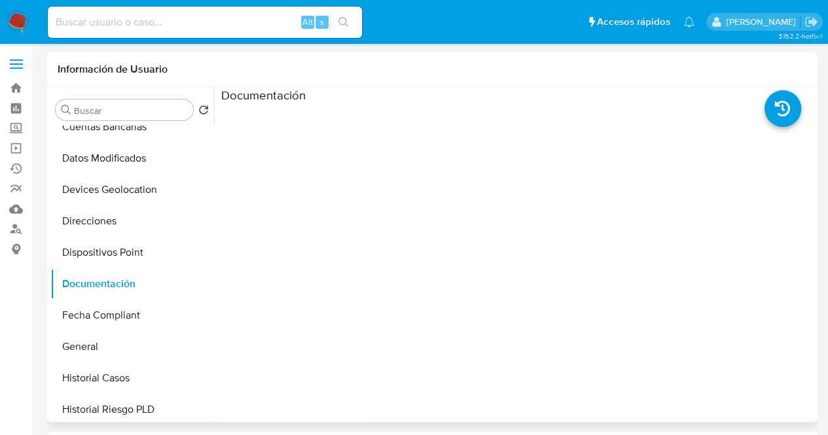
scroll to position [226, 0]
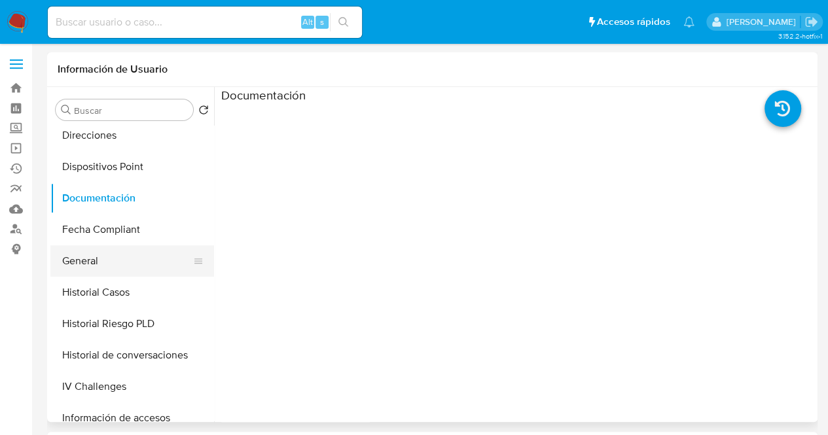
click at [140, 260] on button "General" at bounding box center [126, 260] width 153 height 31
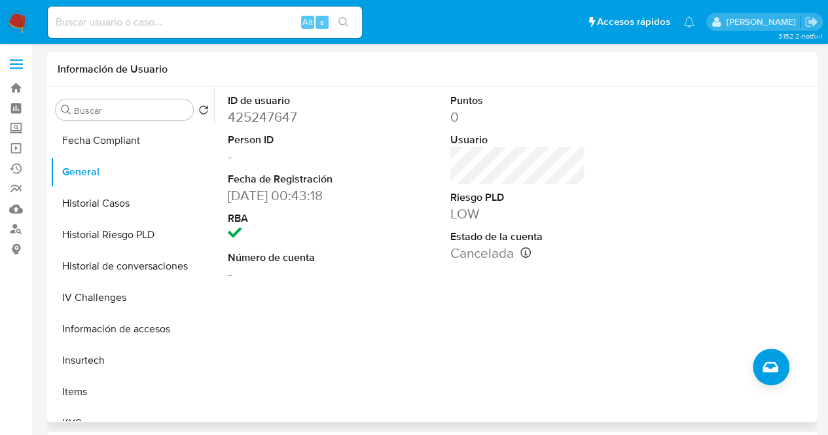
scroll to position [320, 0]
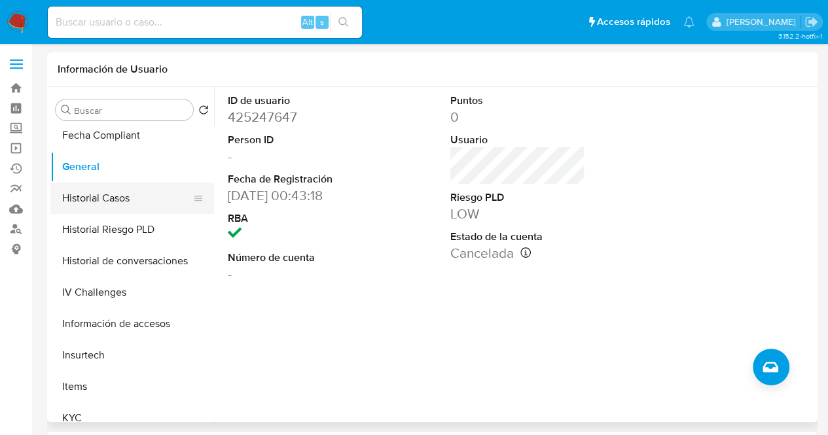
click at [109, 193] on button "Historial Casos" at bounding box center [126, 198] width 153 height 31
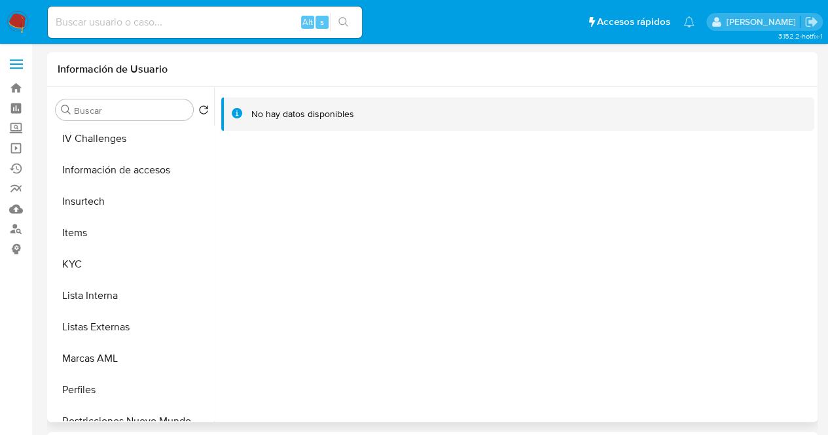
scroll to position [522, 0]
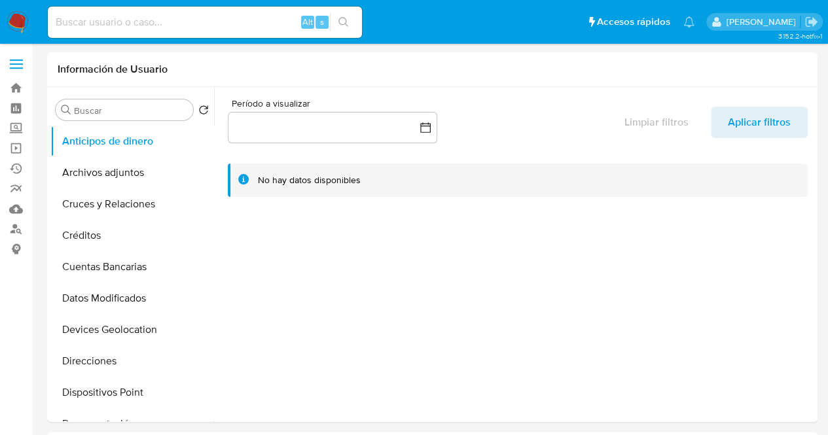
select select "10"
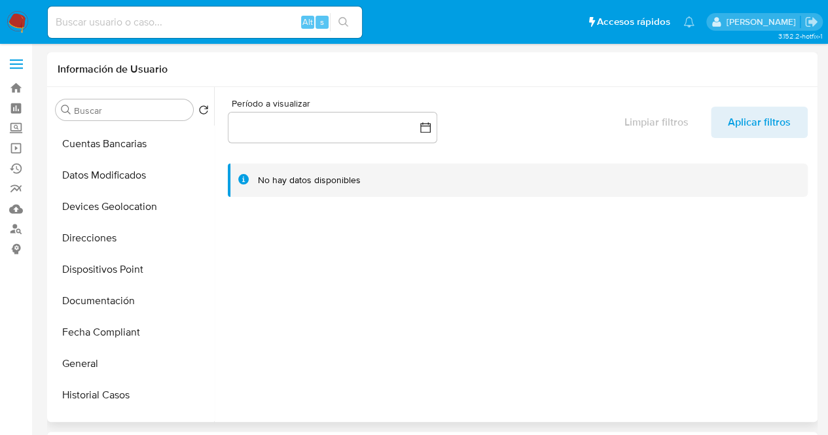
scroll to position [124, 0]
click at [115, 298] on button "Documentación" at bounding box center [126, 299] width 153 height 31
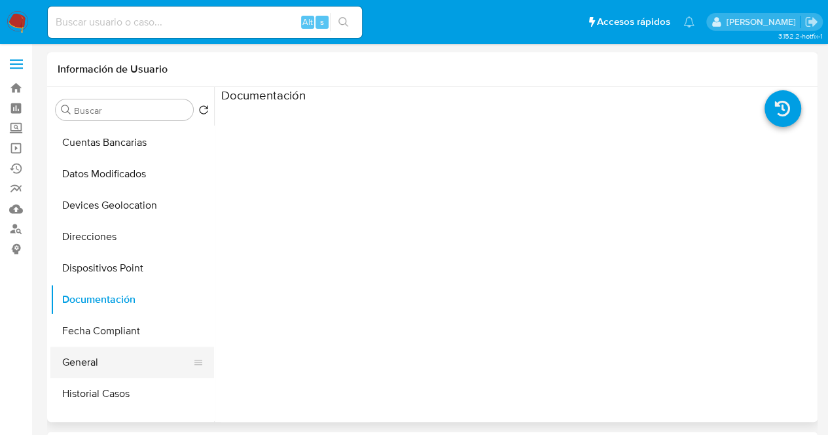
click at [83, 360] on button "General" at bounding box center [126, 362] width 153 height 31
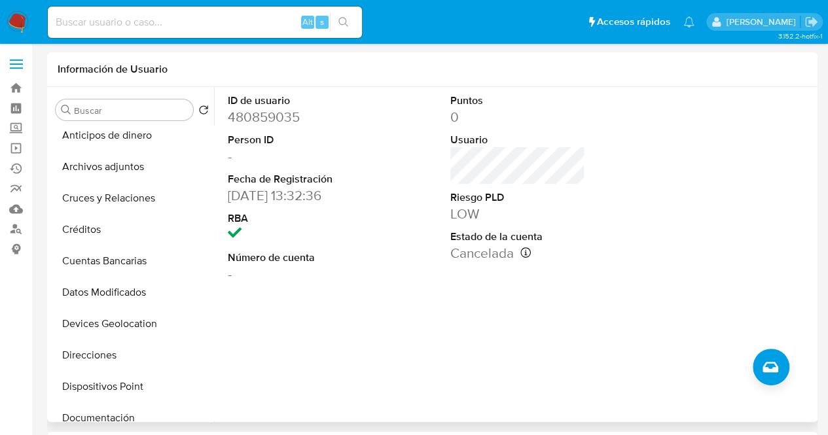
scroll to position [0, 0]
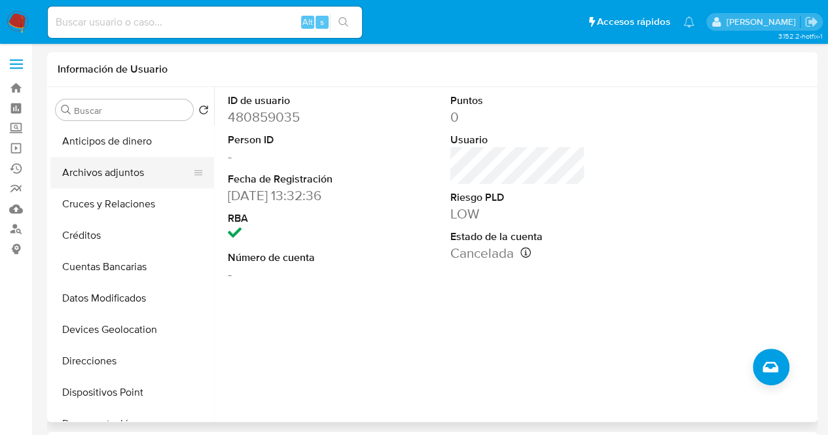
click at [132, 177] on button "Archivos adjuntos" at bounding box center [126, 172] width 153 height 31
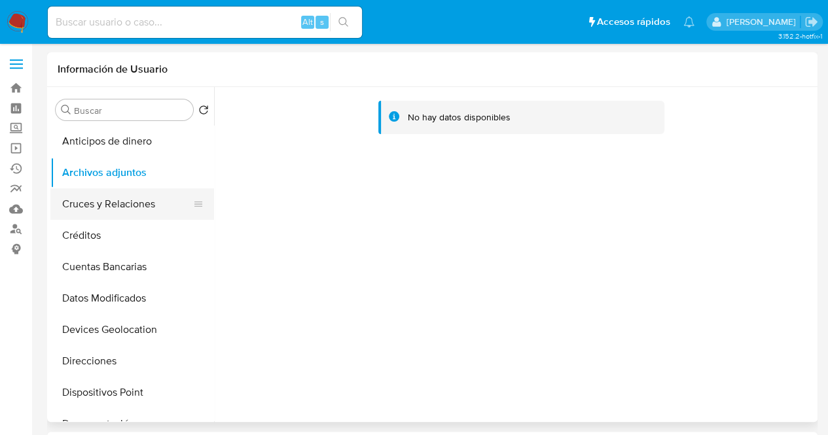
click at [137, 199] on button "Cruces y Relaciones" at bounding box center [126, 203] width 153 height 31
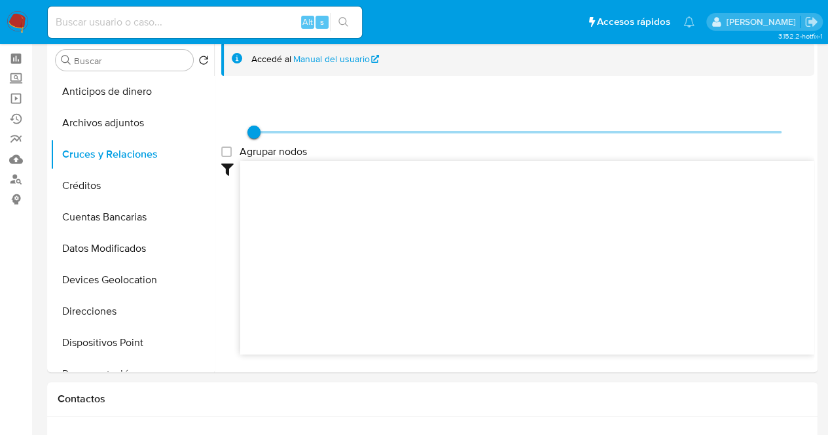
scroll to position [41, 0]
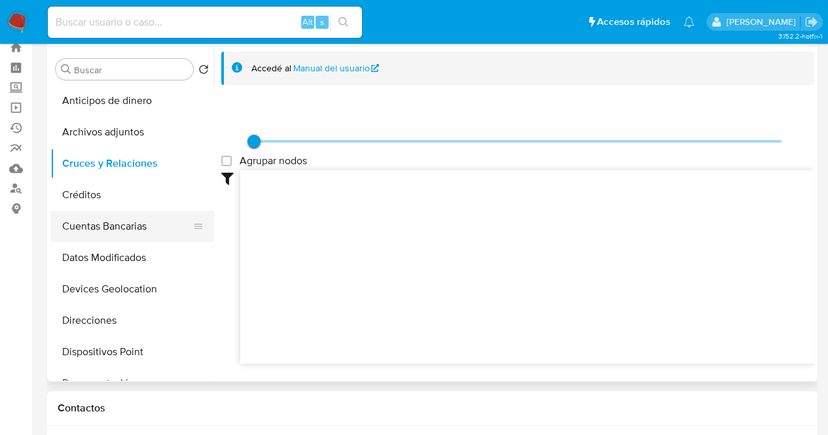
click at [118, 218] on button "Cuentas Bancarias" at bounding box center [126, 226] width 153 height 31
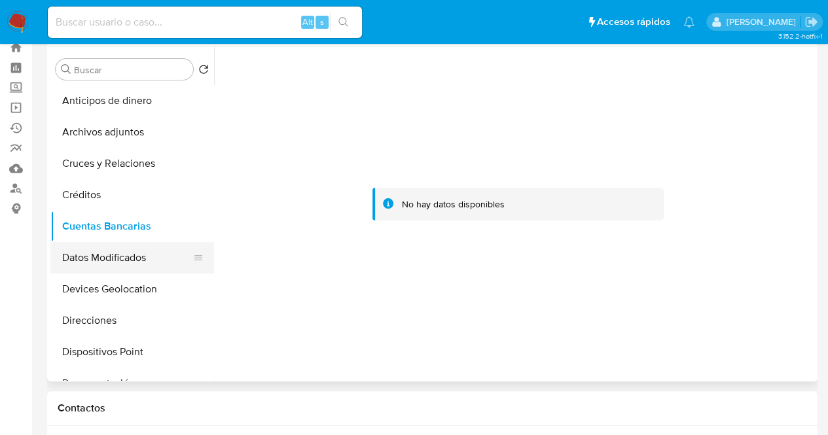
click at [131, 249] on button "Datos Modificados" at bounding box center [126, 257] width 153 height 31
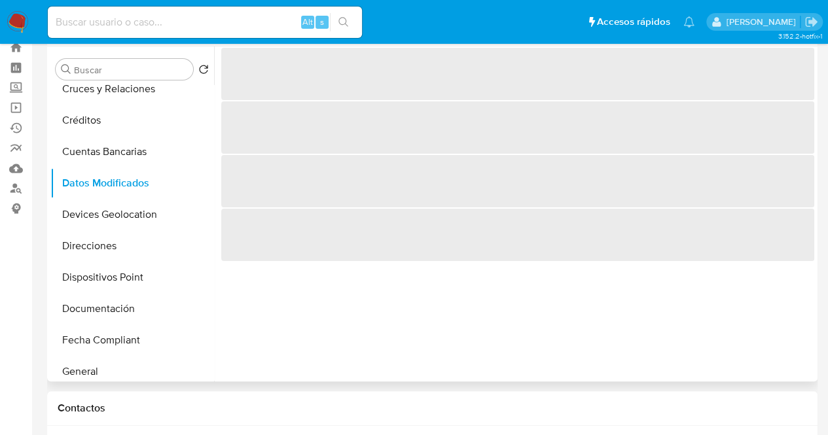
scroll to position [79, 0]
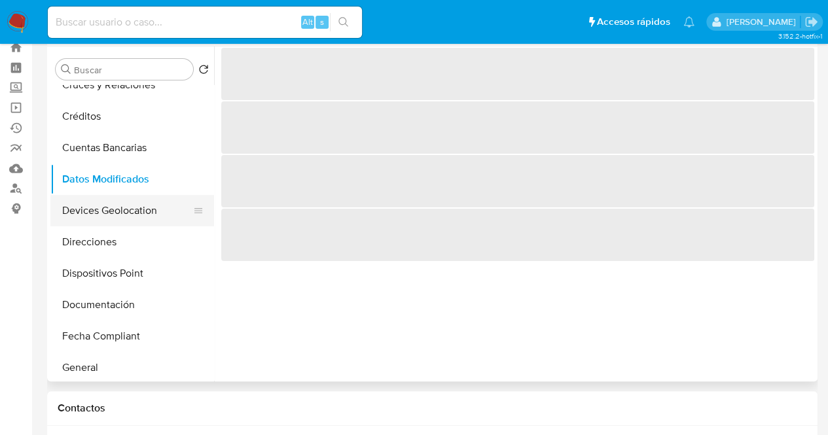
click at [116, 217] on button "Devices Geolocation" at bounding box center [126, 210] width 153 height 31
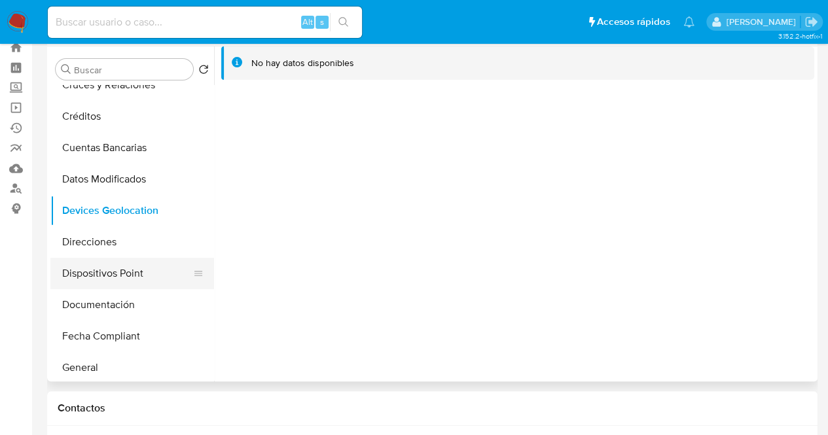
click at [93, 279] on button "Dispositivos Point" at bounding box center [126, 273] width 153 height 31
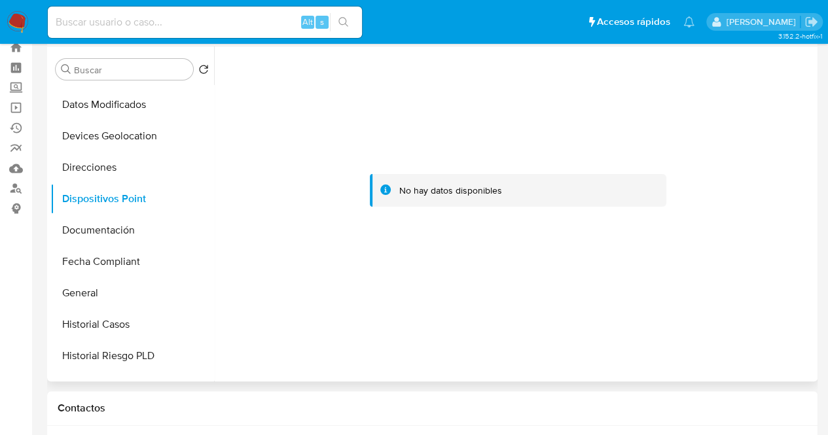
scroll to position [158, 0]
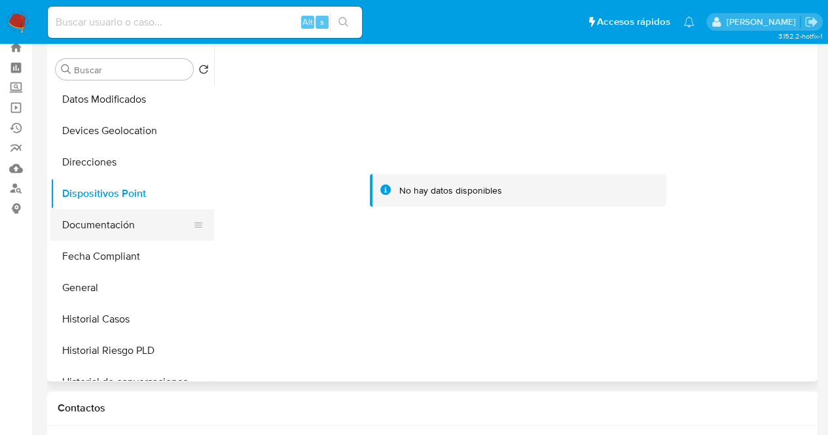
click at [126, 222] on button "Documentación" at bounding box center [126, 224] width 153 height 31
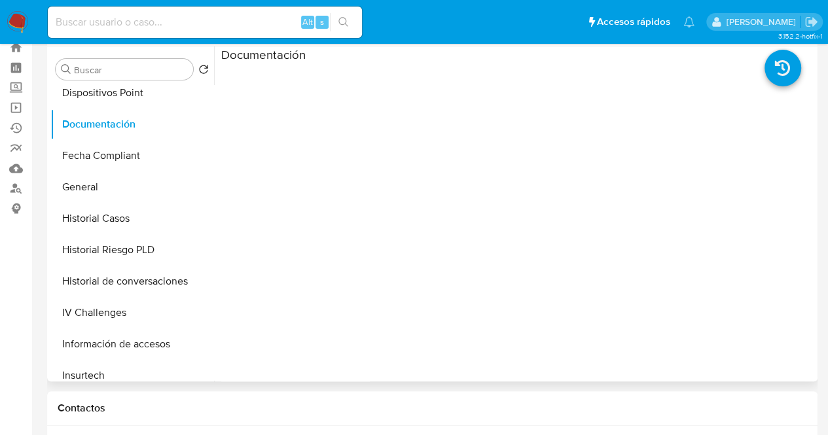
scroll to position [274, 0]
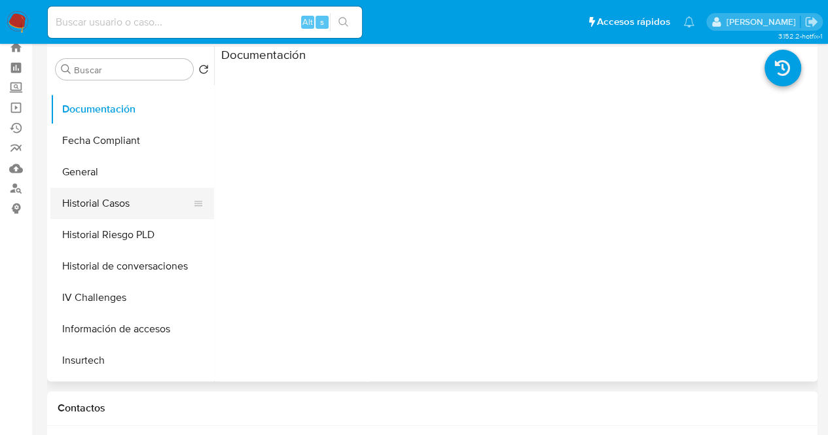
click at [124, 207] on button "Historial Casos" at bounding box center [126, 203] width 153 height 31
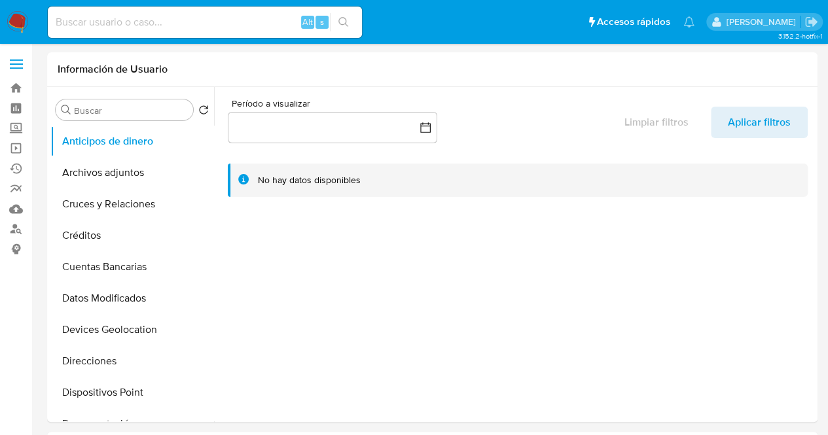
select select "10"
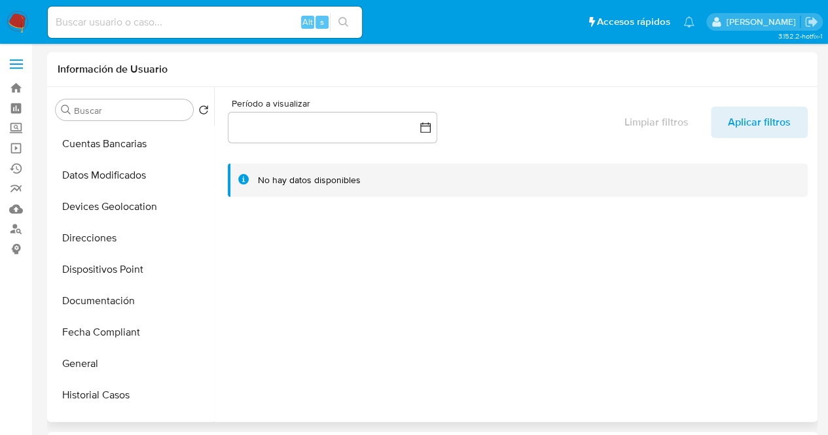
scroll to position [154, 0]
click at [122, 266] on button "Documentación" at bounding box center [126, 269] width 153 height 31
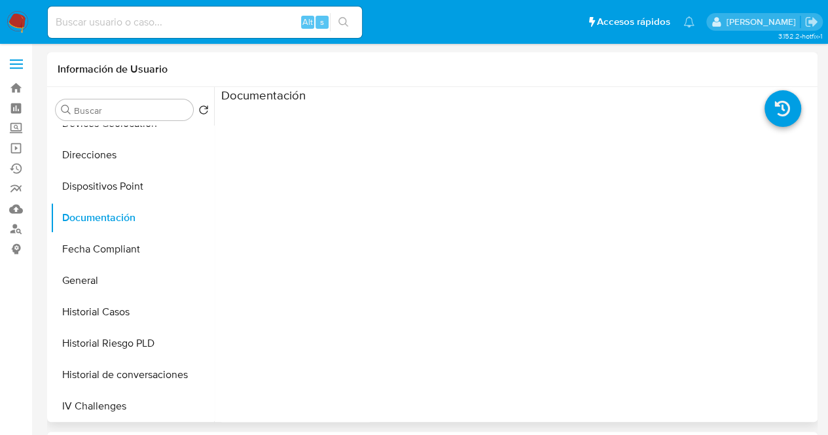
scroll to position [221, 0]
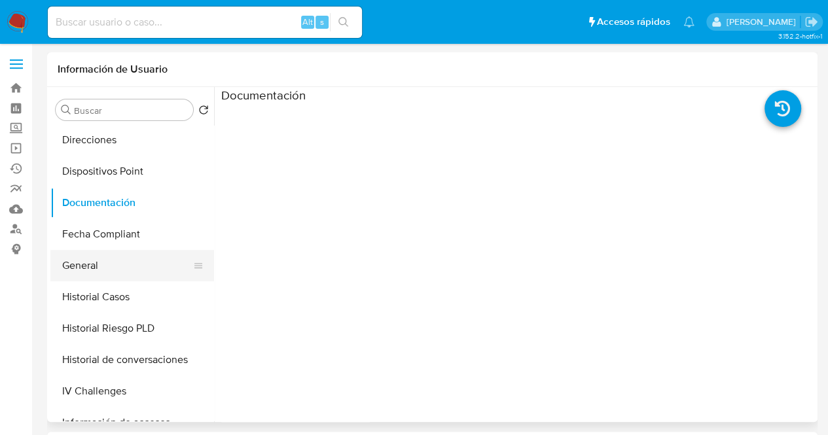
click at [121, 263] on button "General" at bounding box center [126, 265] width 153 height 31
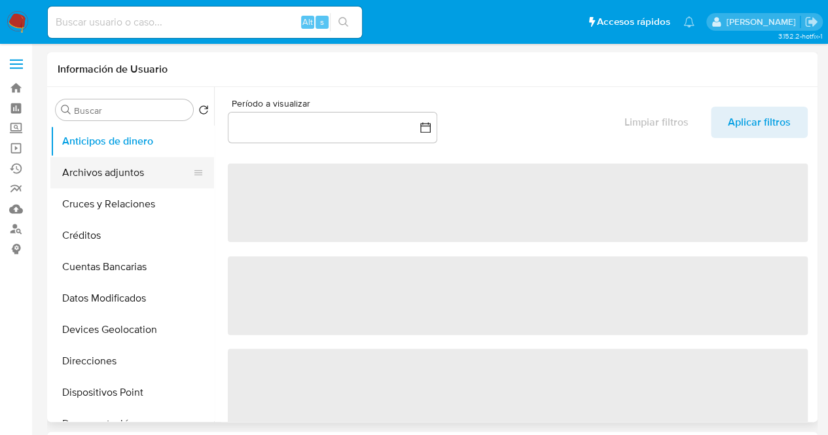
select select "10"
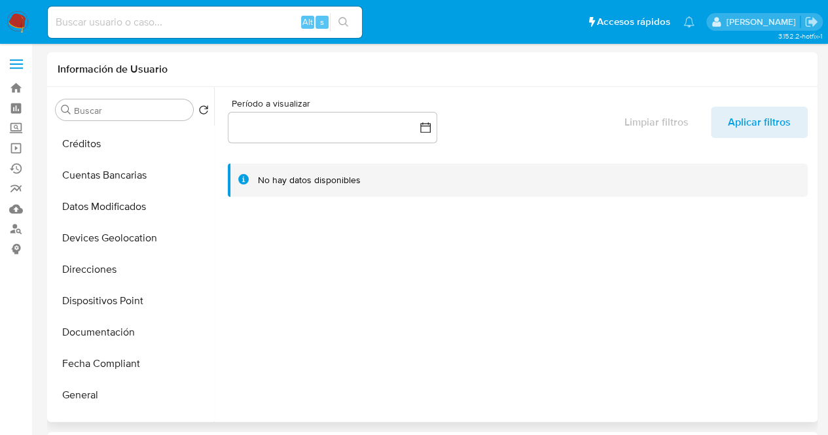
scroll to position [94, 0]
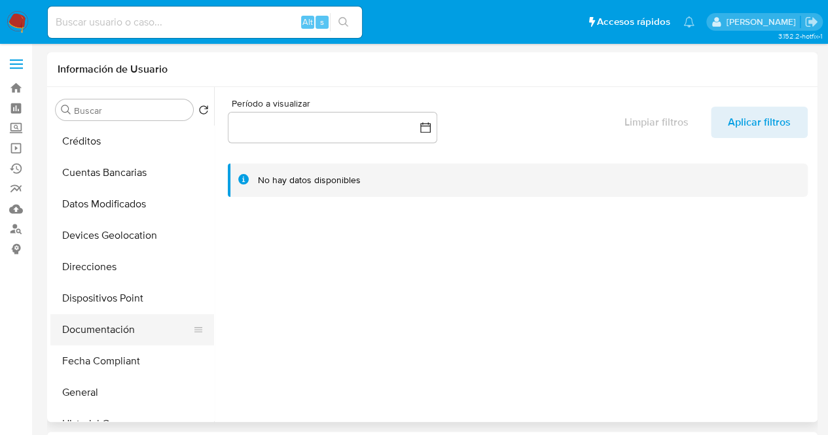
click at [135, 321] on button "Documentación" at bounding box center [126, 329] width 153 height 31
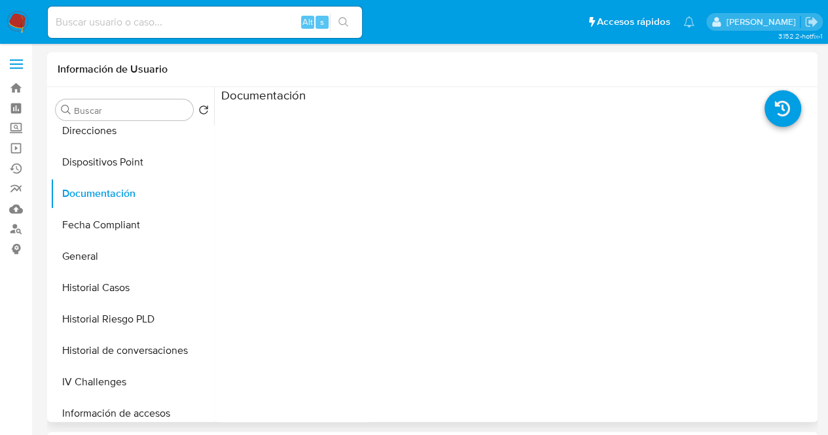
scroll to position [211, 0]
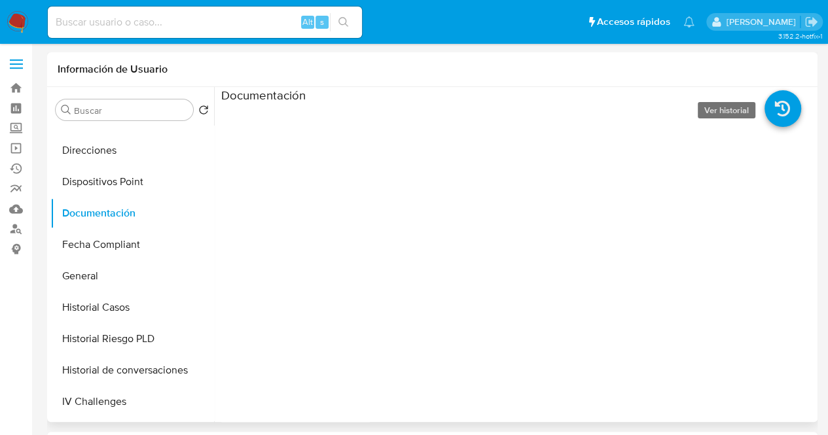
click at [764, 111] on icon at bounding box center [782, 108] width 37 height 37
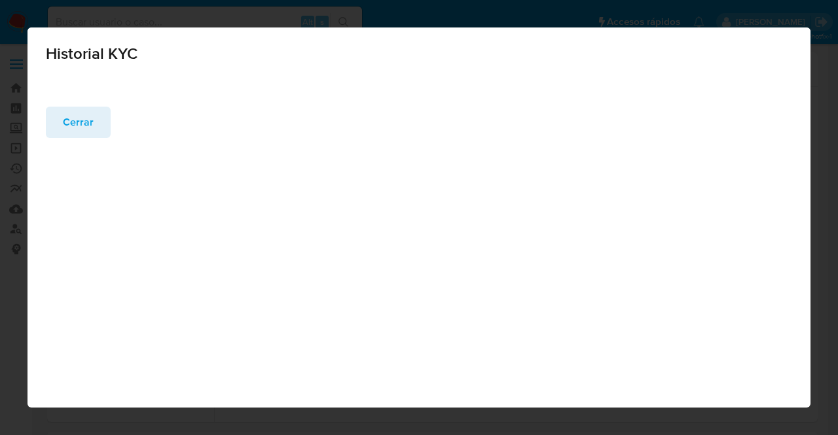
click at [84, 124] on span "Cerrar" at bounding box center [78, 122] width 31 height 29
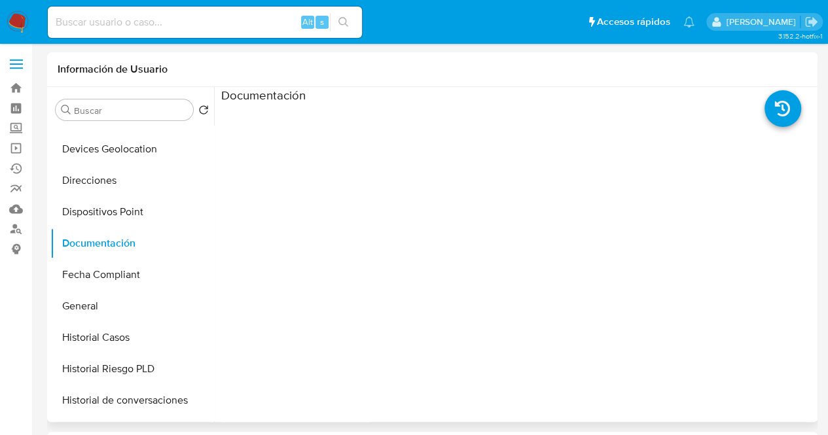
scroll to position [240, 0]
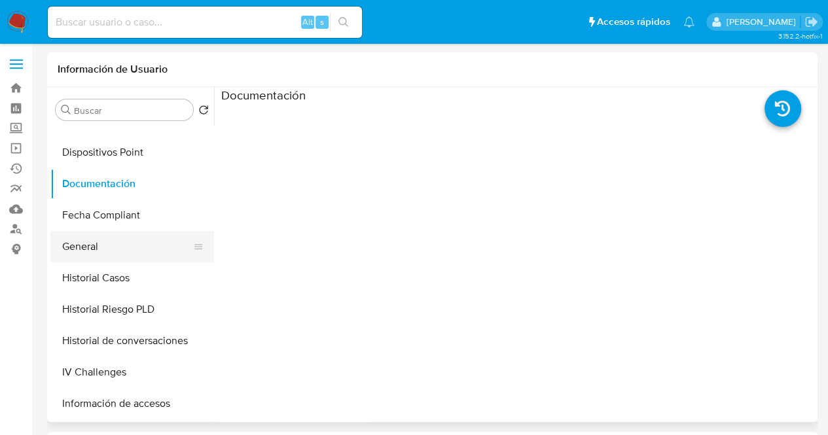
click at [112, 239] on button "General" at bounding box center [126, 246] width 153 height 31
